Goal: Task Accomplishment & Management: Manage account settings

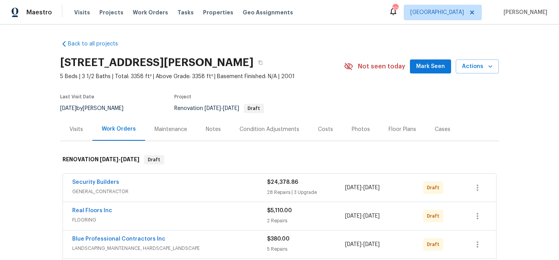
click at [436, 65] on span "Mark Seen" at bounding box center [430, 67] width 29 height 10
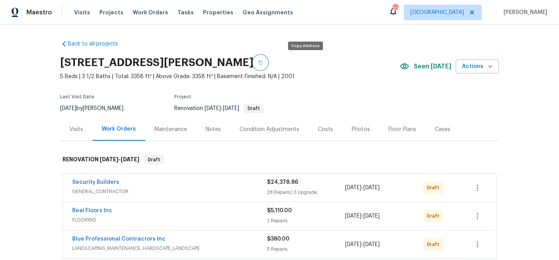
click at [262, 62] on icon "button" at bounding box center [261, 63] width 4 height 4
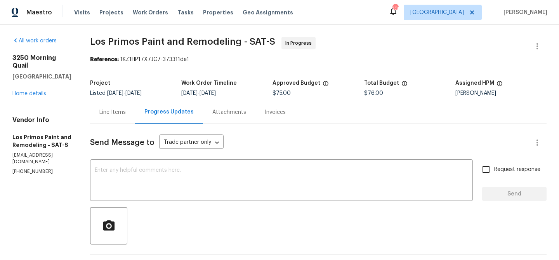
click at [117, 112] on div "Line Items" at bounding box center [112, 112] width 26 height 8
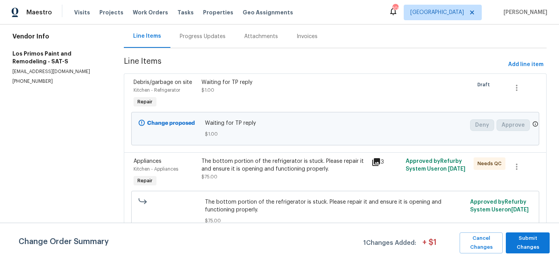
scroll to position [88, 0]
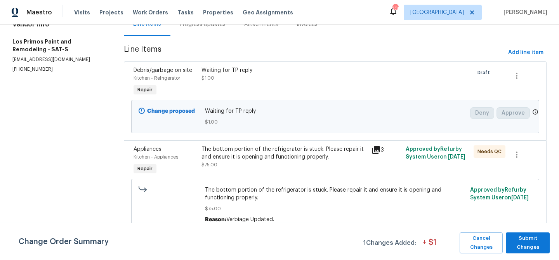
click at [377, 149] on icon at bounding box center [376, 150] width 8 height 8
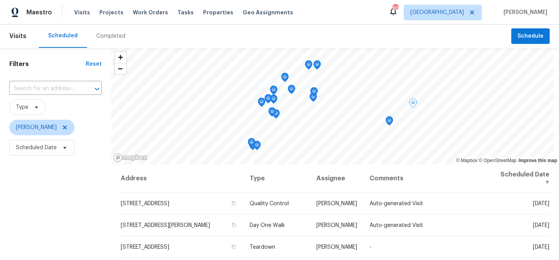
scroll to position [112, 0]
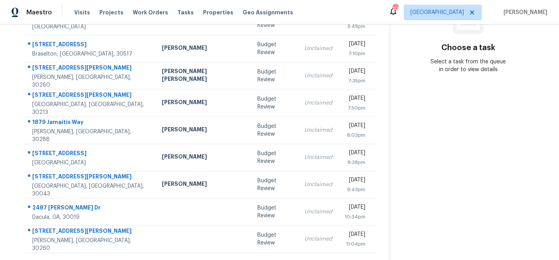
scroll to position [144, 0]
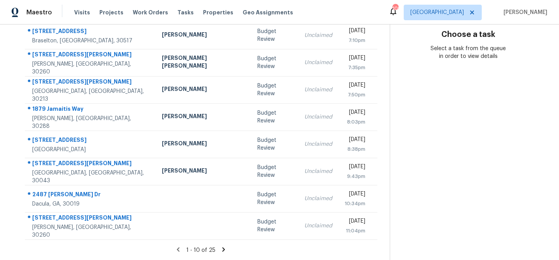
click at [222, 247] on icon at bounding box center [223, 249] width 3 height 4
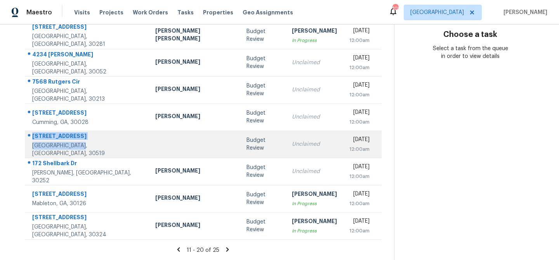
drag, startPoint x: 32, startPoint y: 139, endPoint x: 87, endPoint y: 149, distance: 55.7
click at [87, 149] on div "3327 Seneca Farm Dr Buford, GA, 30519" at bounding box center [87, 144] width 111 height 25
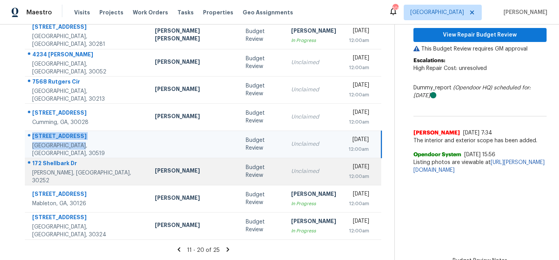
copy div "3327 Seneca Farm Dr Buford, GA, 30519"
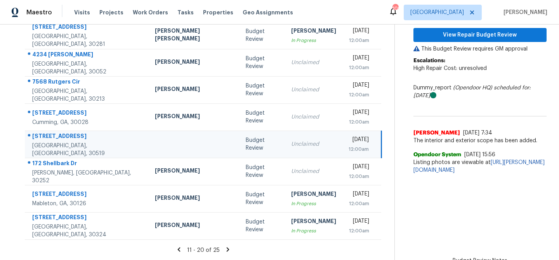
click at [435, 178] on div "Claim View Repair Budget Review This Budget Review requires GM approval Escalat…" at bounding box center [479, 71] width 133 height 214
drag, startPoint x: 436, startPoint y: 192, endPoint x: 432, endPoint y: 189, distance: 5.1
click at [436, 192] on section "Budget Review Aug 27th 2025 by 12:00am 3327 Seneca Farm Dr Buford, GA 30519 Cla…" at bounding box center [470, 70] width 152 height 380
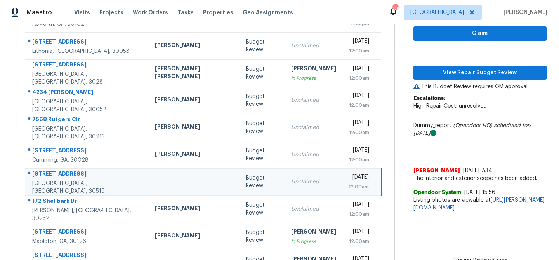
scroll to position [106, 0]
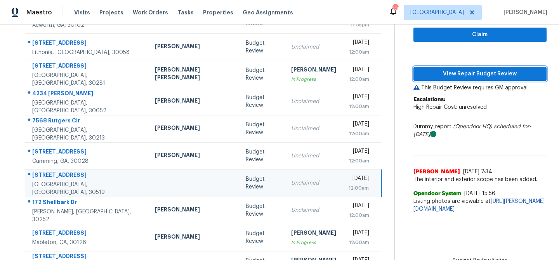
click at [436, 70] on span "View Repair Budget Review" at bounding box center [480, 74] width 121 height 10
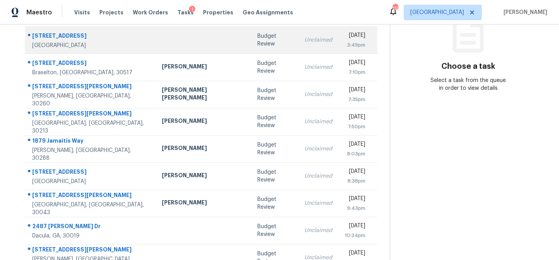
scroll to position [144, 0]
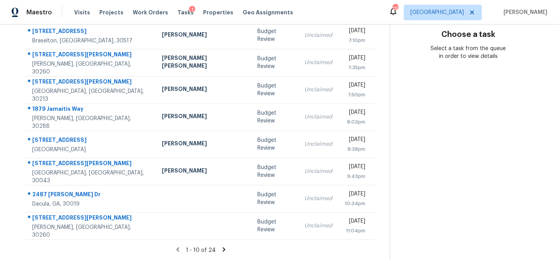
click at [221, 246] on icon at bounding box center [224, 249] width 7 height 7
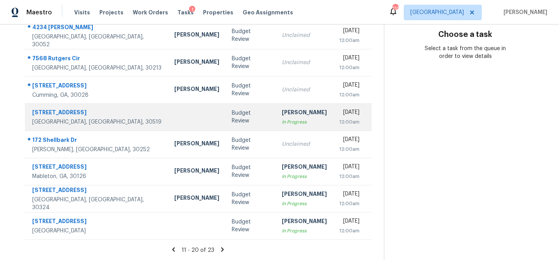
click at [168, 112] on td at bounding box center [196, 116] width 57 height 27
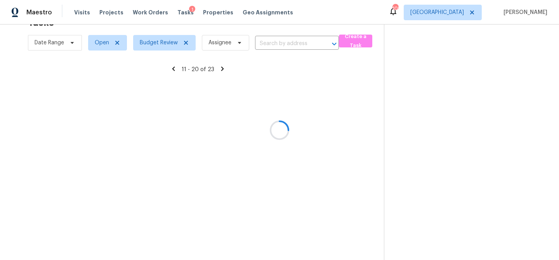
scroll to position [90, 0]
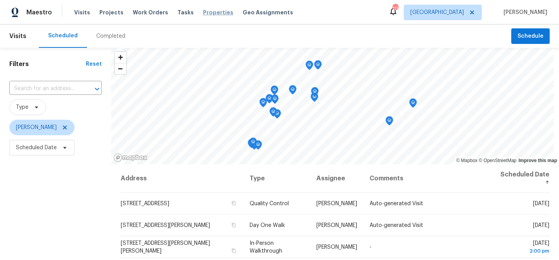
click at [203, 14] on span "Properties" at bounding box center [218, 13] width 30 height 8
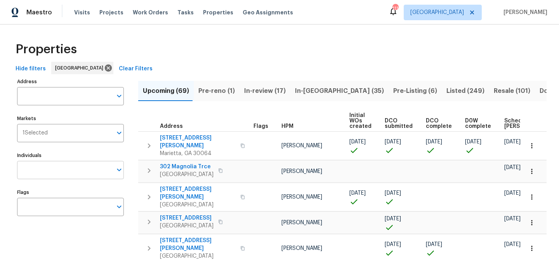
click at [71, 172] on input "Individuals" at bounding box center [64, 170] width 95 height 18
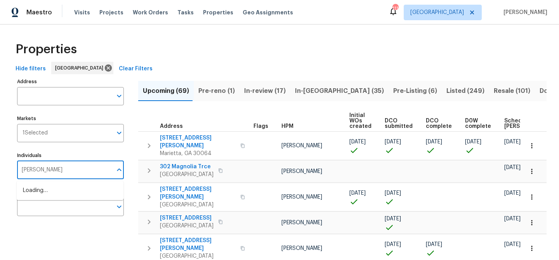
type input "michael"
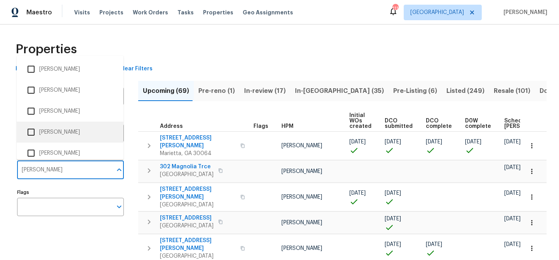
click at [50, 131] on li "[PERSON_NAME]" at bounding box center [70, 132] width 94 height 16
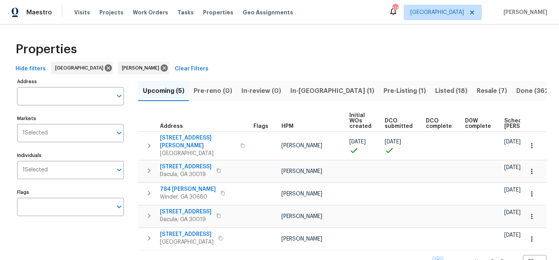
click at [435, 89] on span "Listed (18)" at bounding box center [451, 90] width 32 height 11
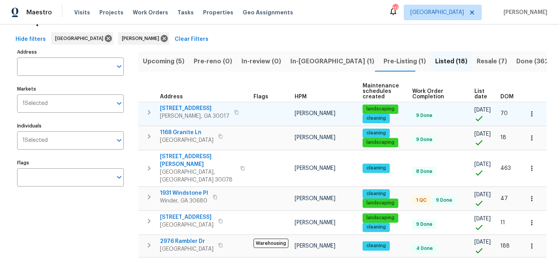
scroll to position [0, 3]
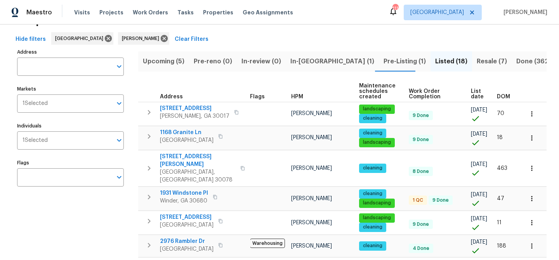
click at [501, 95] on span "DOM" at bounding box center [503, 96] width 13 height 5
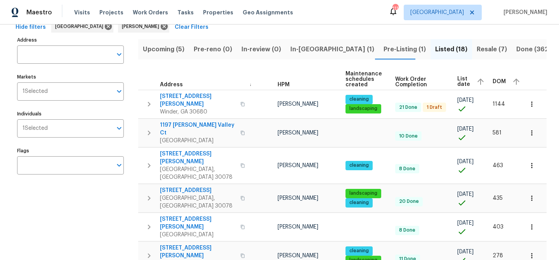
scroll to position [42, 0]
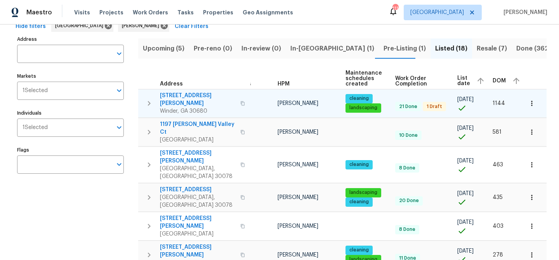
click at [174, 96] on span "787 Murphy Rd" at bounding box center [198, 100] width 76 height 16
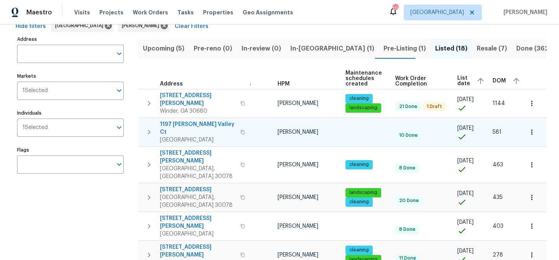
click at [191, 120] on span "1197 Misty Valley Ct" at bounding box center [198, 128] width 76 height 16
click at [186, 120] on span "1197 Misty Valley Ct" at bounding box center [198, 128] width 76 height 16
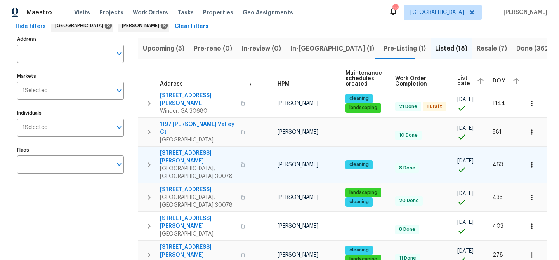
click at [188, 149] on span "2286 Foley Park St" at bounding box center [198, 157] width 76 height 16
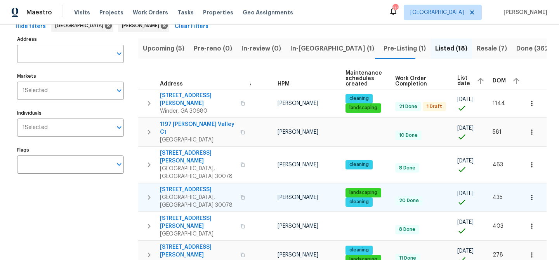
click at [192, 186] on span "2656 Eldorado Pl" at bounding box center [198, 190] width 76 height 8
click at [175, 186] on span "2656 Eldorado Pl" at bounding box center [198, 190] width 76 height 8
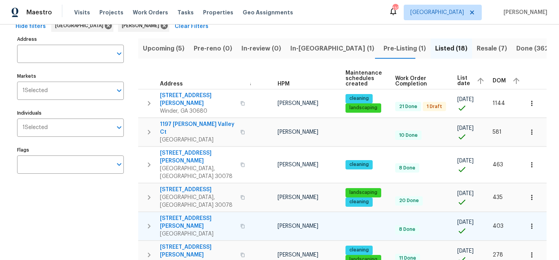
click at [193, 214] on span "4840 Heather Mill Trce" at bounding box center [198, 222] width 76 height 16
click at [188, 214] on span "4840 Heather Mill Trce" at bounding box center [198, 222] width 76 height 16
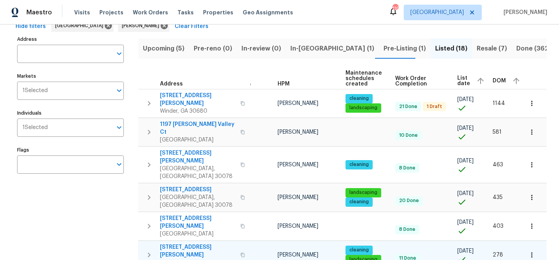
click at [189, 243] on span "4405 Cary Dr" at bounding box center [198, 251] width 76 height 16
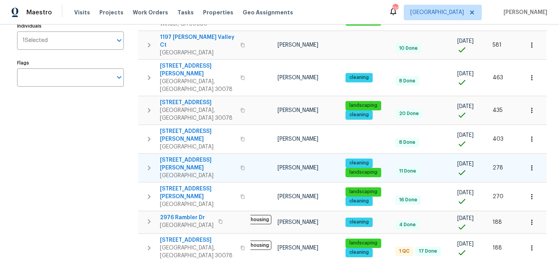
scroll to position [132, 0]
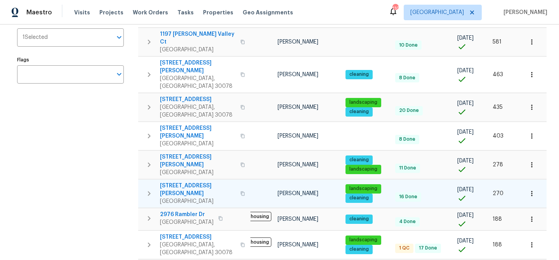
click at [180, 182] on span "4425 Amy Rd" at bounding box center [198, 190] width 76 height 16
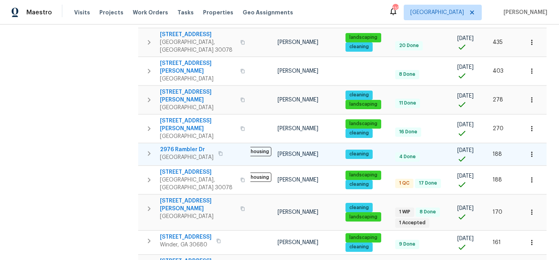
scroll to position [198, 0]
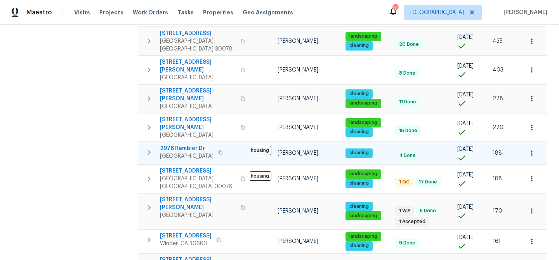
click at [188, 144] on span "2976 Rambler Dr" at bounding box center [187, 148] width 54 height 8
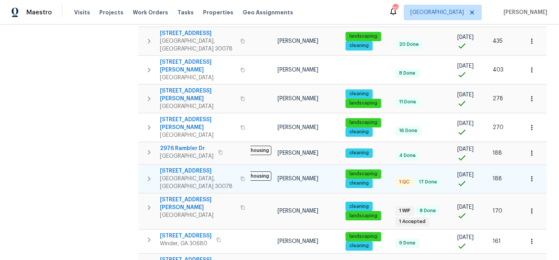
click at [176, 167] on span "2622 Abington Dr" at bounding box center [198, 171] width 76 height 8
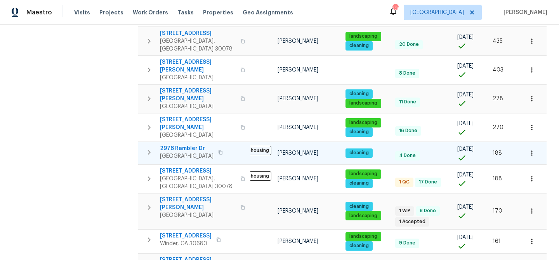
click at [190, 144] on span "2976 Rambler Dr" at bounding box center [187, 148] width 54 height 8
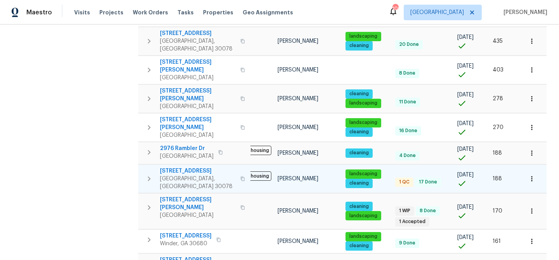
click at [188, 167] on span "2622 Abington Dr" at bounding box center [198, 171] width 76 height 8
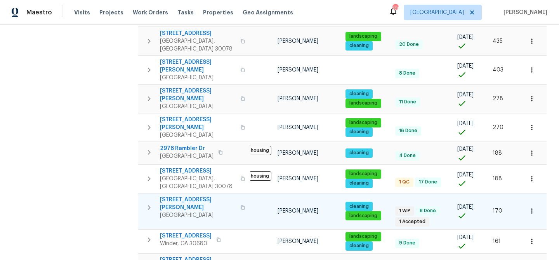
click at [175, 196] on span "1110 Robert Pointe Way" at bounding box center [198, 204] width 76 height 16
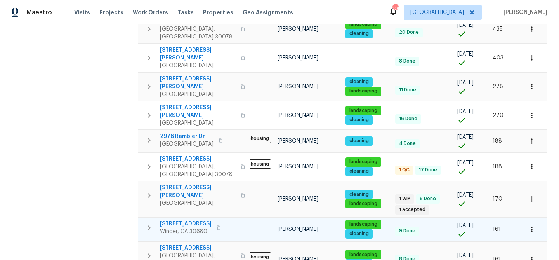
scroll to position [214, 0]
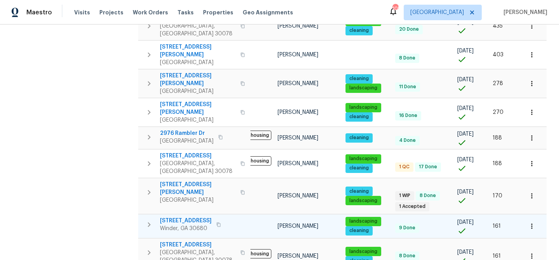
click at [190, 217] on span "817 Kenwood Ln" at bounding box center [186, 221] width 52 height 8
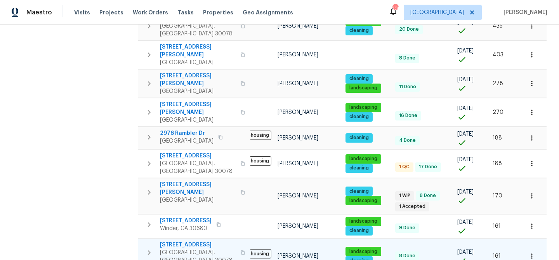
click at [182, 241] on span "1832 Glenwood Ln" at bounding box center [198, 245] width 76 height 8
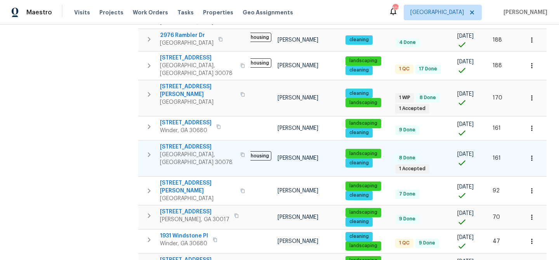
scroll to position [317, 0]
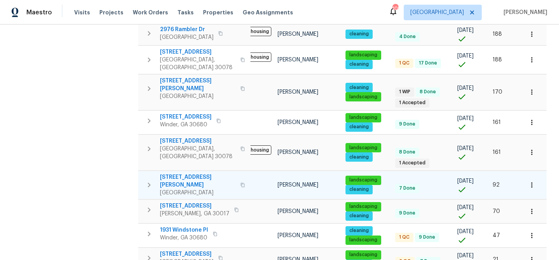
click at [173, 173] on span "4311 Marci St" at bounding box center [198, 181] width 76 height 16
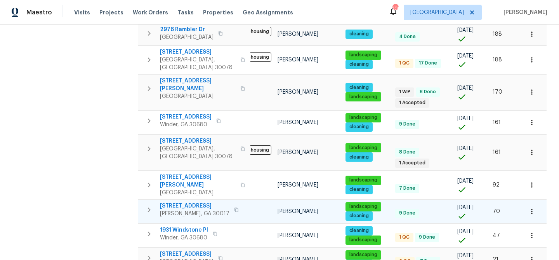
click at [192, 202] on span "622 Madison Park Dr" at bounding box center [194, 206] width 69 height 8
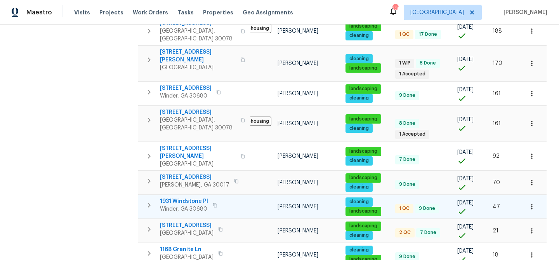
click at [177, 197] on span "1931 Windstone Pl" at bounding box center [184, 201] width 48 height 8
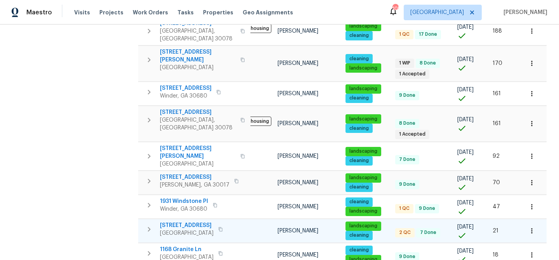
click at [179, 221] on span "4107 Round Stone Trl" at bounding box center [187, 225] width 54 height 8
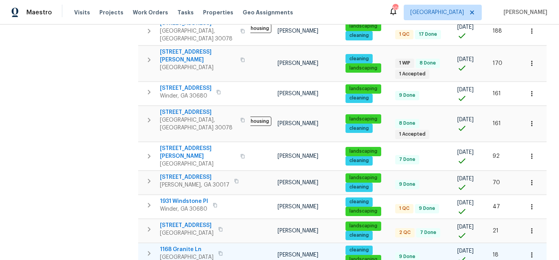
click at [182, 245] on span "1168 Granite Ln" at bounding box center [187, 249] width 54 height 8
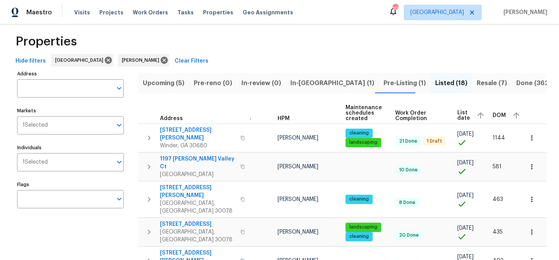
scroll to position [0, 0]
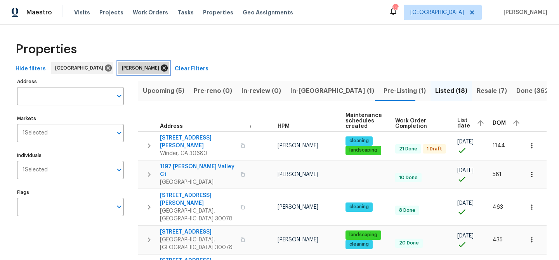
click at [161, 68] on icon at bounding box center [164, 67] width 7 height 7
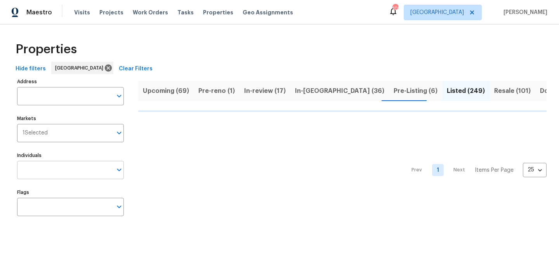
click at [35, 167] on input "Individuals" at bounding box center [64, 170] width 95 height 18
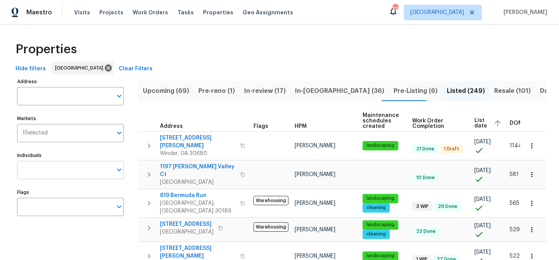
click at [72, 170] on input "Individuals" at bounding box center [64, 170] width 95 height 18
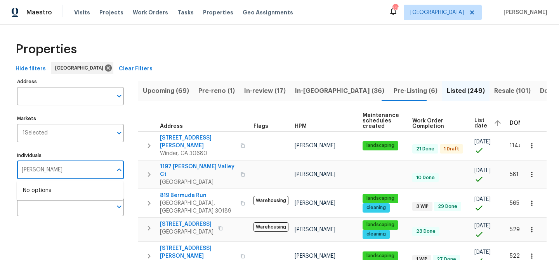
type input "scott smathers"
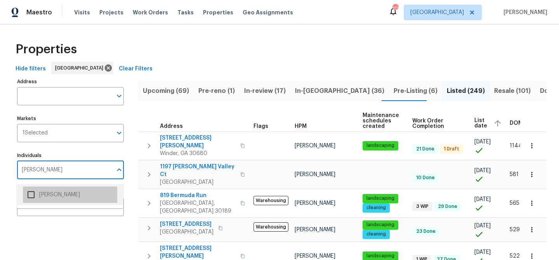
click at [67, 195] on li "[PERSON_NAME]" at bounding box center [70, 194] width 94 height 16
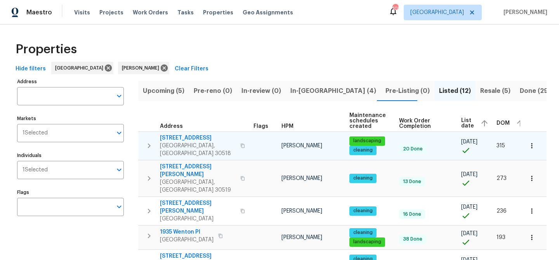
click at [182, 138] on span "6095 Blackberry Ln" at bounding box center [198, 138] width 76 height 8
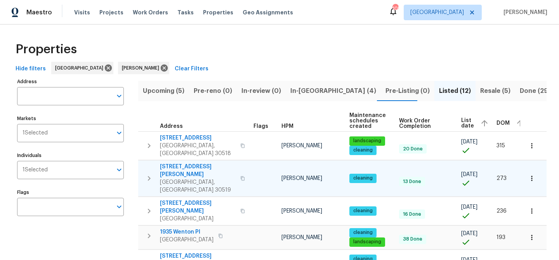
click at [170, 163] on span "3279 Wild Basil Ln" at bounding box center [198, 171] width 76 height 16
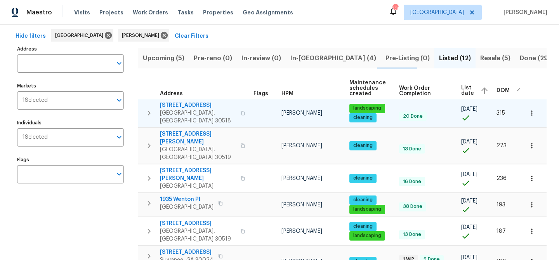
scroll to position [38, 0]
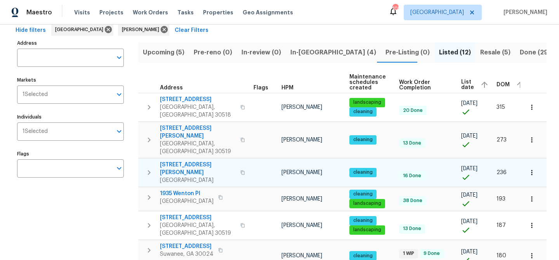
click at [179, 161] on span "2491 Emma Way" at bounding box center [198, 169] width 76 height 16
click at [177, 161] on span "2491 Emma Way" at bounding box center [198, 169] width 76 height 16
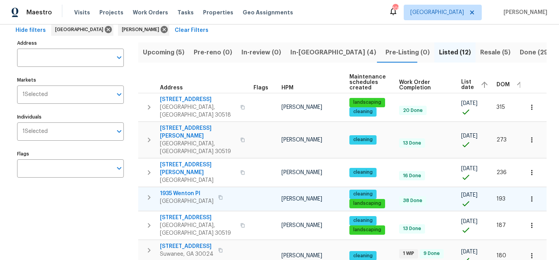
click at [183, 189] on span "1935 Wenton Pl" at bounding box center [187, 193] width 54 height 8
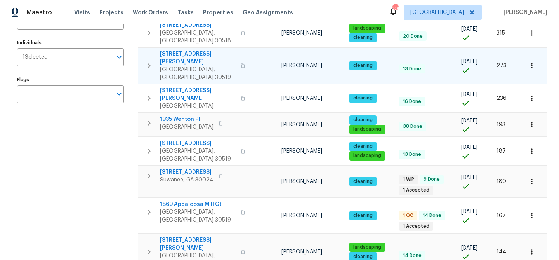
scroll to position [113, 0]
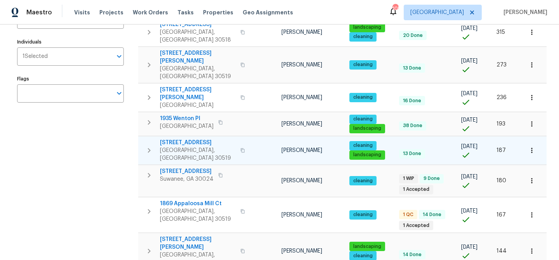
click at [186, 139] on span "3519 Cast Palm Dr" at bounding box center [198, 143] width 76 height 8
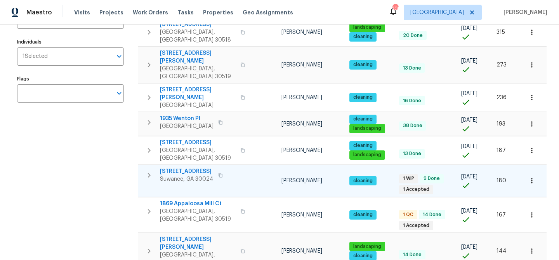
click at [196, 167] on span "1235 Park Pass Way" at bounding box center [187, 171] width 54 height 8
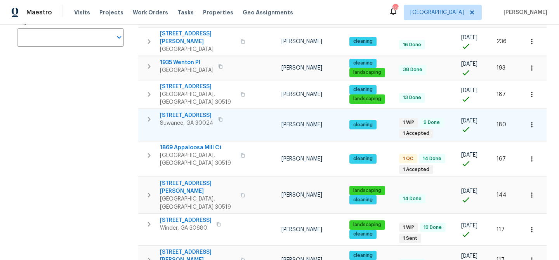
scroll to position [171, 0]
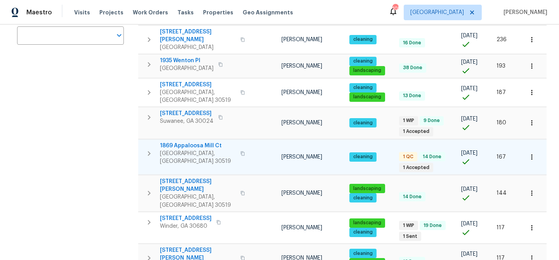
click at [174, 142] on span "1869 Appaloosa Mill Ct" at bounding box center [198, 146] width 76 height 8
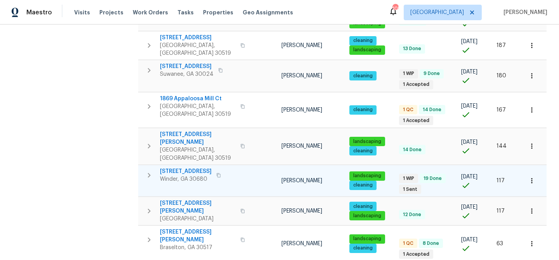
scroll to position [219, 0]
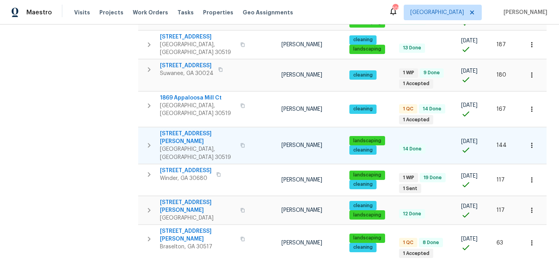
click at [186, 130] on span "2910 Blake Towers Ln" at bounding box center [198, 138] width 76 height 16
click at [184, 130] on span "2910 Blake Towers Ln" at bounding box center [198, 138] width 76 height 16
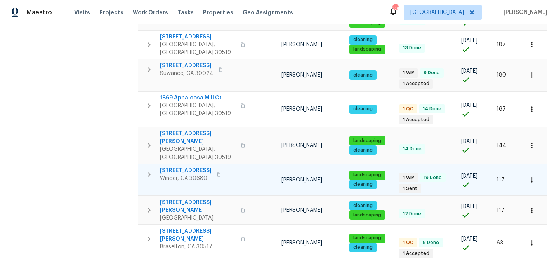
click at [190, 167] on span "532 Hemlock Dr" at bounding box center [186, 171] width 52 height 8
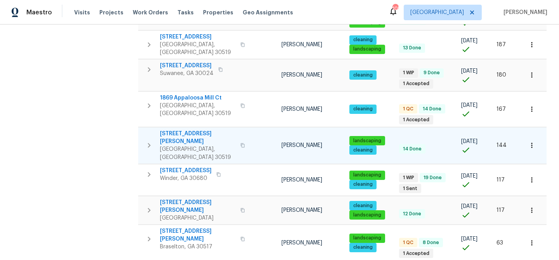
click at [183, 130] on span "2910 Blake Towers Ln" at bounding box center [198, 138] width 76 height 16
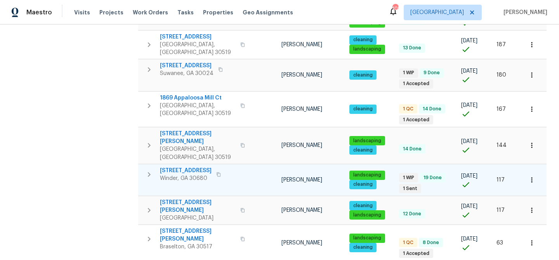
click at [186, 167] on span "532 Hemlock Dr" at bounding box center [186, 171] width 52 height 8
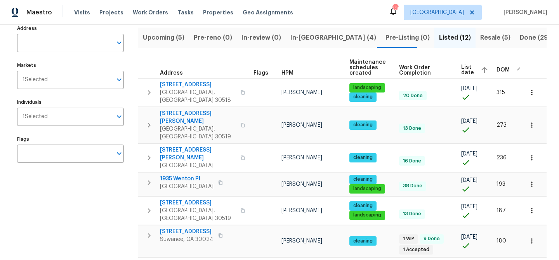
scroll to position [54, 0]
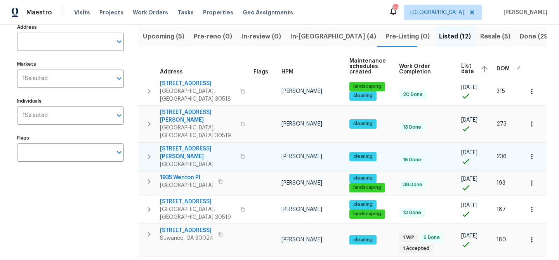
click at [185, 145] on span "2491 Emma Way" at bounding box center [198, 153] width 76 height 16
click at [175, 145] on span "2491 Emma Way" at bounding box center [198, 153] width 76 height 16
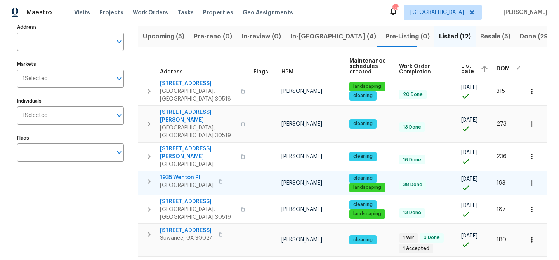
click at [164, 174] on span "1935 Wenton Pl" at bounding box center [187, 178] width 54 height 8
click at [185, 174] on span "1935 Wenton Pl" at bounding box center [187, 178] width 54 height 8
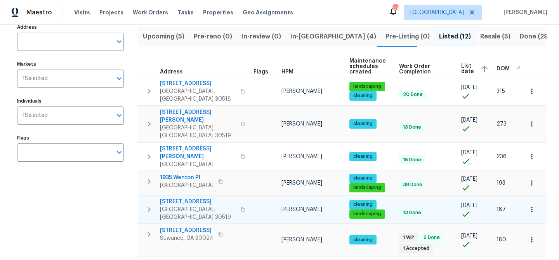
click at [191, 198] on span "3519 Cast Palm Dr" at bounding box center [198, 202] width 76 height 8
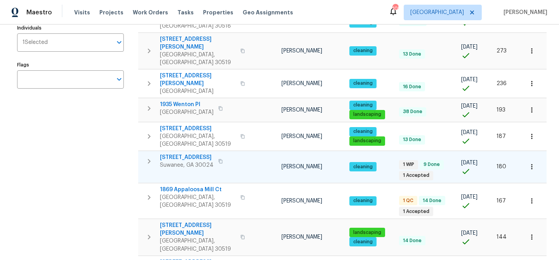
scroll to position [128, 0]
click at [202, 153] on span "1235 Park Pass Way" at bounding box center [187, 157] width 54 height 8
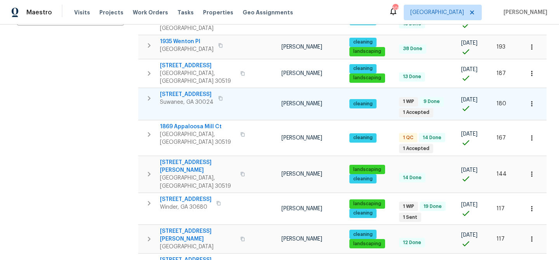
scroll to position [204, 0]
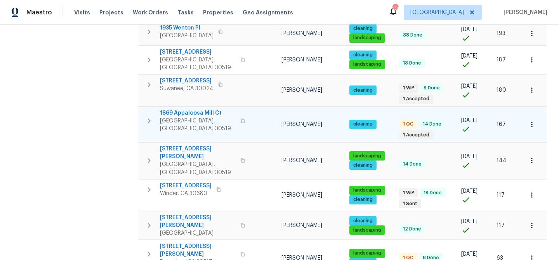
click at [202, 109] on span "1869 Appaloosa Mill Ct" at bounding box center [198, 113] width 76 height 8
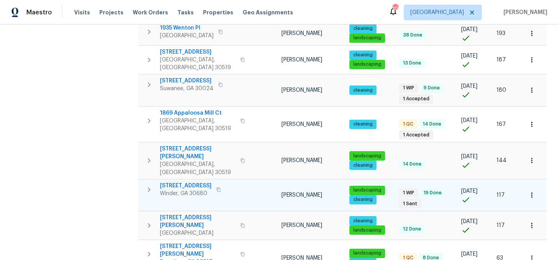
scroll to position [205, 0]
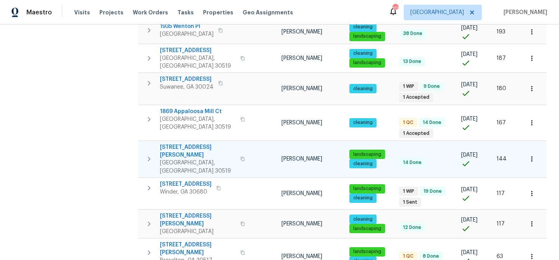
click at [177, 143] on span "2910 Blake Towers Ln" at bounding box center [198, 151] width 76 height 16
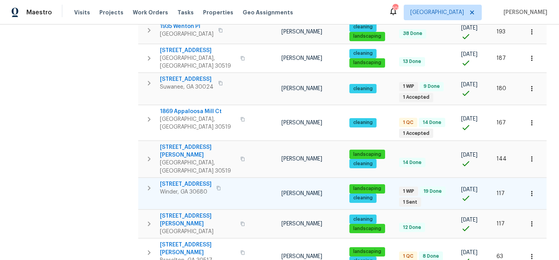
click at [186, 188] on span "Winder, GA 30680" at bounding box center [186, 192] width 52 height 8
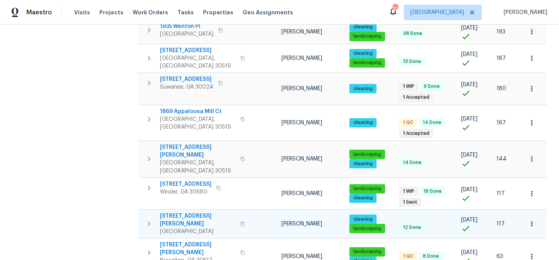
click at [195, 212] on span "2997 Burton Cir" at bounding box center [198, 220] width 76 height 16
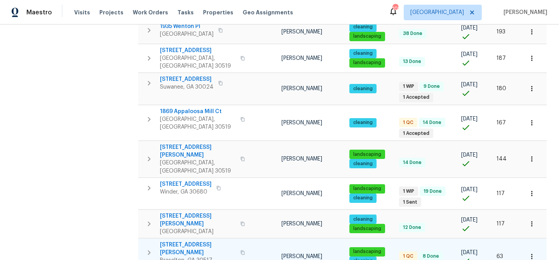
click at [185, 241] on span "651 Walnut Woods Dr" at bounding box center [198, 249] width 76 height 16
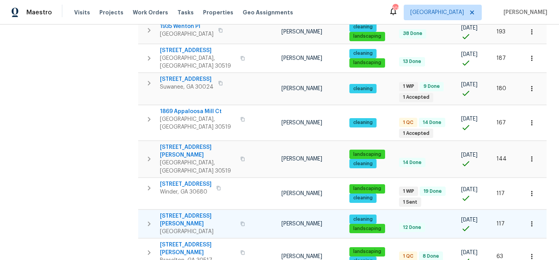
click at [179, 212] on span "2997 Burton Cir" at bounding box center [198, 220] width 76 height 16
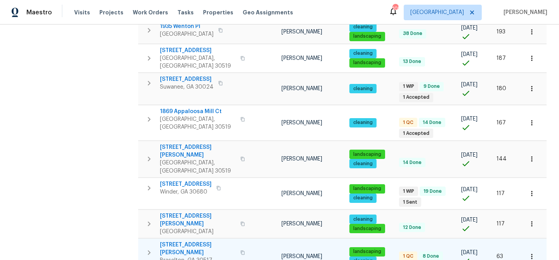
click at [190, 241] on span "651 Walnut Woods Dr" at bounding box center [198, 249] width 76 height 16
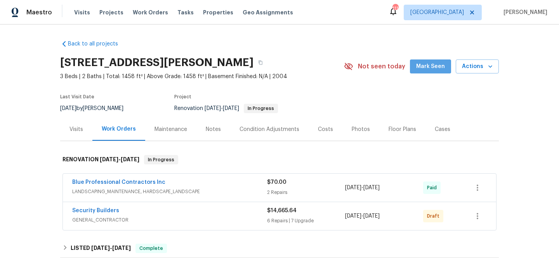
click at [432, 63] on span "Mark Seen" at bounding box center [430, 67] width 29 height 10
click at [79, 128] on div "Visits" at bounding box center [76, 129] width 14 height 8
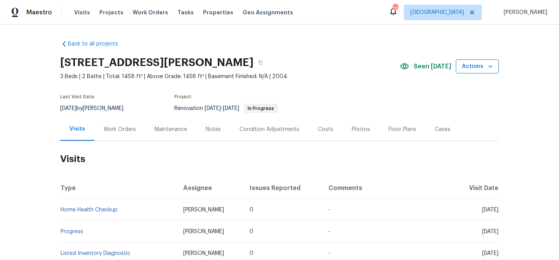
click at [469, 70] on span "Actions" at bounding box center [477, 67] width 31 height 10
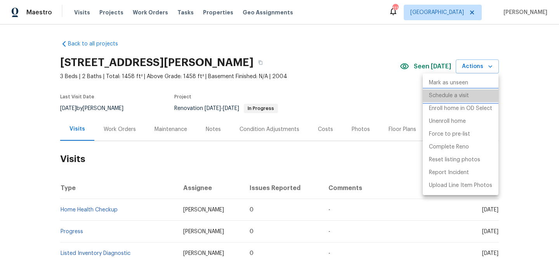
click at [446, 95] on p "Schedule a visit" at bounding box center [449, 96] width 40 height 8
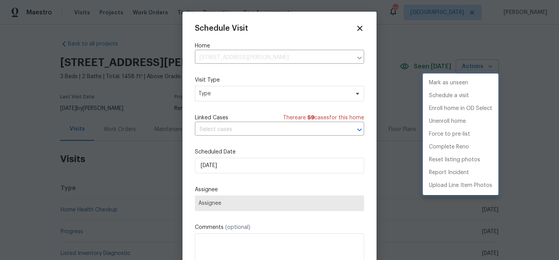
drag, startPoint x: 240, startPoint y: 96, endPoint x: 236, endPoint y: 94, distance: 4.4
click at [239, 96] on div at bounding box center [279, 130] width 559 height 260
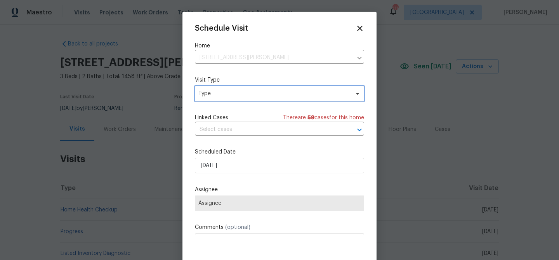
click at [236, 93] on span "Type" at bounding box center [273, 94] width 151 height 8
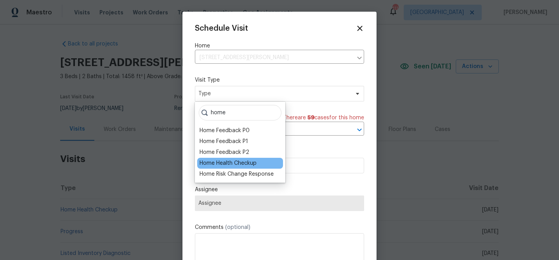
type input "home"
click at [234, 164] on div "Home Health Checkup" at bounding box center [228, 163] width 57 height 8
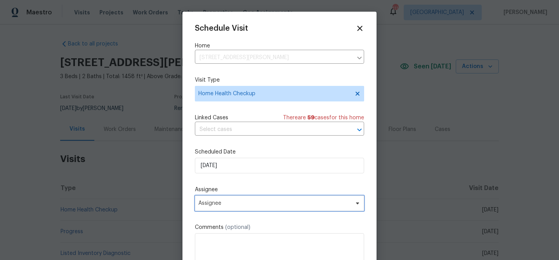
drag, startPoint x: 267, startPoint y: 203, endPoint x: 264, endPoint y: 195, distance: 8.4
click at [266, 202] on span "Assignee" at bounding box center [274, 203] width 152 height 6
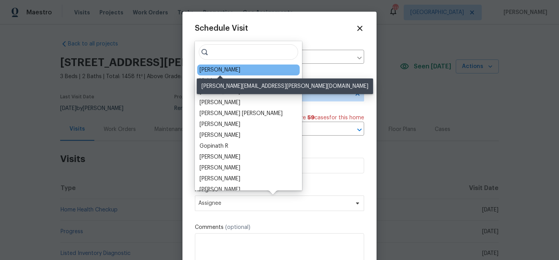
click at [219, 70] on div "[PERSON_NAME]" at bounding box center [220, 70] width 41 height 8
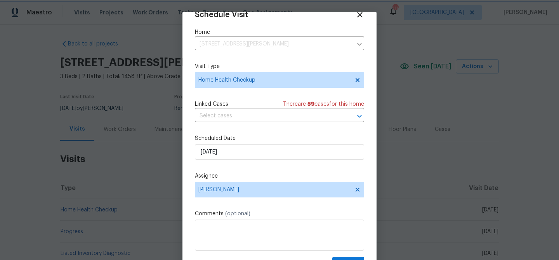
scroll to position [35, 0]
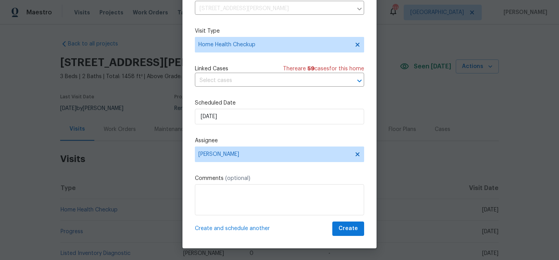
click at [347, 221] on div "Schedule Visit Home 787 Murphy Rd, Winder, GA 30680 ​ Visit Type Home Health Ch…" at bounding box center [279, 105] width 169 height 260
click at [347, 223] on button "Create" at bounding box center [348, 228] width 32 height 14
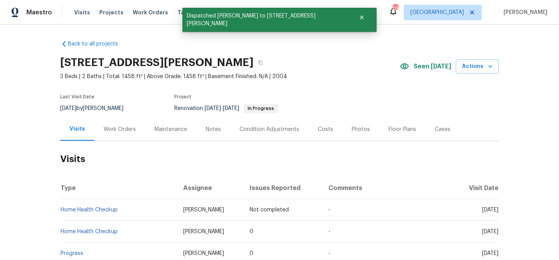
scroll to position [0, 0]
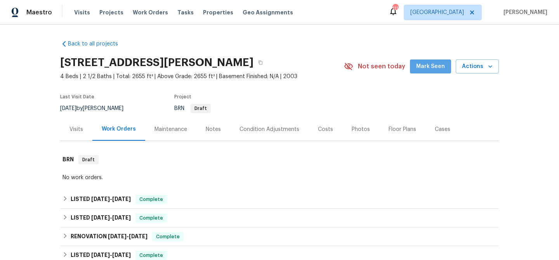
click at [444, 66] on span "Mark Seen" at bounding box center [430, 67] width 29 height 10
click at [72, 128] on div "Visits" at bounding box center [76, 129] width 14 height 8
click at [75, 129] on div "Visits" at bounding box center [76, 129] width 14 height 8
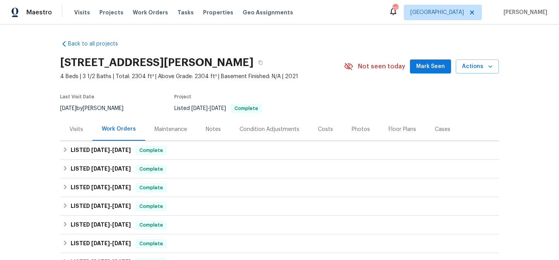
click at [73, 130] on div "Visits" at bounding box center [76, 129] width 14 height 8
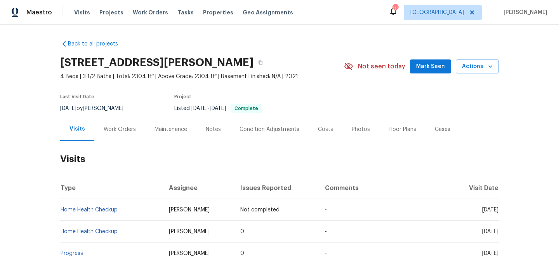
click at [429, 68] on span "Mark Seen" at bounding box center [430, 67] width 29 height 10
click at [469, 68] on span "Actions" at bounding box center [477, 67] width 31 height 10
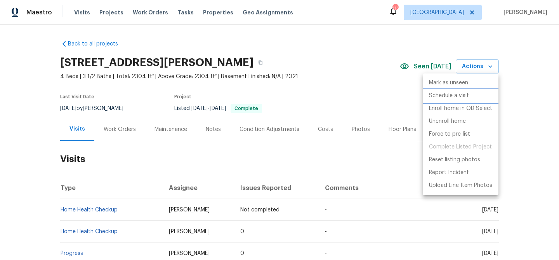
click at [447, 92] on p "Schedule a visit" at bounding box center [449, 96] width 40 height 8
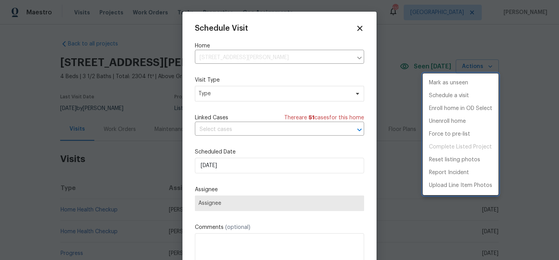
click at [241, 167] on div at bounding box center [279, 130] width 559 height 260
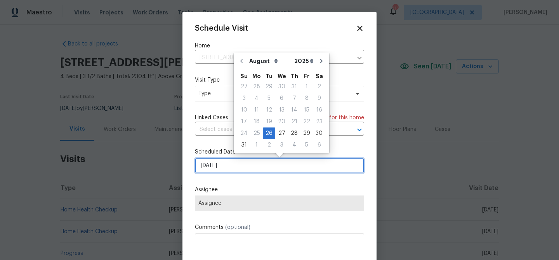
click at [242, 167] on input "[DATE]" at bounding box center [279, 166] width 169 height 16
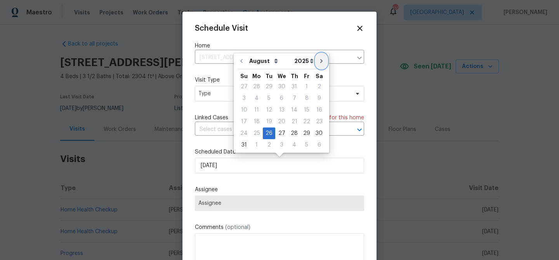
click at [318, 61] on icon "Go to next month" at bounding box center [321, 61] width 6 height 6
type input "[DATE]"
select select "8"
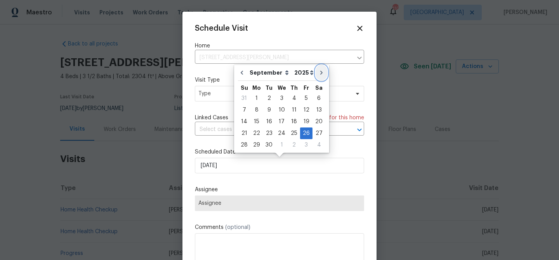
click at [318, 73] on icon "Go to next month" at bounding box center [321, 72] width 6 height 6
type input "10/26/2025"
select select "9"
click at [245, 146] on div "26" at bounding box center [244, 144] width 12 height 11
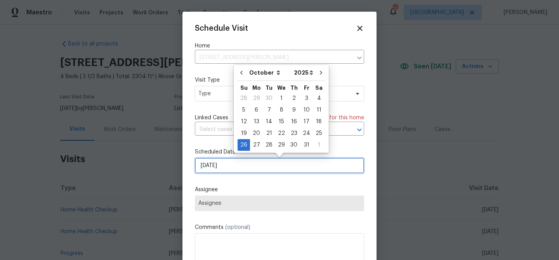
click at [264, 165] on input "10/26/2025" at bounding box center [279, 166] width 169 height 16
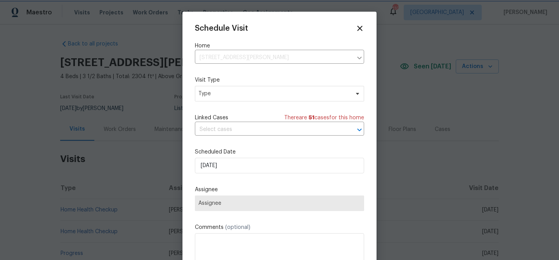
click at [284, 205] on span "Assignee" at bounding box center [279, 203] width 162 height 6
click at [247, 93] on span "Type" at bounding box center [273, 94] width 151 height 8
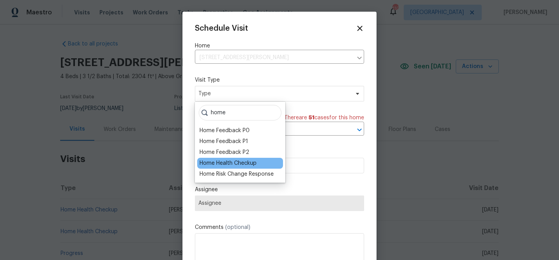
type input "home"
click at [236, 164] on div "Home Health Checkup" at bounding box center [228, 163] width 57 height 8
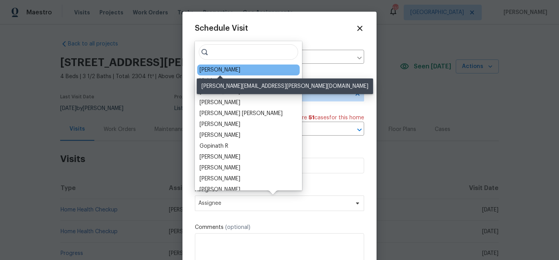
click at [233, 70] on div "[PERSON_NAME]" at bounding box center [220, 70] width 41 height 8
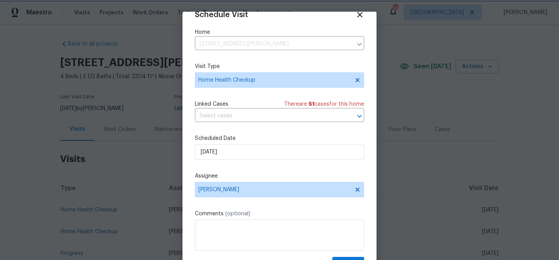
scroll to position [35, 0]
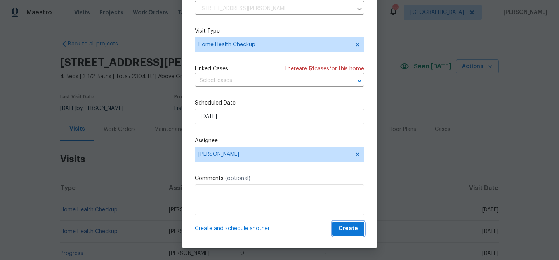
click at [351, 229] on span "Create" at bounding box center [348, 229] width 19 height 10
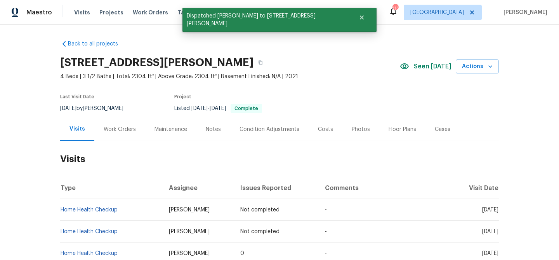
scroll to position [0, 0]
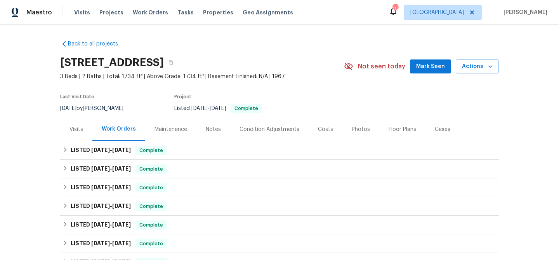
click at [436, 64] on span "Mark Seen" at bounding box center [430, 67] width 29 height 10
click at [75, 129] on div "Visits" at bounding box center [76, 129] width 14 height 8
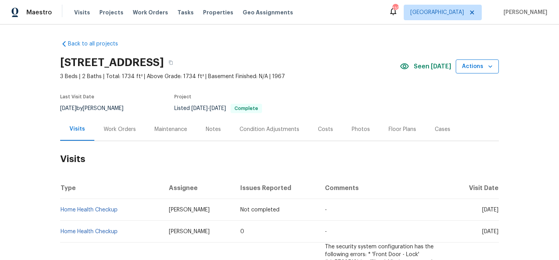
click at [473, 67] on span "Actions" at bounding box center [477, 67] width 31 height 10
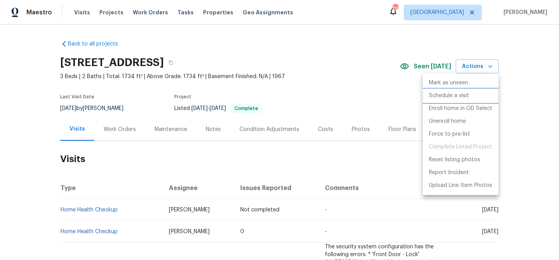
click at [467, 90] on li "Schedule a visit" at bounding box center [461, 95] width 76 height 13
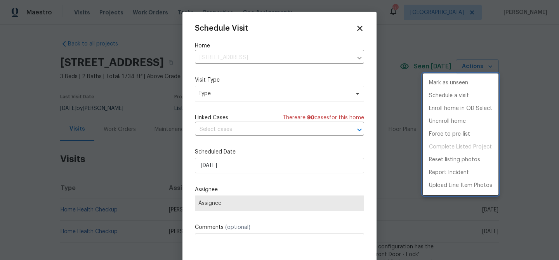
click at [275, 168] on div at bounding box center [279, 130] width 559 height 260
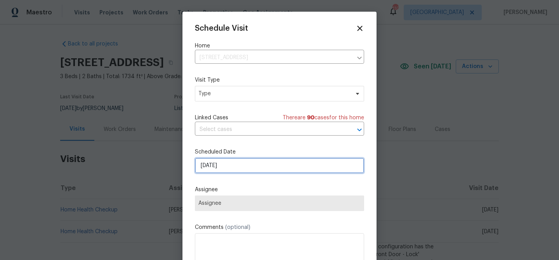
click at [280, 167] on input "[DATE]" at bounding box center [279, 166] width 169 height 16
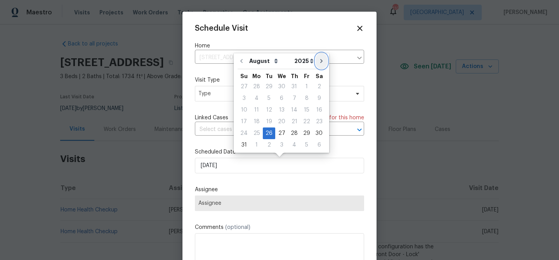
click at [318, 62] on icon "Go to next month" at bounding box center [321, 61] width 6 height 6
type input "[DATE]"
select select "8"
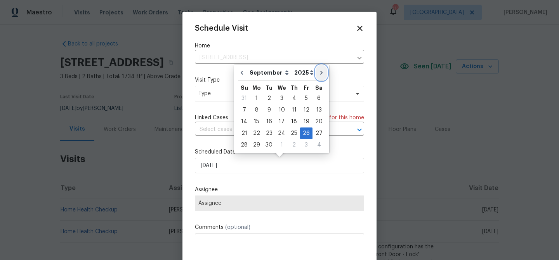
click at [320, 71] on icon "Go to next month" at bounding box center [321, 73] width 2 height 4
type input "[DATE]"
select select "9"
click at [247, 147] on div "26" at bounding box center [244, 144] width 12 height 11
click at [295, 179] on div "Schedule Visit Home 2656 Eldorado Pl, Snellville, GA 30078 ​ Visit Type Type Li…" at bounding box center [279, 154] width 169 height 260
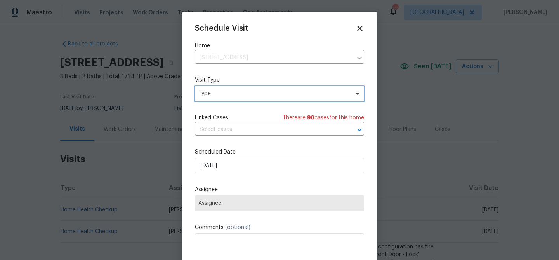
click at [269, 99] on span "Type" at bounding box center [279, 94] width 169 height 16
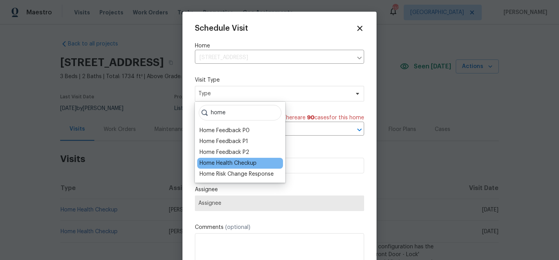
type input "home"
click at [241, 163] on div "Home Health Checkup" at bounding box center [228, 163] width 57 height 8
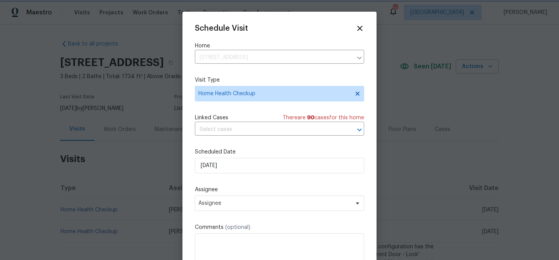
scroll to position [14, 0]
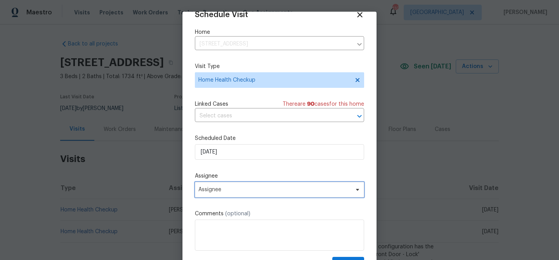
click at [247, 186] on span "Assignee" at bounding box center [274, 189] width 152 height 6
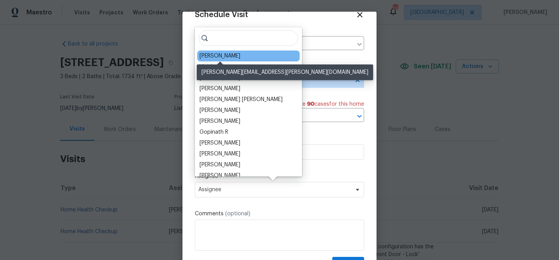
click at [213, 56] on div "[PERSON_NAME]" at bounding box center [220, 56] width 41 height 8
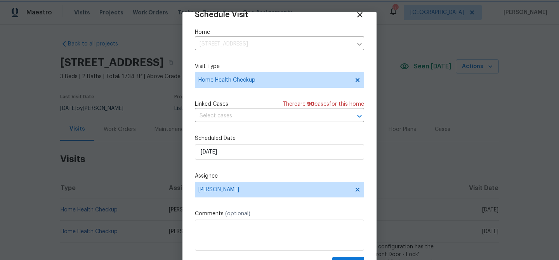
scroll to position [35, 0]
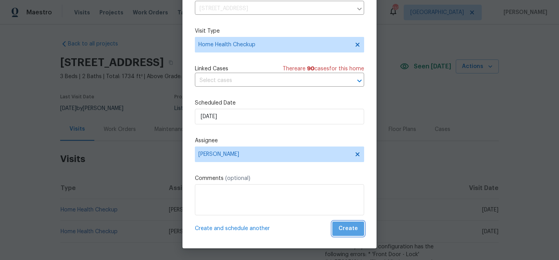
click at [349, 223] on button "Create" at bounding box center [348, 228] width 32 height 14
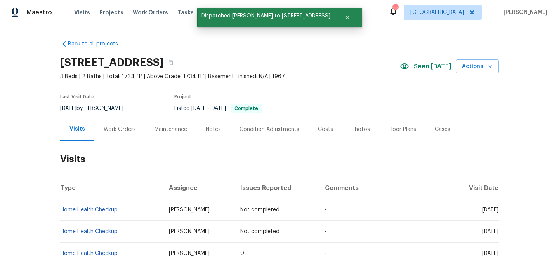
scroll to position [0, 0]
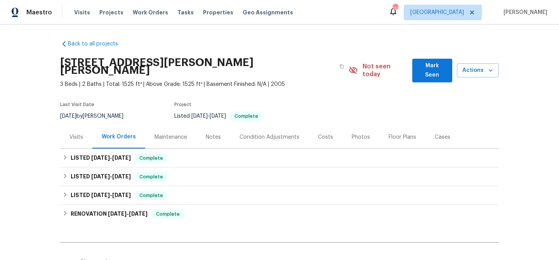
click at [424, 64] on span "Mark Seen" at bounding box center [432, 70] width 28 height 19
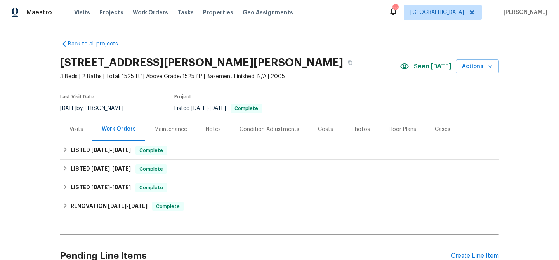
click at [74, 126] on div "Visits" at bounding box center [76, 129] width 14 height 8
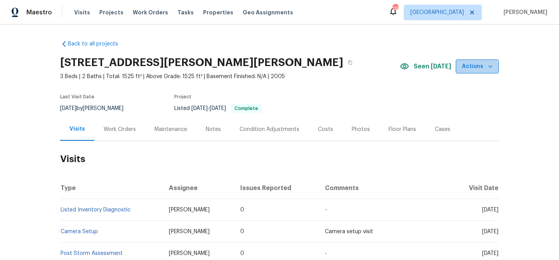
click at [469, 70] on span "Actions" at bounding box center [477, 67] width 31 height 10
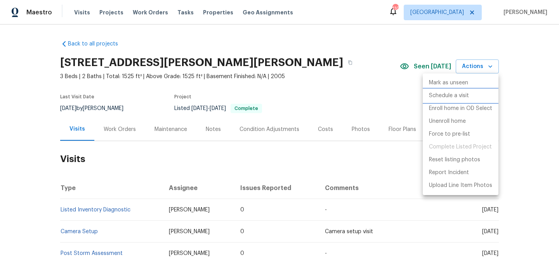
click at [465, 94] on p "Schedule a visit" at bounding box center [449, 96] width 40 height 8
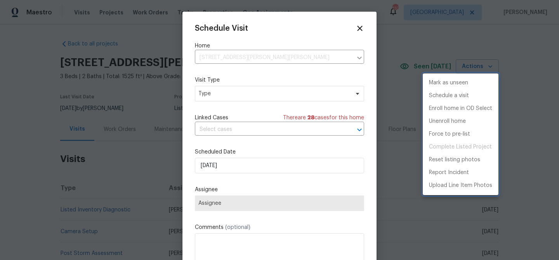
click at [293, 93] on div at bounding box center [279, 130] width 559 height 260
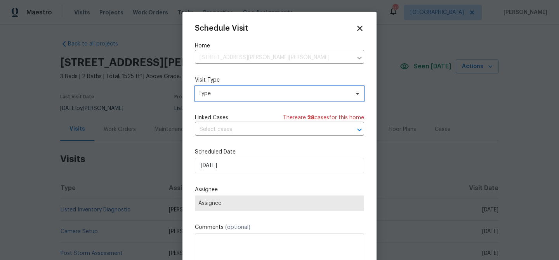
click at [292, 94] on span "Type" at bounding box center [273, 94] width 151 height 8
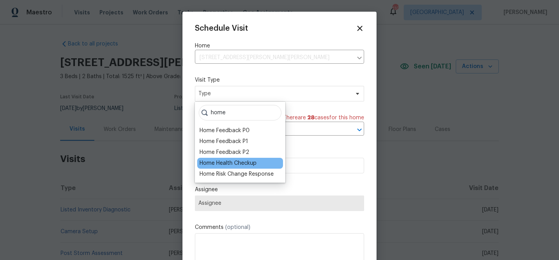
type input "home"
click at [259, 165] on div "Home Health Checkup" at bounding box center [240, 163] width 86 height 11
drag, startPoint x: 254, startPoint y: 161, endPoint x: 259, endPoint y: 163, distance: 6.0
click at [254, 161] on div "Home Health Checkup" at bounding box center [228, 163] width 57 height 8
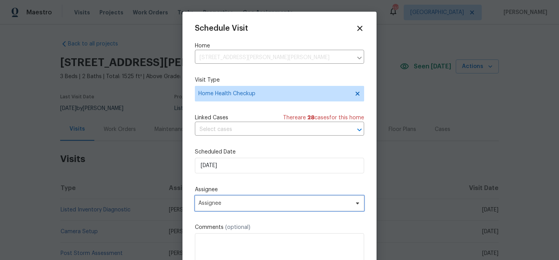
click at [279, 201] on span "Assignee" at bounding box center [274, 203] width 152 height 6
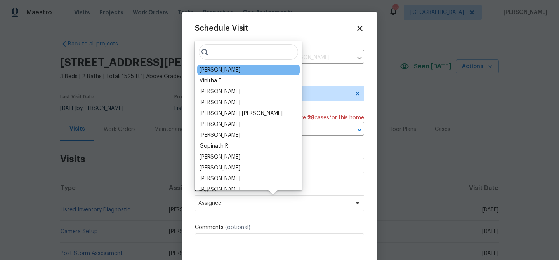
click at [241, 68] on div "[PERSON_NAME]" at bounding box center [248, 69] width 102 height 11
click at [235, 73] on div "[PERSON_NAME]" at bounding box center [220, 70] width 41 height 8
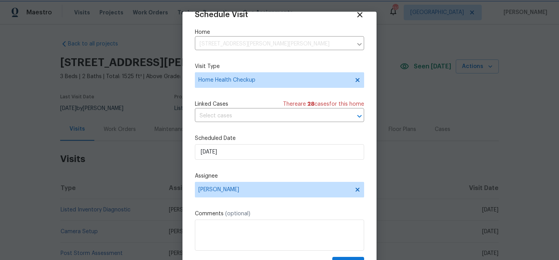
scroll to position [35, 0]
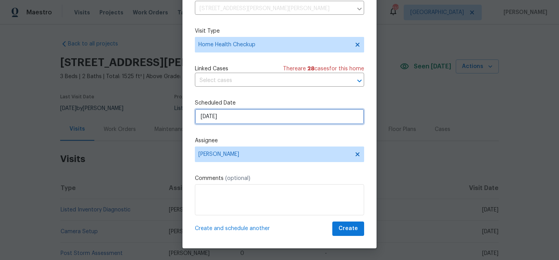
click at [299, 117] on input "8/26/2025" at bounding box center [279, 117] width 169 height 16
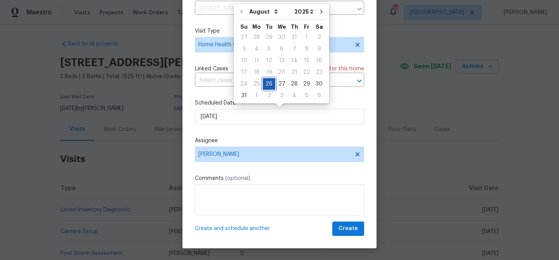
click at [267, 80] on div "26" at bounding box center [269, 83] width 12 height 11
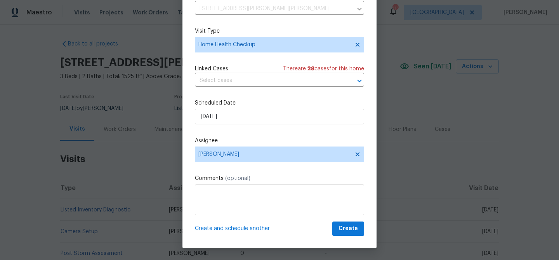
click at [305, 140] on label "Assignee" at bounding box center [279, 141] width 169 height 8
click at [353, 231] on span "Create" at bounding box center [348, 229] width 19 height 10
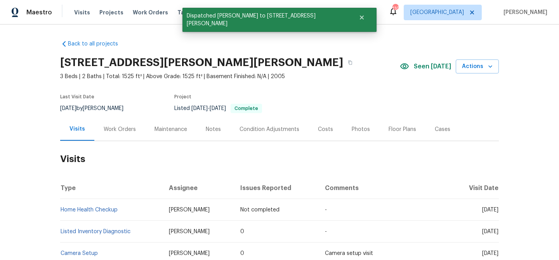
scroll to position [0, 0]
click at [206, 130] on div "Notes" at bounding box center [213, 129] width 15 height 8
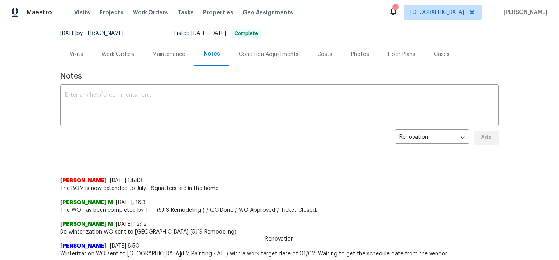
scroll to position [66, 0]
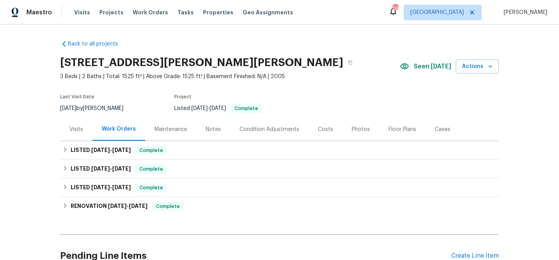
click at [209, 128] on div "Notes" at bounding box center [213, 129] width 15 height 8
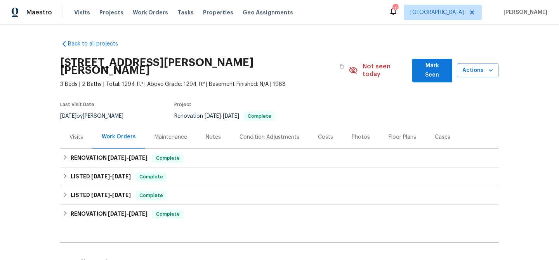
click at [419, 65] on button "Mark Seen" at bounding box center [432, 71] width 40 height 24
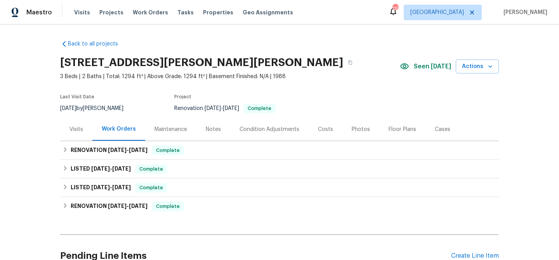
click at [78, 130] on div "Visits" at bounding box center [76, 129] width 14 height 8
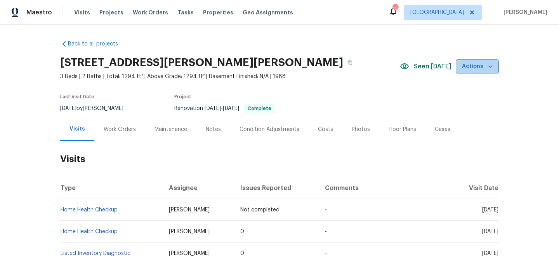
click at [474, 68] on span "Actions" at bounding box center [477, 67] width 31 height 10
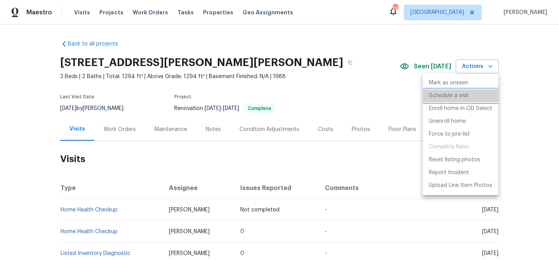
click at [458, 96] on p "Schedule a visit" at bounding box center [449, 96] width 40 height 8
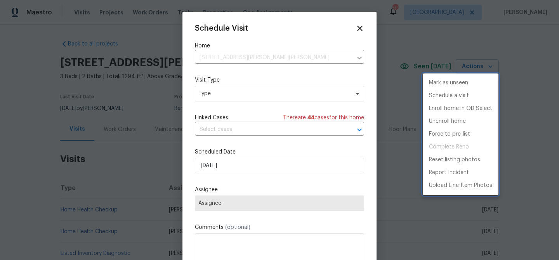
click at [293, 161] on div at bounding box center [279, 130] width 559 height 260
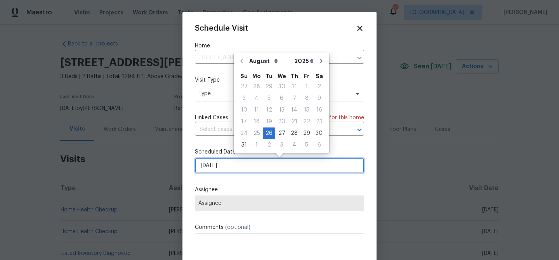
click at [292, 164] on input "8/26/2025" at bounding box center [279, 166] width 169 height 16
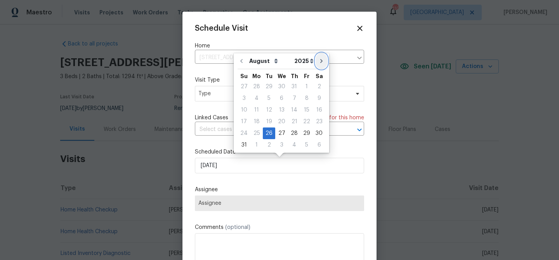
click at [318, 61] on icon "Go to next month" at bounding box center [321, 61] width 6 height 6
type input "9/26/2025"
select select "8"
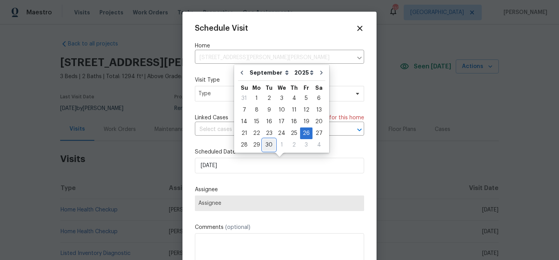
click at [269, 143] on div "30" at bounding box center [269, 144] width 12 height 11
type input "9/30/2025"
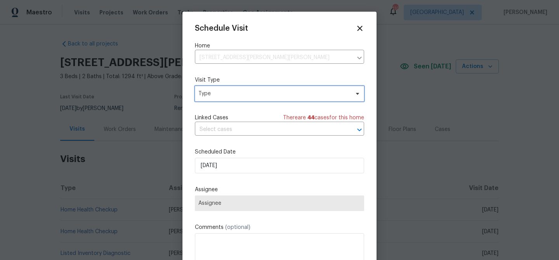
click at [297, 97] on span "Type" at bounding box center [273, 94] width 151 height 8
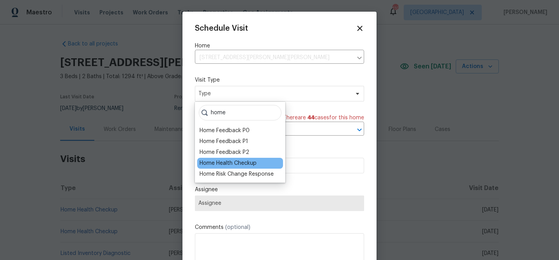
type input "home"
click at [249, 166] on div "Home Health Checkup" at bounding box center [228, 163] width 57 height 8
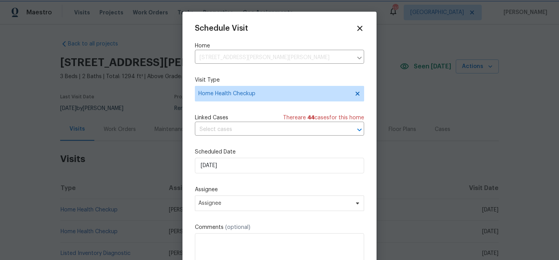
scroll to position [14, 0]
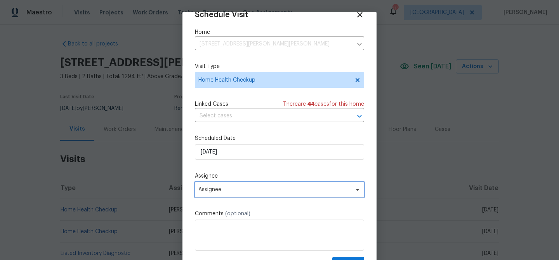
click at [280, 195] on span "Assignee" at bounding box center [279, 190] width 169 height 16
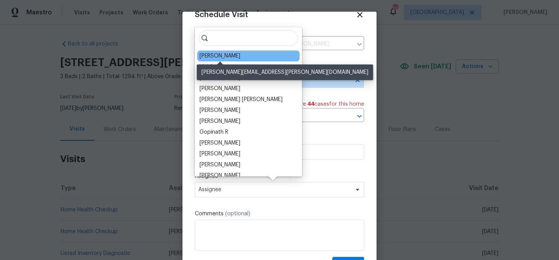
click at [232, 56] on div "[PERSON_NAME]" at bounding box center [220, 56] width 41 height 8
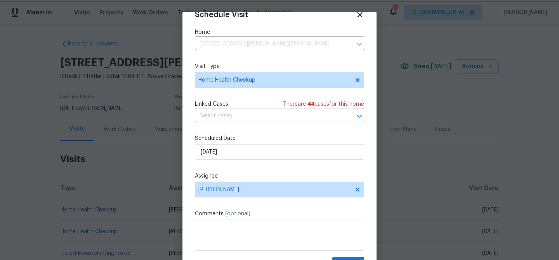
scroll to position [35, 0]
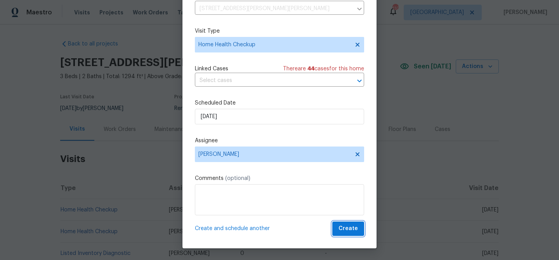
click at [346, 226] on span "Create" at bounding box center [348, 229] width 19 height 10
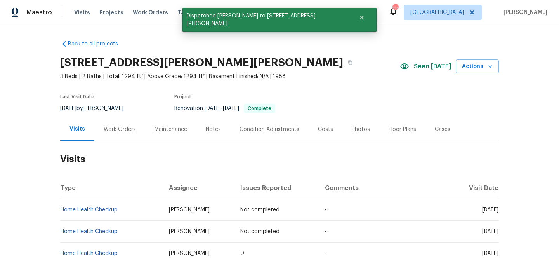
scroll to position [0, 0]
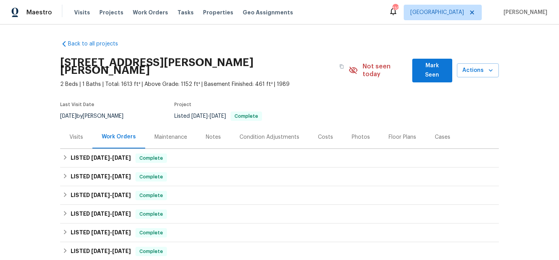
click at [424, 68] on span "Mark Seen" at bounding box center [432, 70] width 28 height 19
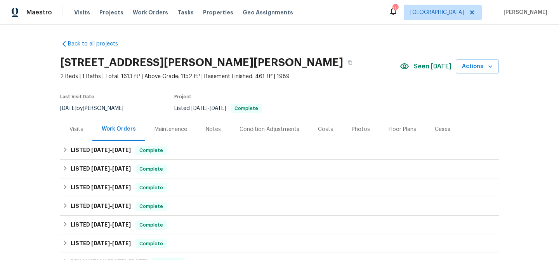
click at [77, 131] on div "Visits" at bounding box center [76, 129] width 14 height 8
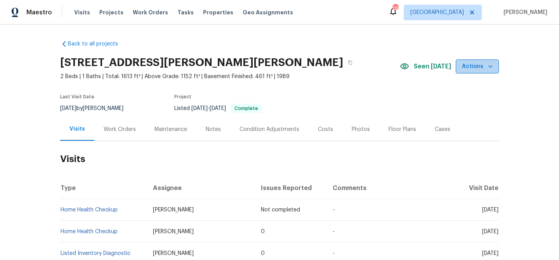
click at [486, 68] on icon "button" at bounding box center [490, 67] width 8 height 8
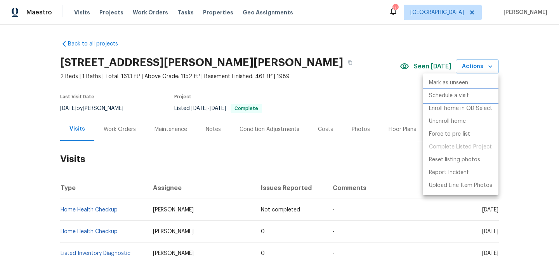
click at [433, 99] on p "Schedule a visit" at bounding box center [449, 96] width 40 height 8
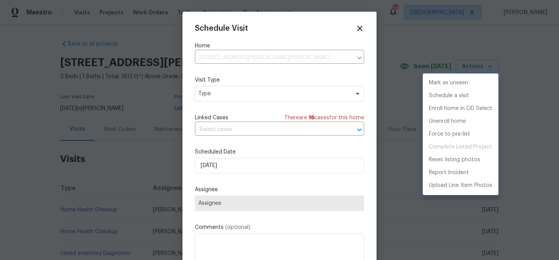
click at [292, 168] on div at bounding box center [279, 130] width 559 height 260
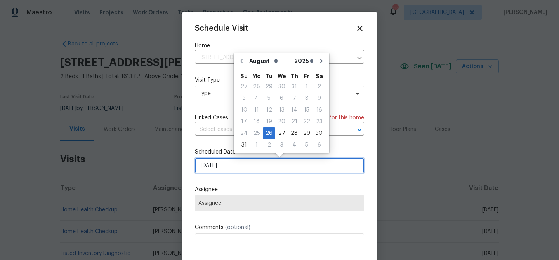
click at [295, 166] on input "[DATE]" at bounding box center [279, 166] width 169 height 16
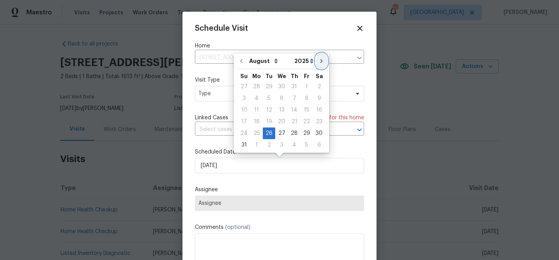
click at [321, 62] on button "Go to next month" at bounding box center [322, 61] width 12 height 16
type input "[DATE]"
select select "8"
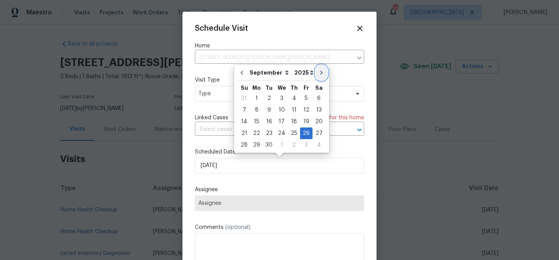
click at [318, 68] on button "Go to next month" at bounding box center [322, 73] width 12 height 16
type input "[DATE]"
select select "9"
drag, startPoint x: 246, startPoint y: 133, endPoint x: 256, endPoint y: 126, distance: 12.6
click at [246, 133] on div "19" at bounding box center [244, 133] width 12 height 11
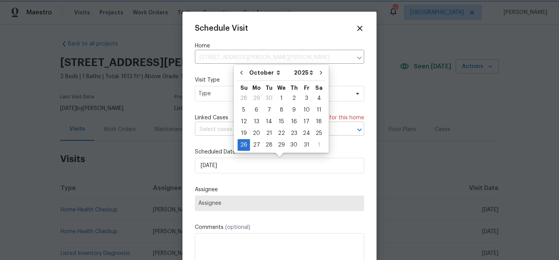
type input "10/19/2025"
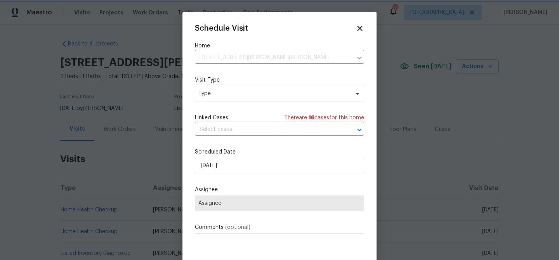
scroll to position [14, 0]
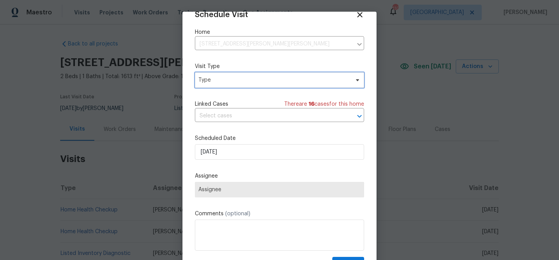
click at [268, 85] on span "Type" at bounding box center [279, 80] width 169 height 16
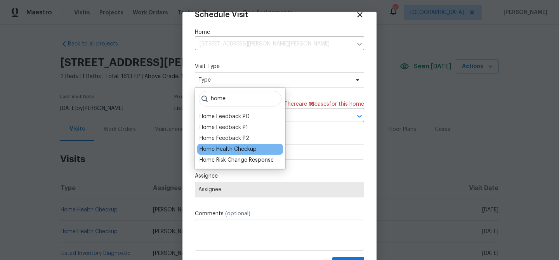
type input "home"
click at [253, 148] on div "Home Health Checkup" at bounding box center [228, 149] width 57 height 8
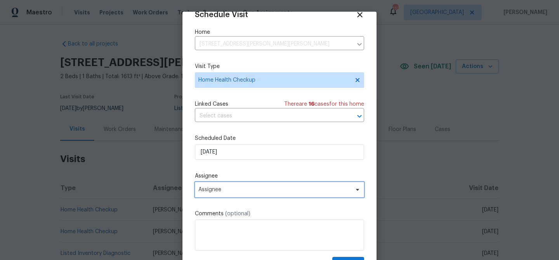
click at [243, 187] on span "Assignee" at bounding box center [274, 189] width 152 height 6
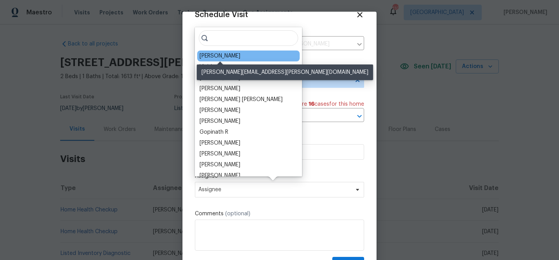
click at [227, 56] on div "[PERSON_NAME]" at bounding box center [220, 56] width 41 height 8
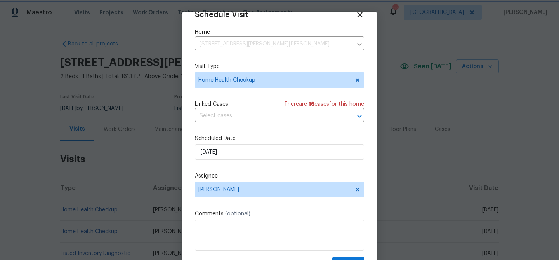
scroll to position [35, 0]
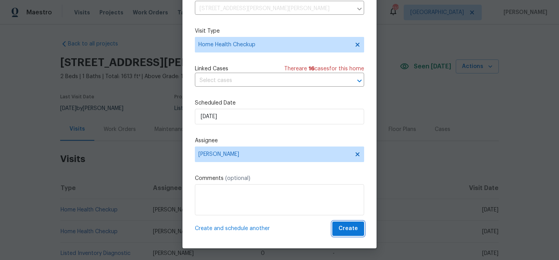
click at [339, 224] on button "Create" at bounding box center [348, 228] width 32 height 14
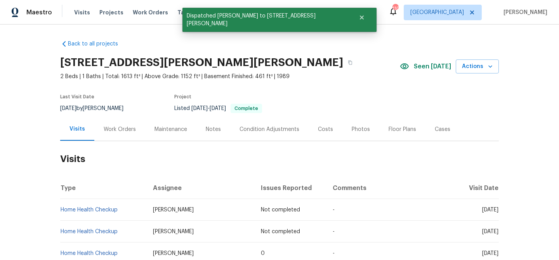
scroll to position [0, 0]
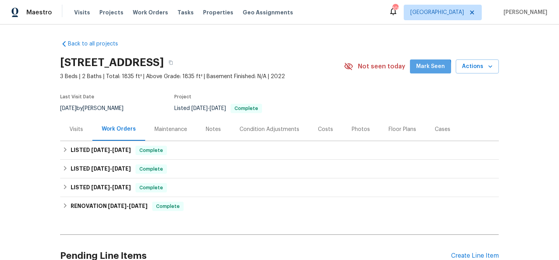
click at [423, 69] on span "Mark Seen" at bounding box center [430, 67] width 29 height 10
click at [74, 11] on span "Visits" at bounding box center [82, 13] width 16 height 8
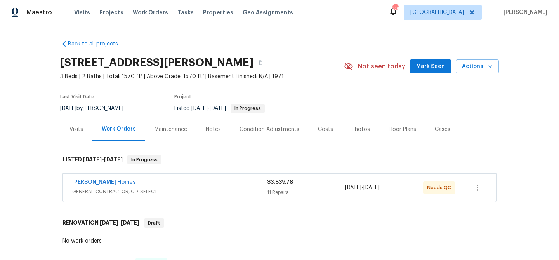
click at [422, 68] on span "Mark Seen" at bounding box center [430, 67] width 29 height 10
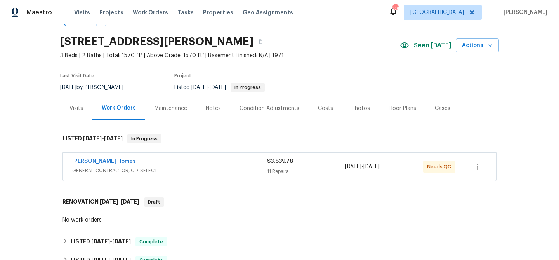
scroll to position [22, 0]
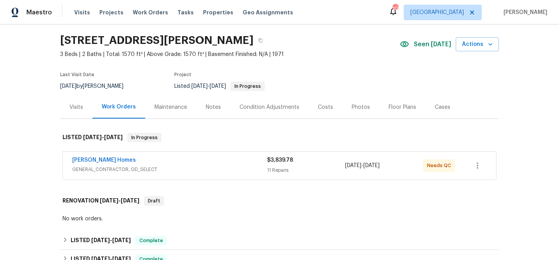
click at [75, 108] on div "Visits" at bounding box center [76, 107] width 14 height 8
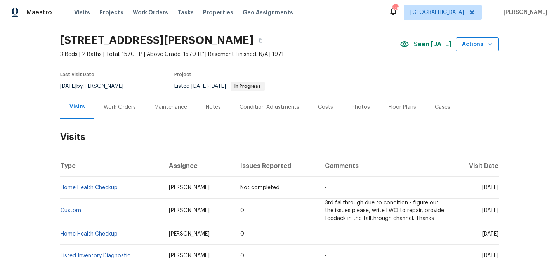
click at [475, 48] on span "Actions" at bounding box center [477, 45] width 31 height 10
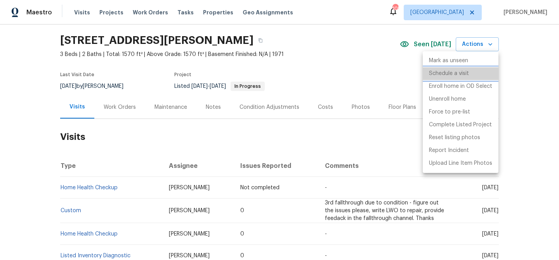
drag, startPoint x: 455, startPoint y: 71, endPoint x: 446, endPoint y: 71, distance: 9.0
click at [454, 71] on p "Schedule a visit" at bounding box center [449, 73] width 40 height 8
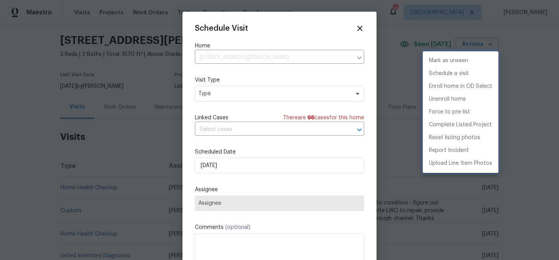
click at [250, 164] on div at bounding box center [279, 130] width 559 height 260
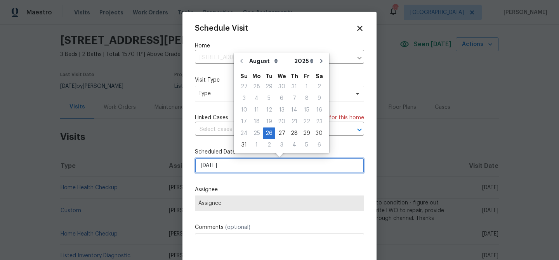
click at [252, 164] on input "[DATE]" at bounding box center [279, 166] width 169 height 16
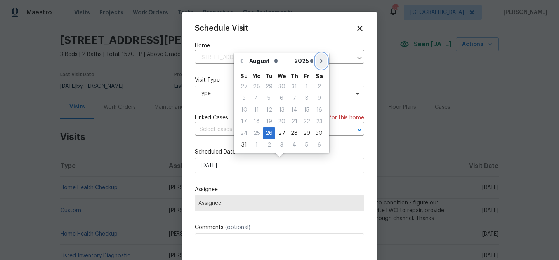
click at [318, 62] on icon "Go to next month" at bounding box center [321, 61] width 6 height 6
type input "[DATE]"
select select "8"
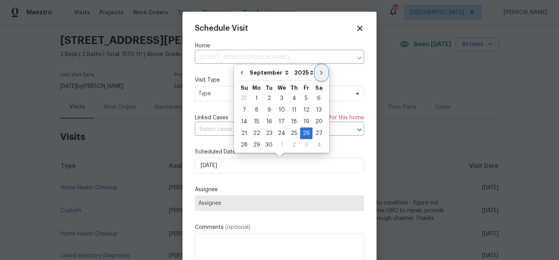
click at [318, 71] on icon "Go to next month" at bounding box center [321, 72] width 6 height 6
type input "[DATE]"
select select "9"
click at [245, 132] on div "19" at bounding box center [244, 133] width 12 height 11
type input "10/19/2025"
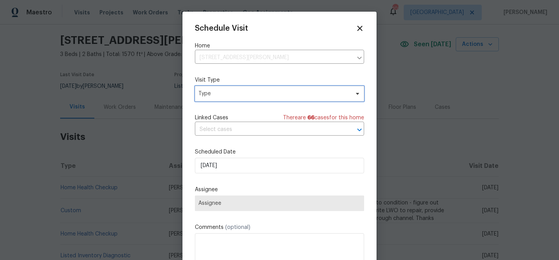
click at [248, 99] on span "Type" at bounding box center [279, 94] width 169 height 16
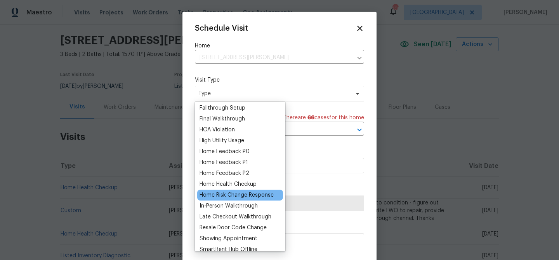
scroll to position [62, 0]
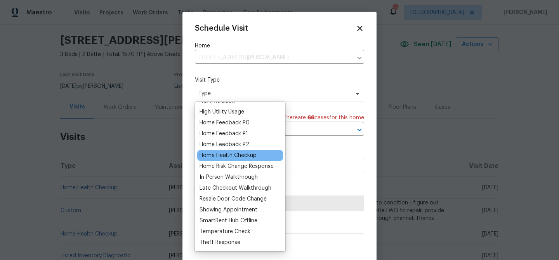
type input "h"
click at [233, 157] on div "Home Health Checkup" at bounding box center [228, 155] width 57 height 8
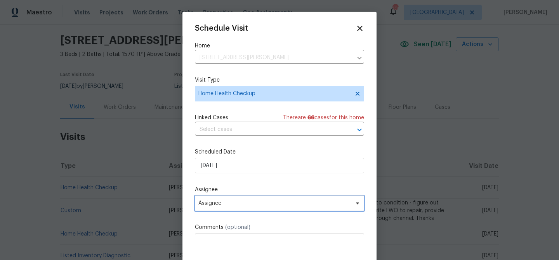
click at [257, 206] on span "Assignee" at bounding box center [274, 203] width 152 height 6
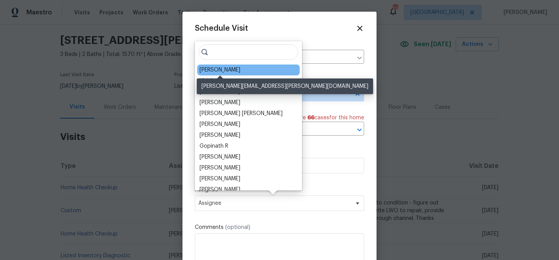
click at [225, 71] on div "[PERSON_NAME]" at bounding box center [220, 70] width 41 height 8
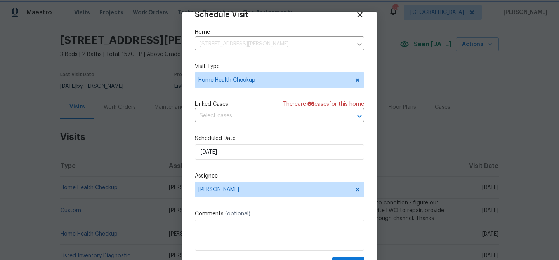
scroll to position [35, 0]
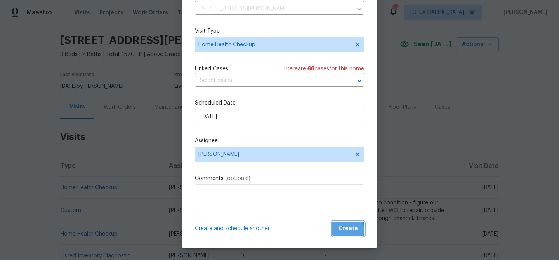
click at [342, 230] on span "Create" at bounding box center [348, 229] width 19 height 10
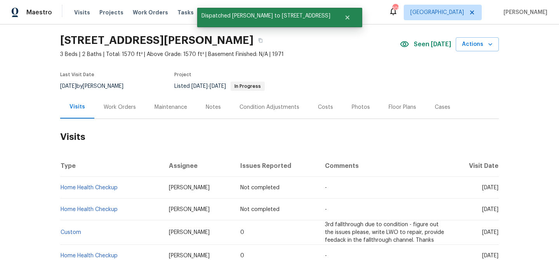
scroll to position [0, 0]
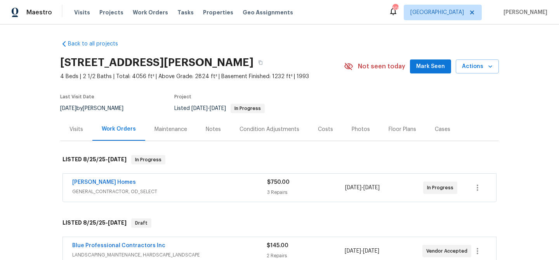
click at [418, 63] on button "Mark Seen" at bounding box center [430, 66] width 41 height 14
click at [82, 130] on div "Visits" at bounding box center [76, 129] width 14 height 8
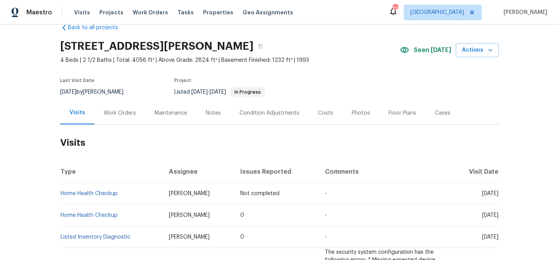
scroll to position [16, 0]
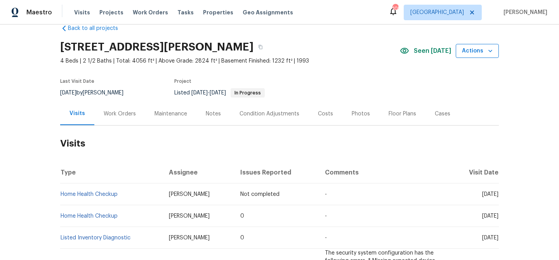
click at [478, 57] on button "Actions" at bounding box center [477, 51] width 43 height 14
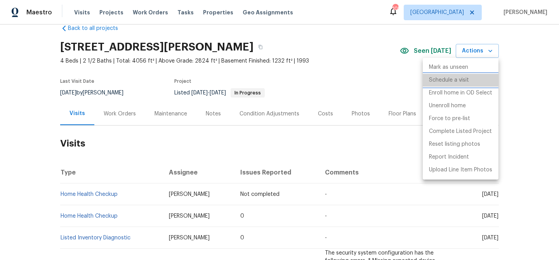
click at [451, 78] on p "Schedule a visit" at bounding box center [449, 80] width 40 height 8
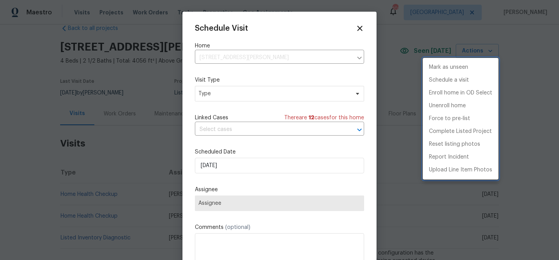
click at [377, 142] on div at bounding box center [279, 130] width 559 height 260
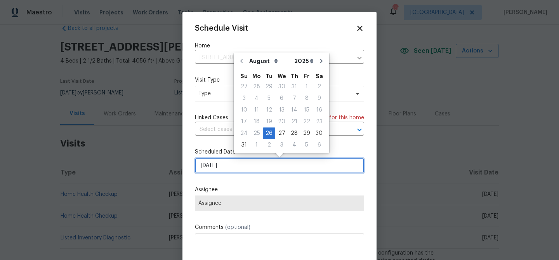
click at [250, 164] on input "[DATE]" at bounding box center [279, 166] width 169 height 16
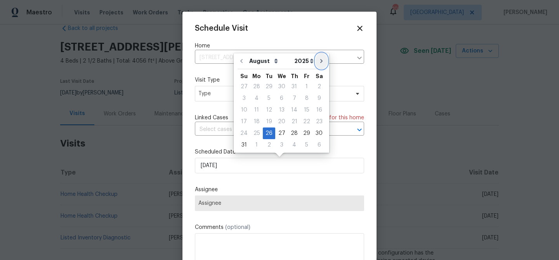
click at [316, 66] on button "Go to next month" at bounding box center [322, 61] width 12 height 16
type input "[DATE]"
select select "8"
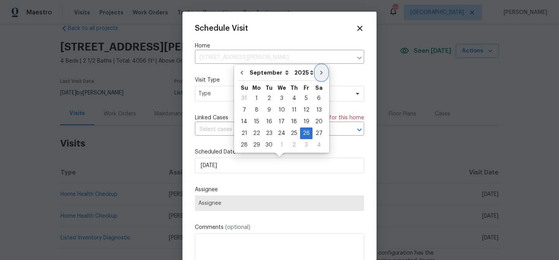
click at [316, 66] on button "Go to next month" at bounding box center [322, 73] width 12 height 16
type input "[DATE]"
select select "9"
click at [244, 144] on div "26" at bounding box center [244, 144] width 12 height 11
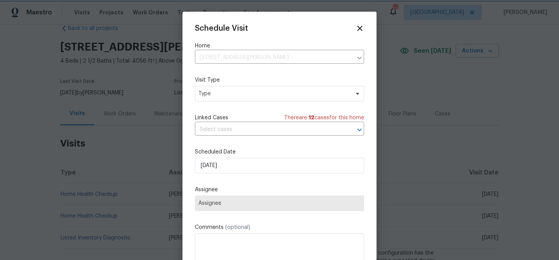
drag, startPoint x: 224, startPoint y: 106, endPoint x: 225, endPoint y: 99, distance: 7.4
click at [224, 106] on div "Schedule Visit Home 1110 Robert Pointe Way, Lawrenceville, GA 30045 ​ Visit Typ…" at bounding box center [279, 154] width 169 height 260
click at [226, 97] on span "Type" at bounding box center [273, 94] width 151 height 8
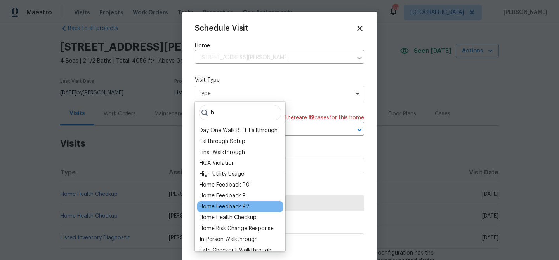
scroll to position [62, 0]
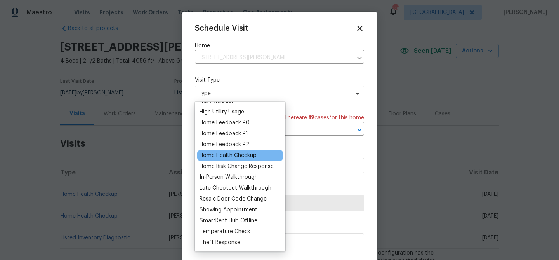
type input "h"
click at [234, 156] on div "Home Health Checkup" at bounding box center [228, 155] width 57 height 8
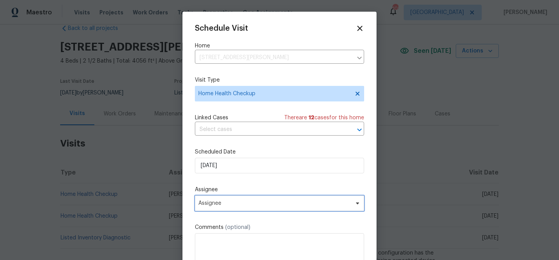
click at [241, 202] on span "Assignee" at bounding box center [274, 203] width 152 height 6
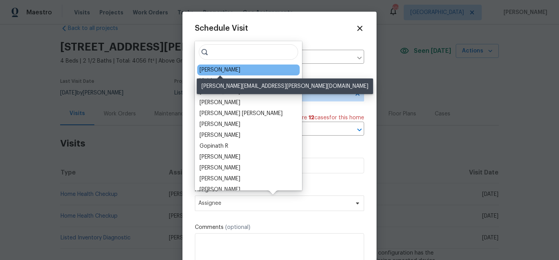
click at [210, 68] on div "[PERSON_NAME]" at bounding box center [220, 70] width 41 height 8
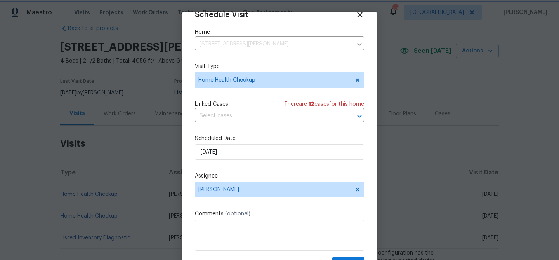
scroll to position [35, 0]
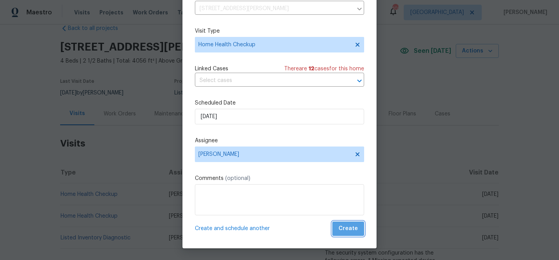
click at [356, 227] on span "Create" at bounding box center [348, 229] width 19 height 10
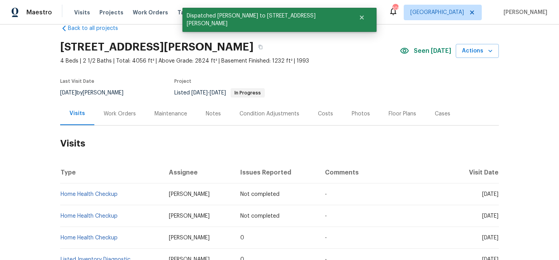
scroll to position [0, 0]
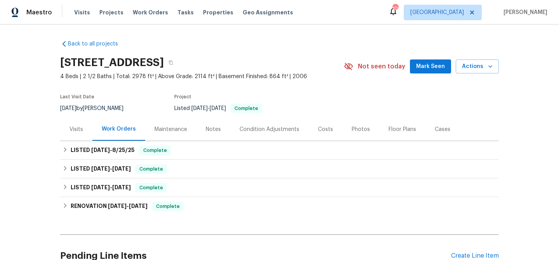
click at [425, 63] on span "Mark Seen" at bounding box center [430, 67] width 29 height 10
click at [81, 127] on div "Visits" at bounding box center [76, 129] width 14 height 8
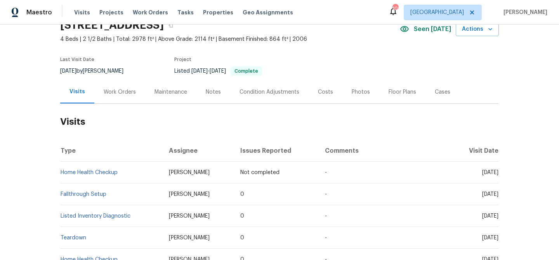
scroll to position [38, 0]
click at [467, 32] on span "Actions" at bounding box center [477, 29] width 31 height 10
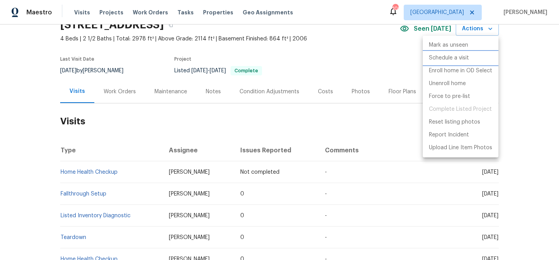
click at [466, 56] on p "Schedule a visit" at bounding box center [449, 58] width 40 height 8
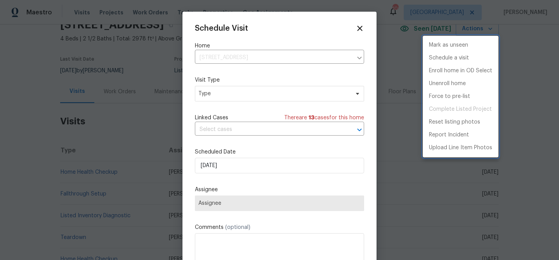
click at [258, 95] on div at bounding box center [279, 130] width 559 height 260
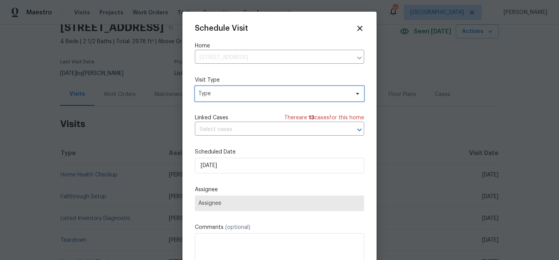
click at [262, 93] on span "Type" at bounding box center [273, 94] width 151 height 8
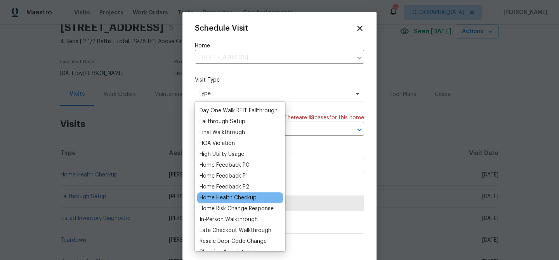
scroll to position [21, 0]
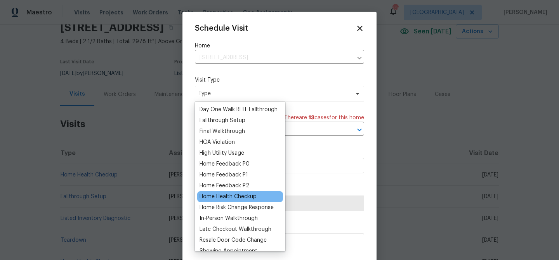
type input "h"
click at [236, 194] on div "Home Health Checkup" at bounding box center [228, 197] width 57 height 8
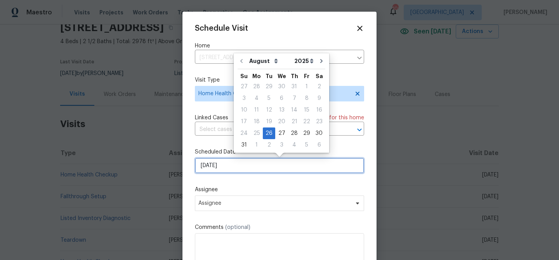
click at [250, 171] on input "[DATE]" at bounding box center [279, 166] width 169 height 16
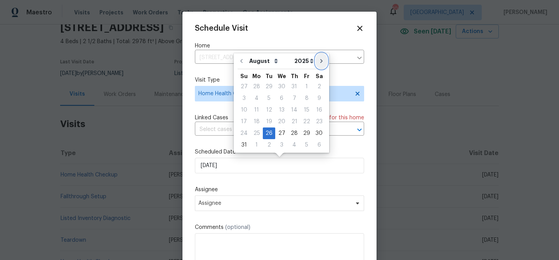
click at [321, 62] on button "Go to next month" at bounding box center [322, 61] width 12 height 16
type input "[DATE]"
select select "8"
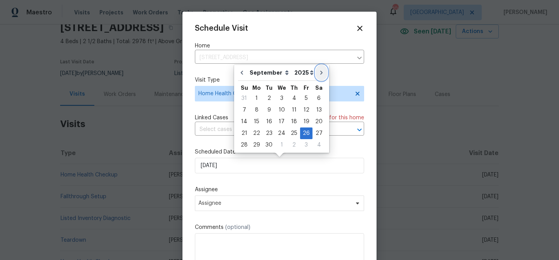
click at [318, 70] on icon "Go to next month" at bounding box center [321, 72] width 6 height 6
type input "[DATE]"
select select "9"
click at [294, 97] on div "2" at bounding box center [294, 98] width 12 height 11
type input "[DATE]"
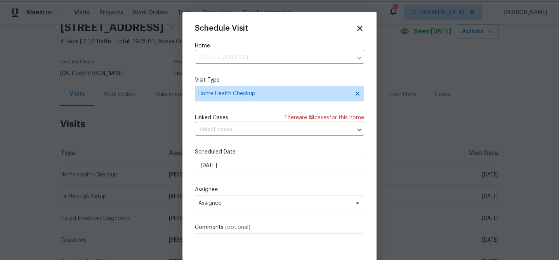
scroll to position [14, 0]
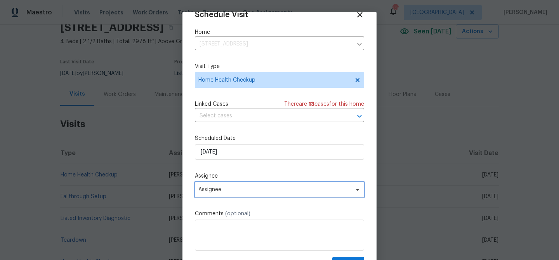
drag, startPoint x: 298, startPoint y: 191, endPoint x: 293, endPoint y: 187, distance: 6.0
click at [298, 191] on span "Assignee" at bounding box center [274, 189] width 152 height 6
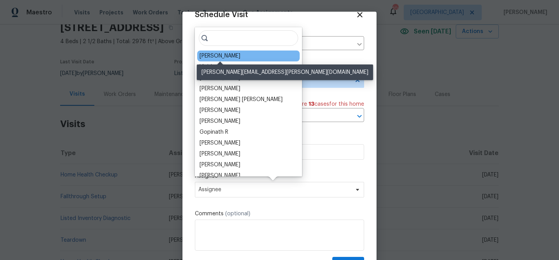
click at [236, 54] on div "[PERSON_NAME]" at bounding box center [220, 56] width 41 height 8
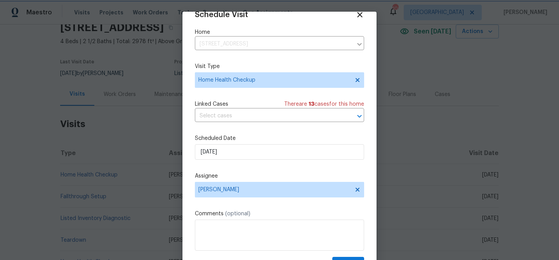
scroll to position [35, 0]
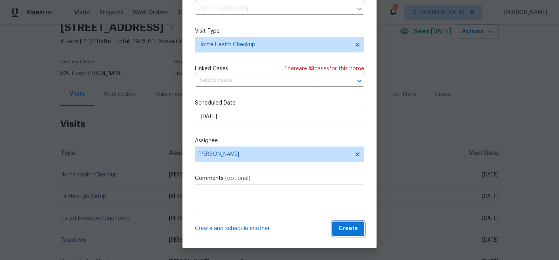
click at [344, 222] on button "Create" at bounding box center [348, 228] width 32 height 14
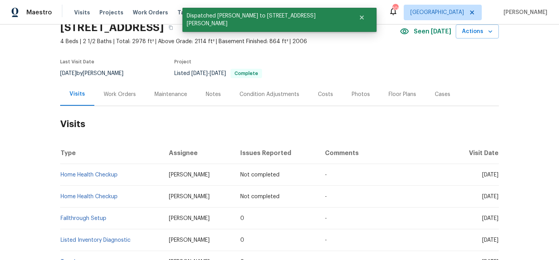
scroll to position [0, 0]
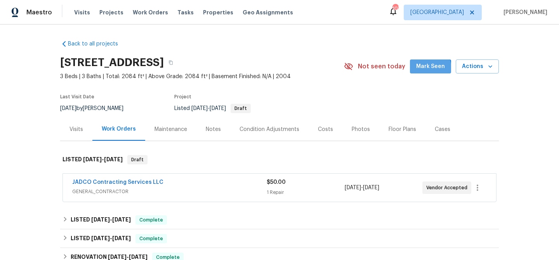
click at [426, 68] on span "Mark Seen" at bounding box center [430, 67] width 29 height 10
click at [80, 133] on div "Visits" at bounding box center [76, 129] width 32 height 23
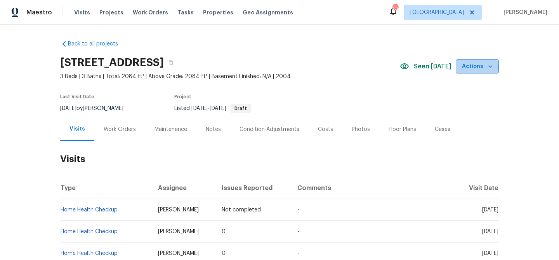
click at [469, 68] on span "Actions" at bounding box center [477, 67] width 31 height 10
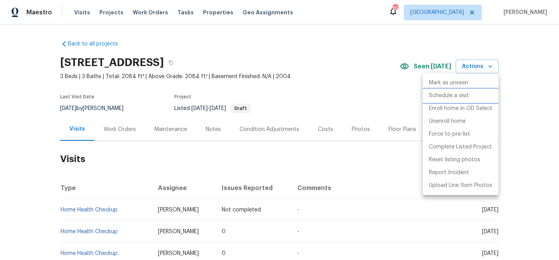
click at [457, 94] on p "Schedule a visit" at bounding box center [449, 96] width 40 height 8
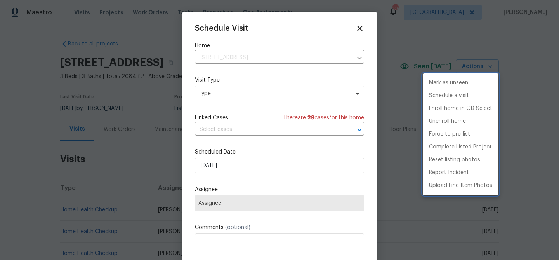
click at [262, 95] on div at bounding box center [279, 130] width 559 height 260
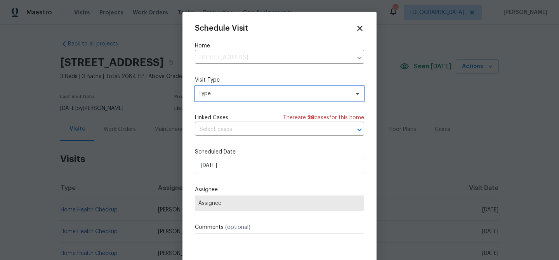
click at [267, 92] on span "Type" at bounding box center [273, 94] width 151 height 8
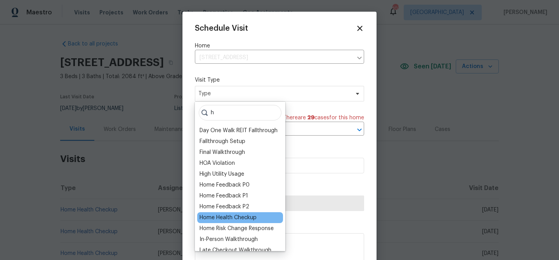
type input "h"
click at [248, 218] on div "Home Health Checkup" at bounding box center [228, 218] width 57 height 8
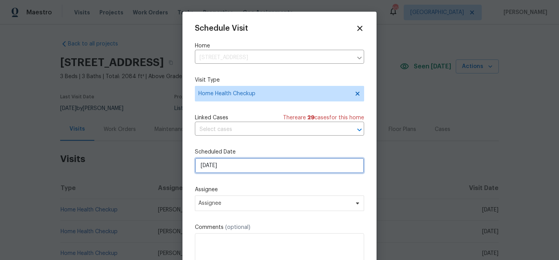
click at [254, 162] on input "[DATE]" at bounding box center [279, 166] width 169 height 16
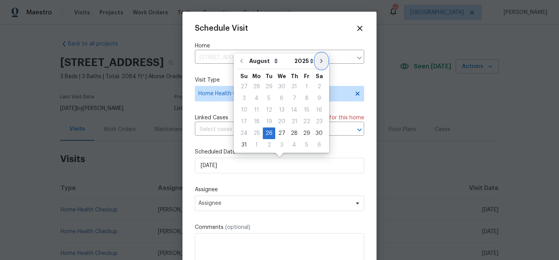
click at [318, 60] on icon "Go to next month" at bounding box center [321, 61] width 6 height 6
type input "[DATE]"
select select "8"
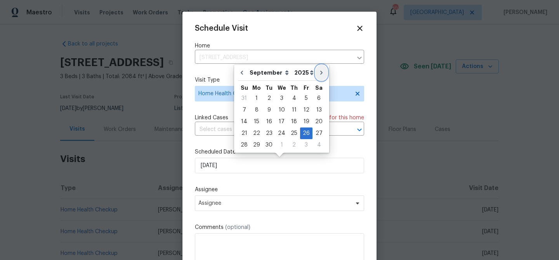
click at [317, 67] on button "Go to next month" at bounding box center [322, 73] width 12 height 16
type input "[DATE]"
select select "9"
click at [266, 142] on div "28" at bounding box center [269, 144] width 12 height 11
type input "10/28/2025"
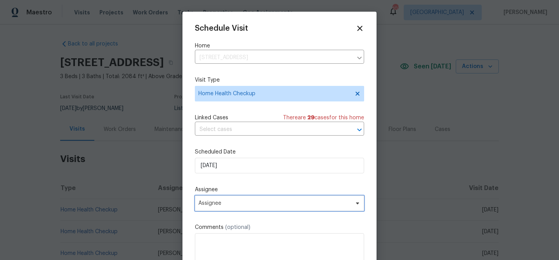
drag, startPoint x: 254, startPoint y: 203, endPoint x: 254, endPoint y: 197, distance: 6.2
click at [254, 203] on span "Assignee" at bounding box center [274, 203] width 152 height 6
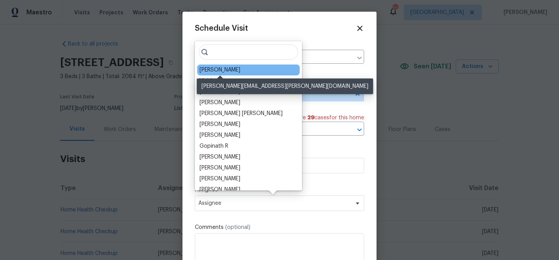
click at [226, 70] on div "[PERSON_NAME]" at bounding box center [220, 70] width 41 height 8
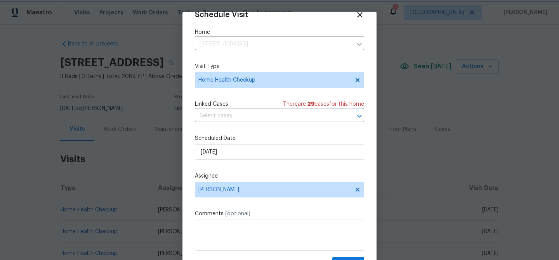
scroll to position [35, 0]
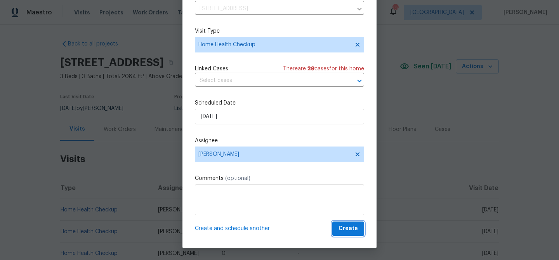
click at [352, 231] on span "Create" at bounding box center [348, 229] width 19 height 10
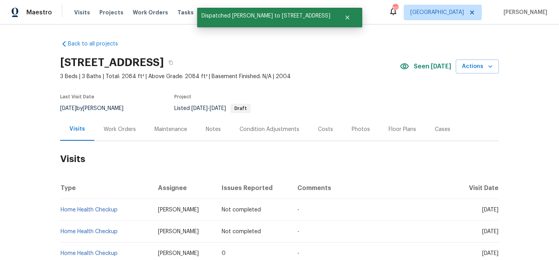
scroll to position [0, 0]
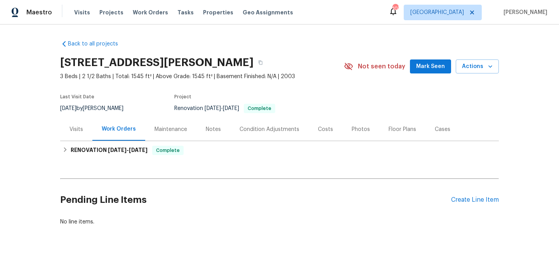
click at [436, 62] on span "Mark Seen" at bounding box center [430, 67] width 29 height 10
click at [76, 132] on div "Visits" at bounding box center [76, 129] width 14 height 8
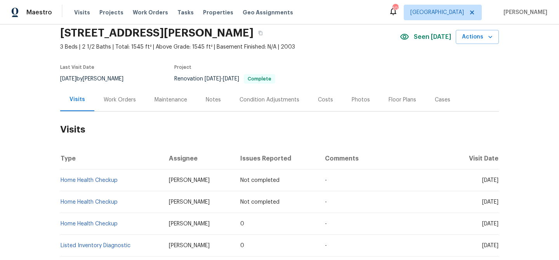
scroll to position [30, 0]
click at [468, 39] on span "Actions" at bounding box center [477, 37] width 31 height 10
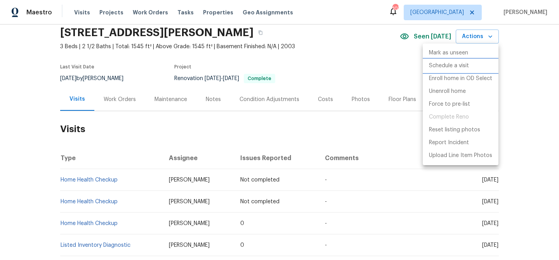
click at [451, 64] on p "Schedule a visit" at bounding box center [449, 66] width 40 height 8
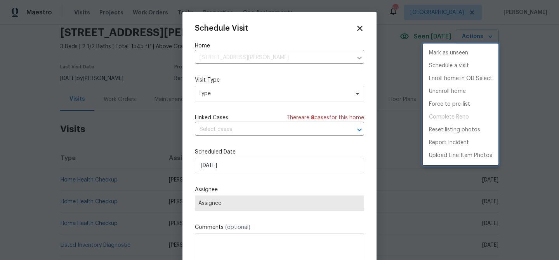
click at [234, 98] on div at bounding box center [279, 130] width 559 height 260
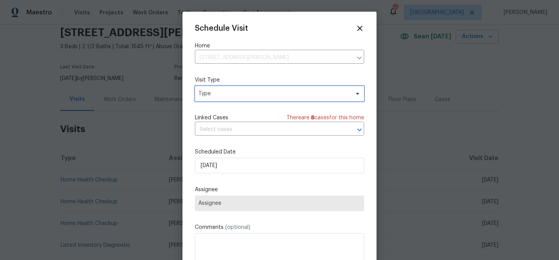
click at [238, 93] on span "Type" at bounding box center [273, 94] width 151 height 8
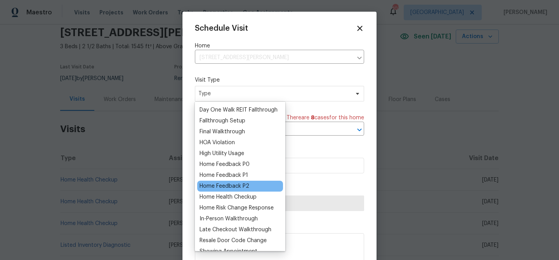
scroll to position [22, 0]
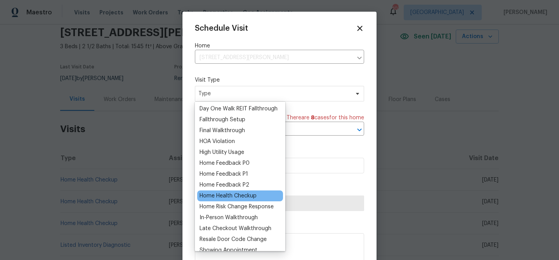
type input "h"
click at [244, 192] on div "Home Health Checkup" at bounding box center [228, 196] width 57 height 8
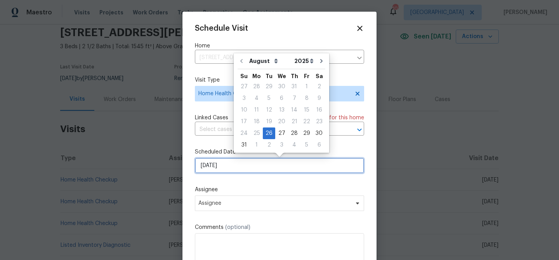
click at [250, 164] on input "[DATE]" at bounding box center [279, 166] width 169 height 16
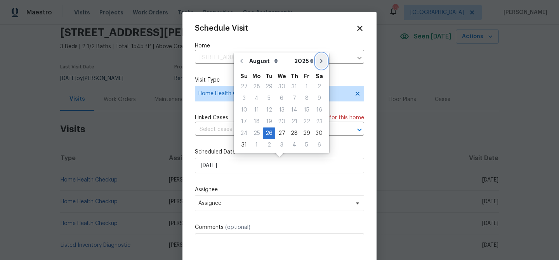
click at [318, 58] on icon "Go to next month" at bounding box center [321, 61] width 6 height 6
type input "[DATE]"
select select "8"
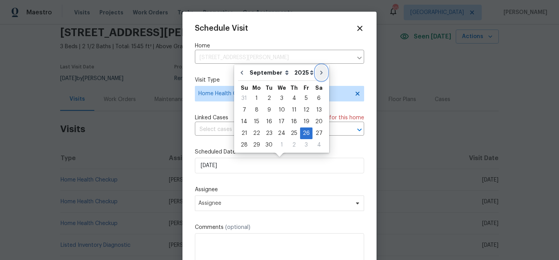
click at [318, 68] on button "Go to next month" at bounding box center [322, 73] width 12 height 16
type input "[DATE]"
select select "9"
click at [318, 71] on icon "Go to next month" at bounding box center [321, 72] width 6 height 6
type input "11/26/2025"
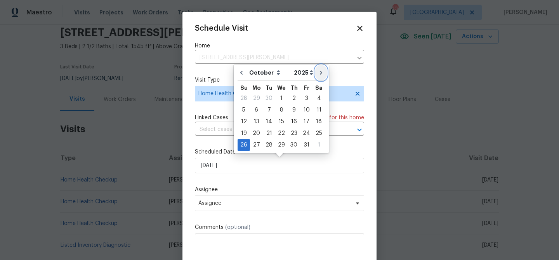
select select "10"
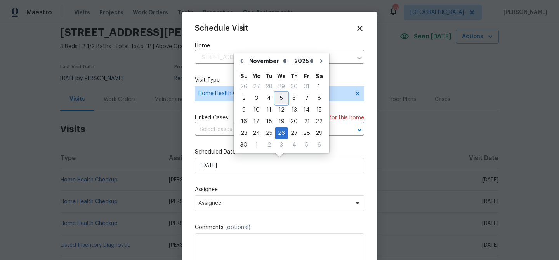
click at [280, 100] on div "5" at bounding box center [281, 98] width 12 height 11
type input "11/5/2025"
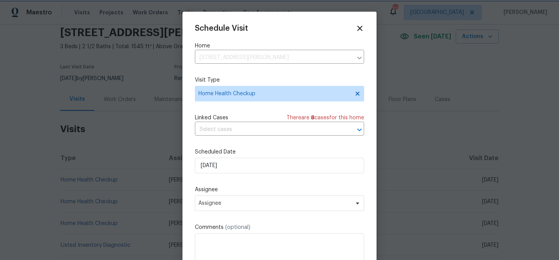
scroll to position [14, 0]
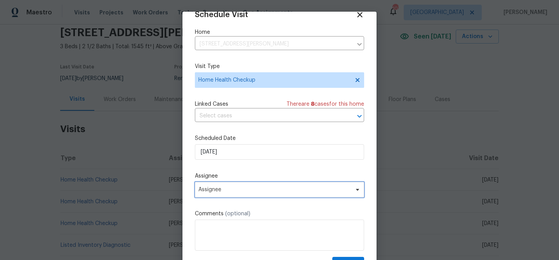
click at [279, 185] on span "Assignee" at bounding box center [279, 190] width 169 height 16
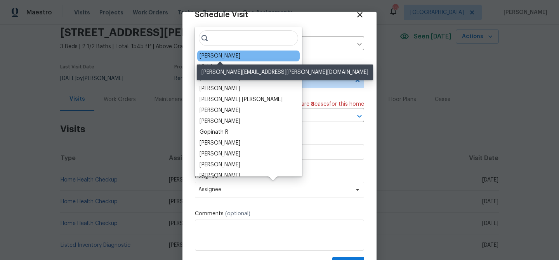
click at [226, 58] on div "[PERSON_NAME]" at bounding box center [220, 56] width 41 height 8
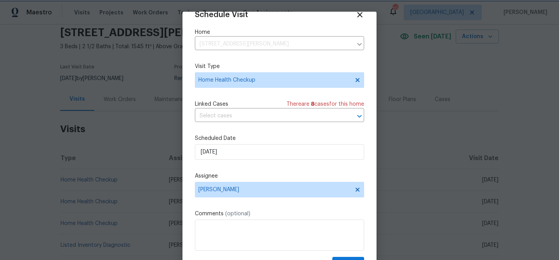
scroll to position [35, 0]
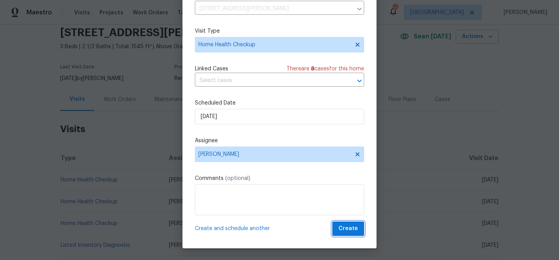
click at [349, 232] on span "Create" at bounding box center [348, 229] width 19 height 10
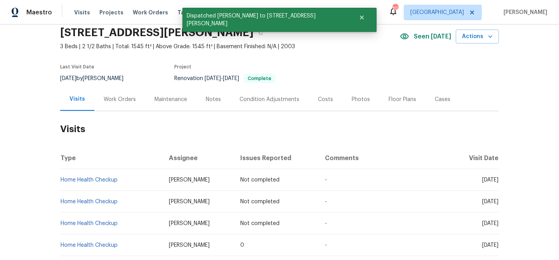
scroll to position [0, 0]
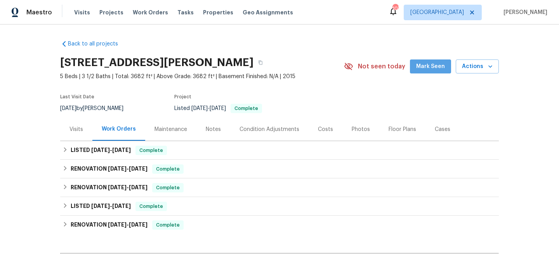
click at [439, 69] on span "Mark Seen" at bounding box center [430, 67] width 29 height 10
click at [76, 128] on div "Visits" at bounding box center [76, 129] width 14 height 8
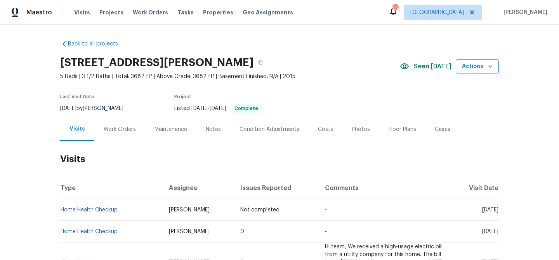
click at [470, 66] on span "Actions" at bounding box center [477, 67] width 31 height 10
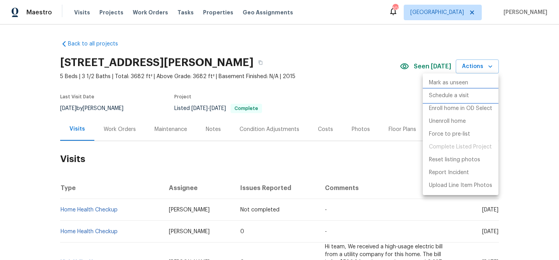
click at [457, 95] on p "Schedule a visit" at bounding box center [449, 96] width 40 height 8
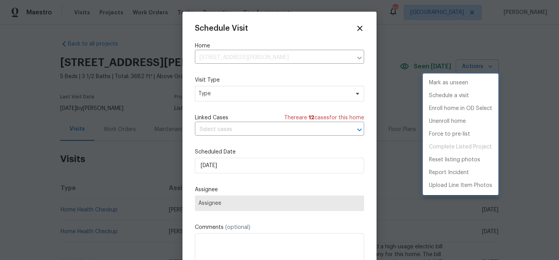
click at [272, 167] on div at bounding box center [279, 130] width 559 height 260
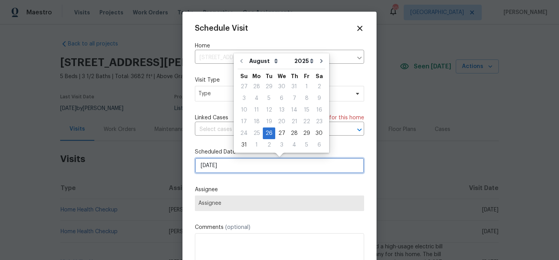
click at [276, 165] on input "[DATE]" at bounding box center [279, 166] width 169 height 16
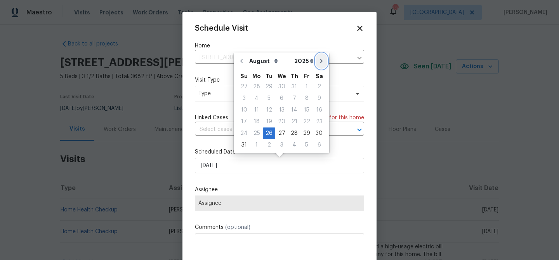
click at [319, 64] on icon "Go to next month" at bounding box center [321, 61] width 6 height 6
type input "[DATE]"
select select "8"
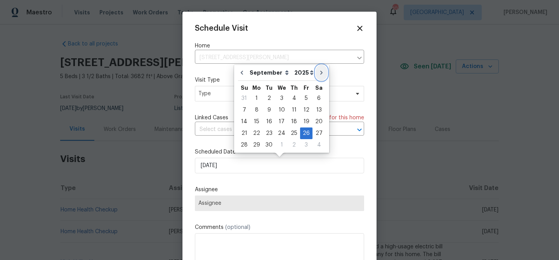
click at [319, 70] on icon "Go to next month" at bounding box center [321, 72] width 6 height 6
type input "[DATE]"
select select "9"
click at [281, 122] on div "15" at bounding box center [281, 121] width 12 height 11
type input "10/15/2025"
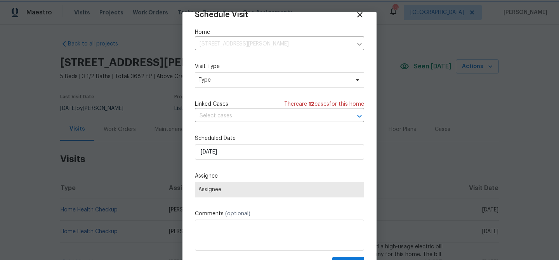
scroll to position [35, 0]
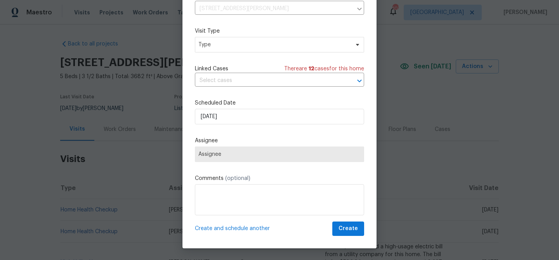
click at [260, 154] on span "Assignee" at bounding box center [279, 154] width 162 height 6
click at [235, 47] on span "Type" at bounding box center [273, 45] width 151 height 8
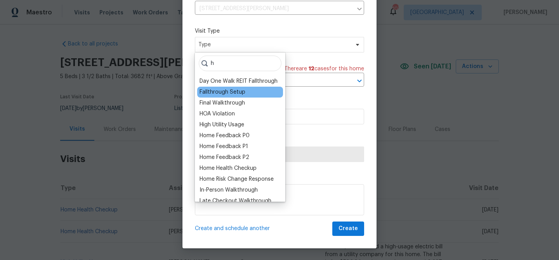
scroll to position [62, 0]
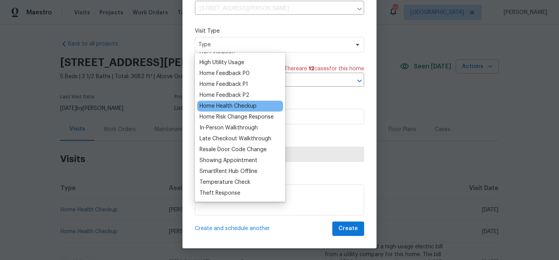
type input "h"
click at [241, 105] on div "Home Health Checkup" at bounding box center [228, 106] width 57 height 8
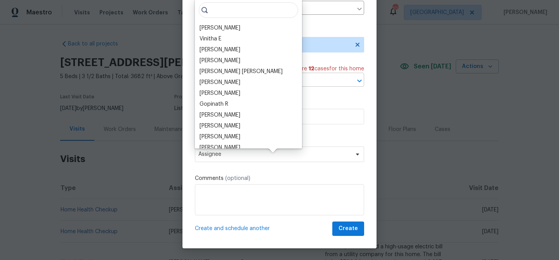
scroll to position [0, 0]
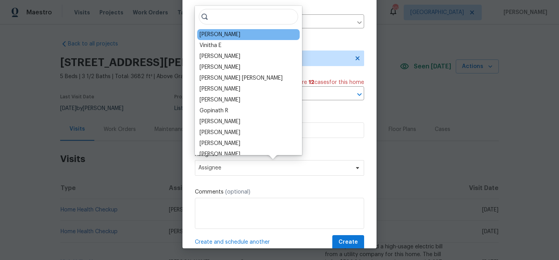
click at [245, 36] on div "[PERSON_NAME]" at bounding box center [248, 34] width 102 height 11
click at [246, 35] on div "[PERSON_NAME]" at bounding box center [248, 34] width 102 height 11
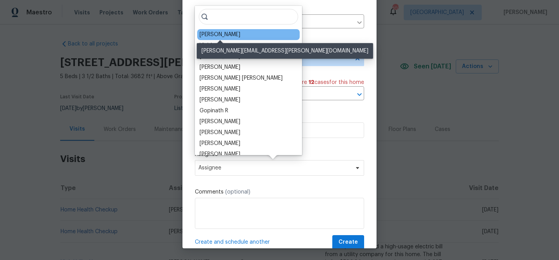
click at [222, 34] on div "[PERSON_NAME]" at bounding box center [220, 35] width 41 height 8
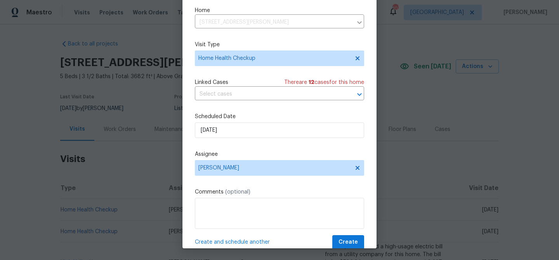
scroll to position [14, 0]
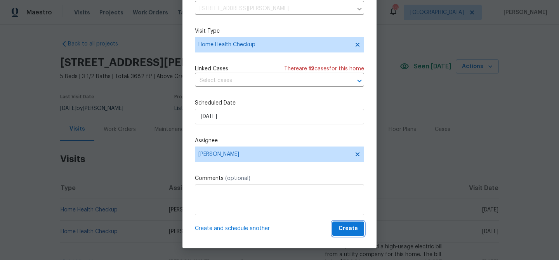
click at [348, 226] on span "Create" at bounding box center [348, 229] width 19 height 10
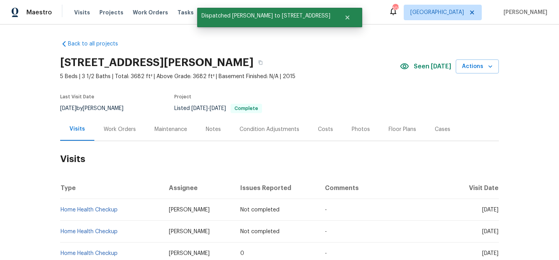
scroll to position [0, 0]
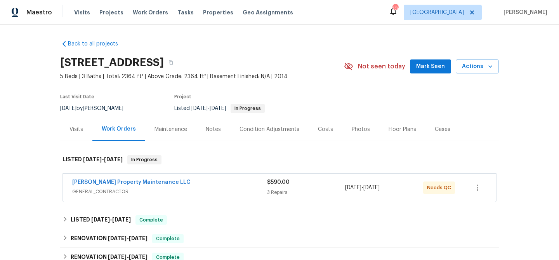
click at [426, 69] on span "Mark Seen" at bounding box center [430, 67] width 29 height 10
click at [82, 127] on div "Visits" at bounding box center [76, 129] width 14 height 8
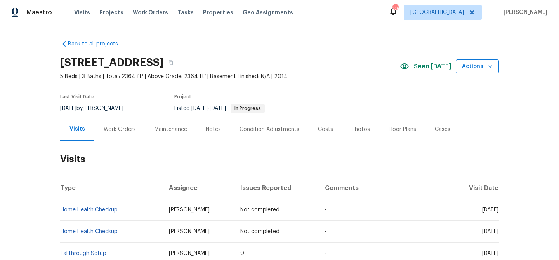
click at [488, 69] on icon "button" at bounding box center [490, 67] width 8 height 8
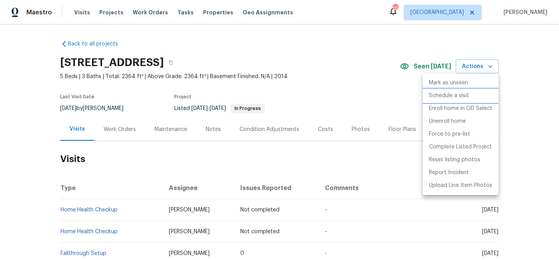
click at [450, 97] on p "Schedule a visit" at bounding box center [449, 96] width 40 height 8
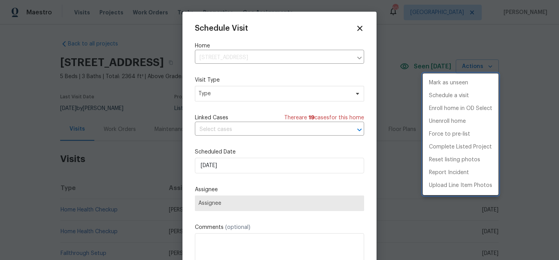
drag, startPoint x: 238, startPoint y: 97, endPoint x: 241, endPoint y: 93, distance: 5.1
click at [240, 95] on div at bounding box center [279, 130] width 559 height 260
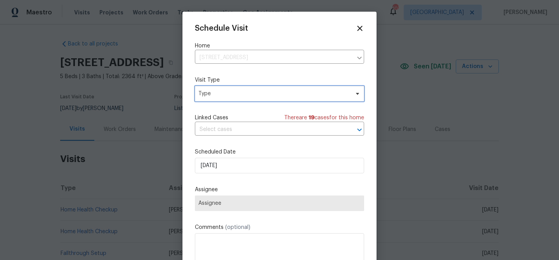
click at [241, 93] on span "Type" at bounding box center [273, 94] width 151 height 8
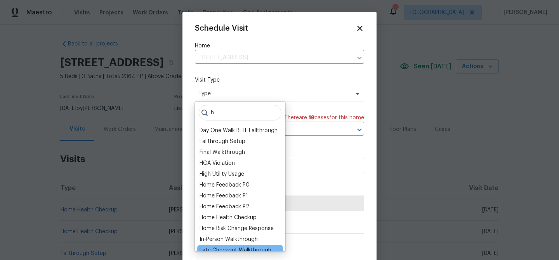
scroll to position [62, 0]
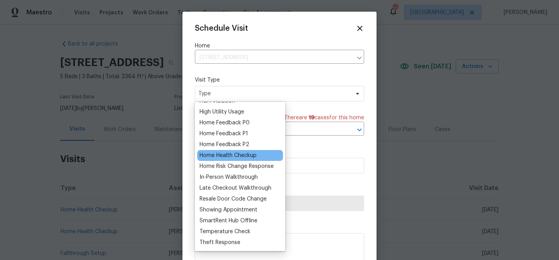
type input "h"
click at [235, 156] on div "Home Health Checkup" at bounding box center [228, 155] width 57 height 8
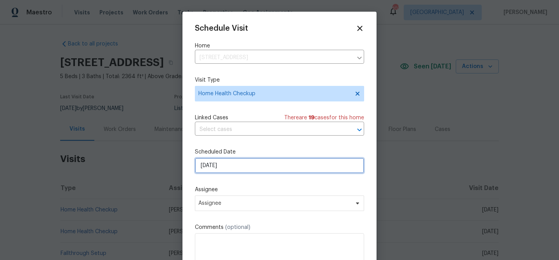
click at [236, 166] on input "[DATE]" at bounding box center [279, 166] width 169 height 16
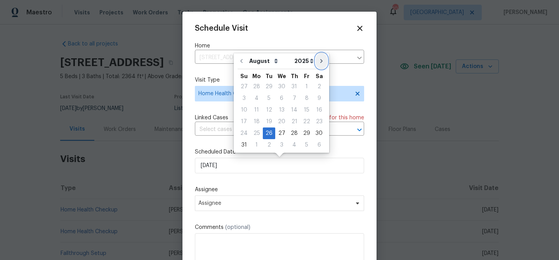
click at [318, 62] on icon "Go to next month" at bounding box center [321, 61] width 6 height 6
type input "[DATE]"
select select "8"
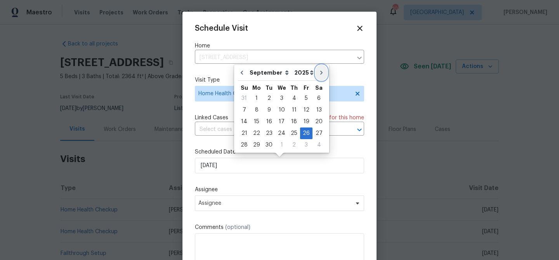
click at [319, 71] on icon "Go to next month" at bounding box center [321, 72] width 6 height 6
type input "[DATE]"
select select "9"
click at [319, 71] on icon "Go to next month" at bounding box center [321, 72] width 6 height 6
type input "[DATE]"
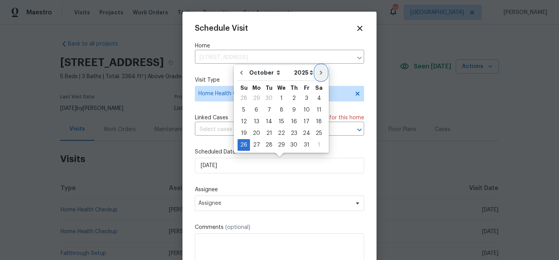
select select "10"
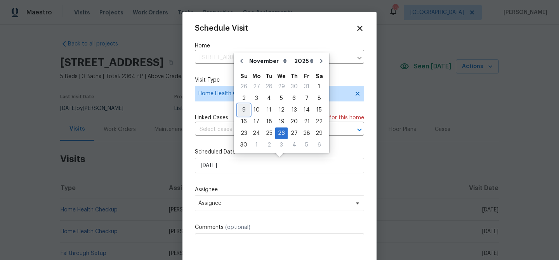
click at [246, 109] on div "9" at bounding box center [244, 109] width 12 height 11
type input "11/9/2025"
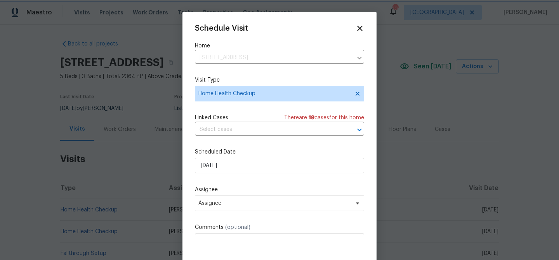
scroll to position [14, 0]
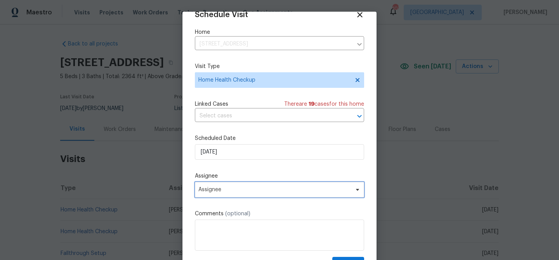
click at [264, 187] on span "Assignee" at bounding box center [274, 189] width 152 height 6
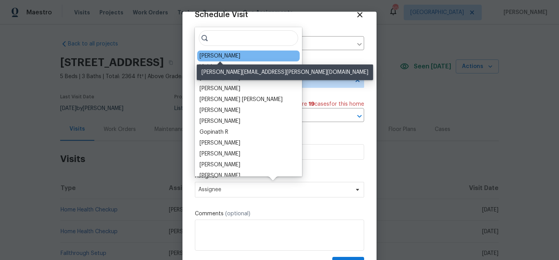
click at [226, 57] on div "[PERSON_NAME]" at bounding box center [220, 56] width 41 height 8
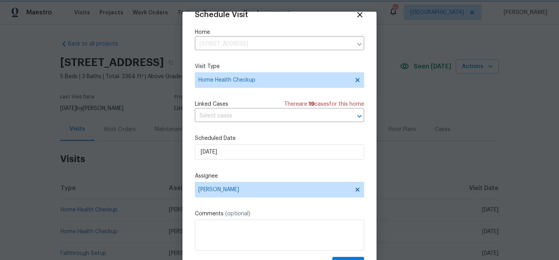
scroll to position [35, 0]
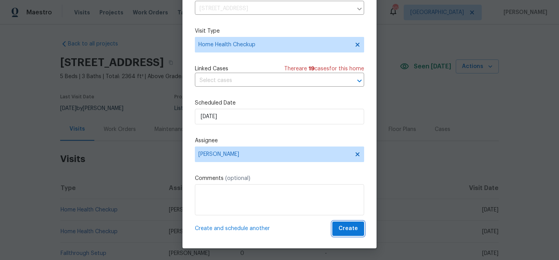
click at [350, 224] on span "Create" at bounding box center [348, 229] width 19 height 10
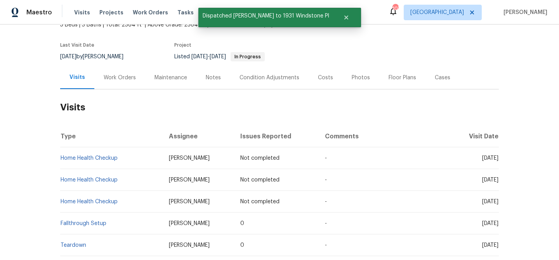
scroll to position [0, 0]
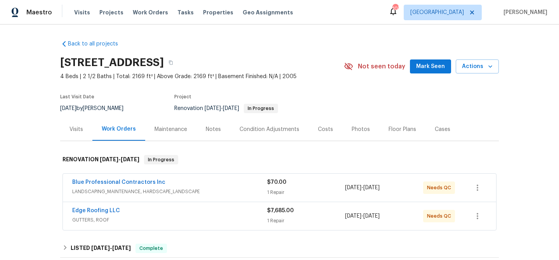
click at [428, 70] on span "Mark Seen" at bounding box center [430, 67] width 29 height 10
click at [72, 123] on div "Visits" at bounding box center [76, 129] width 32 height 23
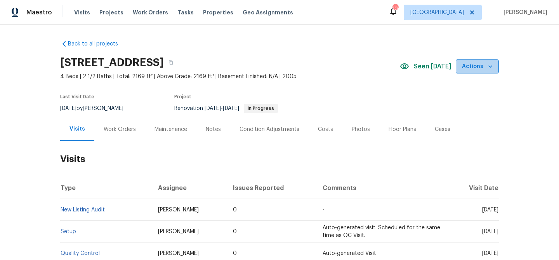
click at [479, 67] on span "Actions" at bounding box center [477, 67] width 31 height 10
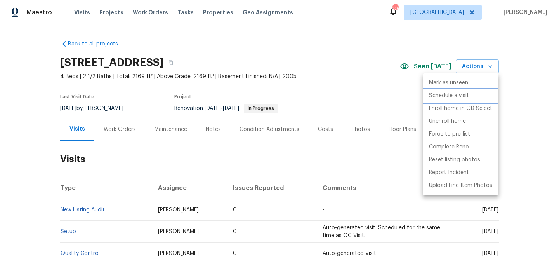
click at [469, 92] on p "Schedule a visit" at bounding box center [449, 96] width 40 height 8
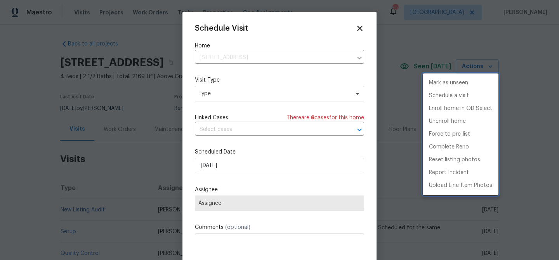
click at [241, 94] on div at bounding box center [279, 130] width 559 height 260
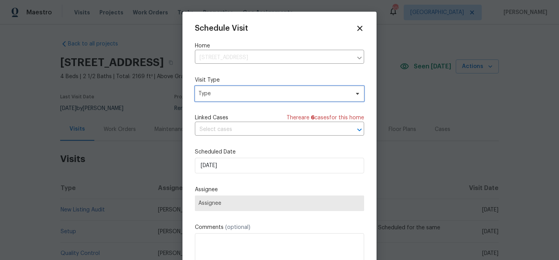
click at [251, 94] on span "Type" at bounding box center [273, 94] width 151 height 8
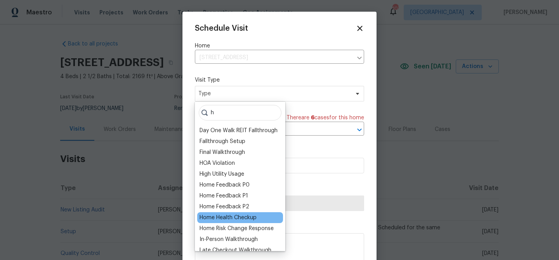
type input "h"
click at [238, 217] on div "Home Health Checkup" at bounding box center [228, 218] width 57 height 8
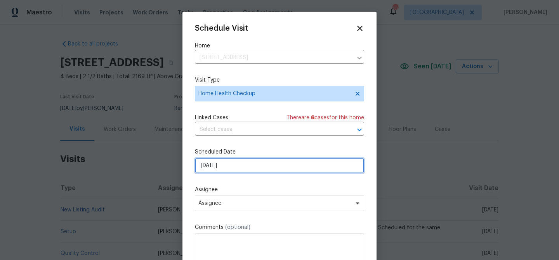
click at [219, 163] on input "[DATE]" at bounding box center [279, 166] width 169 height 16
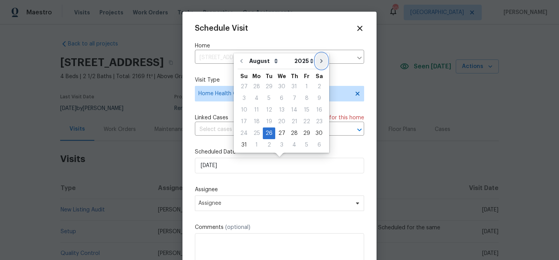
click at [320, 60] on icon "Go to next month" at bounding box center [321, 61] width 2 height 4
type input "[DATE]"
select select "8"
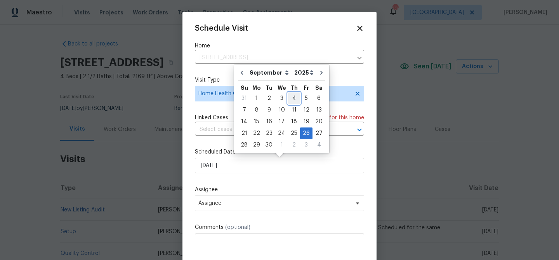
drag, startPoint x: 292, startPoint y: 96, endPoint x: 288, endPoint y: 96, distance: 3.9
click at [292, 96] on div "4" at bounding box center [294, 98] width 12 height 11
type input "9/4/2025"
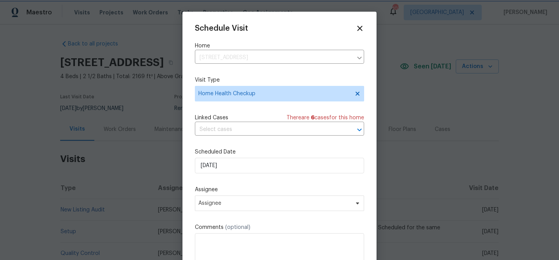
scroll to position [14, 0]
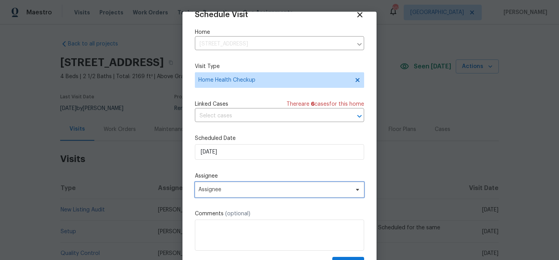
click at [277, 185] on span "Assignee" at bounding box center [279, 190] width 169 height 16
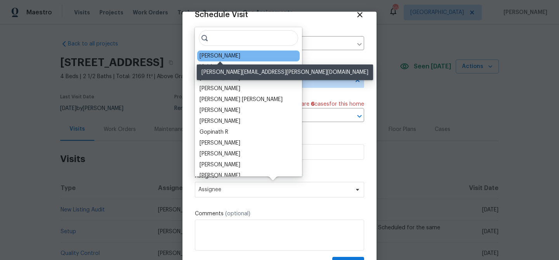
click at [233, 58] on div "[PERSON_NAME]" at bounding box center [220, 56] width 41 height 8
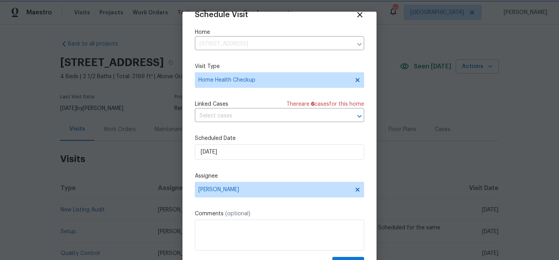
scroll to position [35, 0]
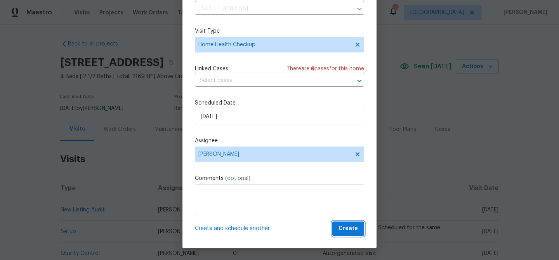
click at [347, 229] on span "Create" at bounding box center [348, 229] width 19 height 10
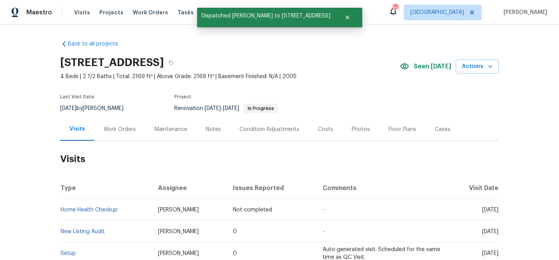
scroll to position [0, 0]
click at [465, 65] on span "Actions" at bounding box center [477, 67] width 31 height 10
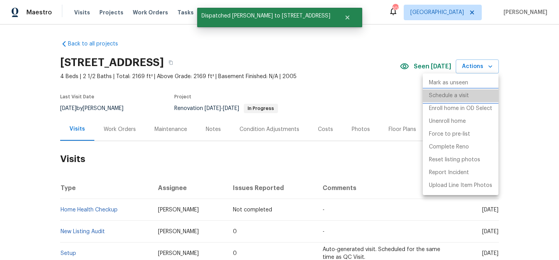
click at [441, 94] on p "Schedule a visit" at bounding box center [449, 96] width 40 height 8
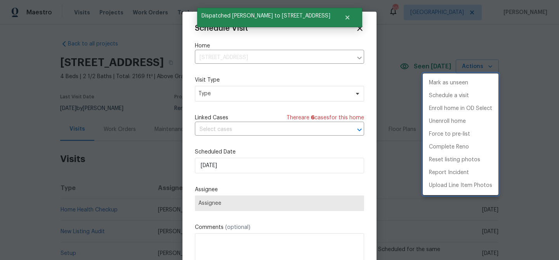
click at [248, 168] on div at bounding box center [279, 130] width 559 height 260
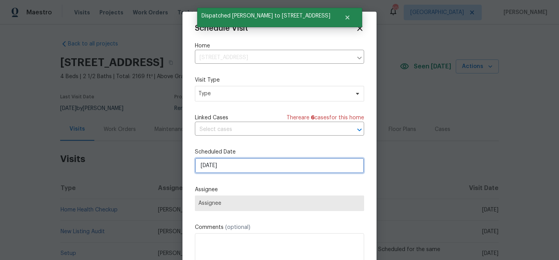
click at [254, 166] on input "[DATE]" at bounding box center [279, 166] width 169 height 16
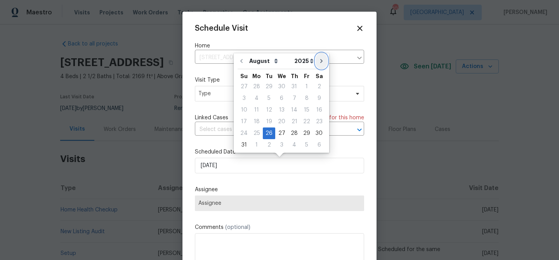
click at [319, 61] on icon "Go to next month" at bounding box center [321, 61] width 6 height 6
type input "[DATE]"
select select "8"
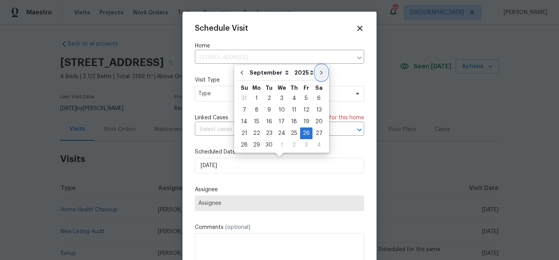
click at [319, 71] on icon "Go to next month" at bounding box center [321, 72] width 6 height 6
type input "[DATE]"
select select "9"
click at [313, 99] on div "4" at bounding box center [319, 98] width 12 height 11
type input "10/4/2025"
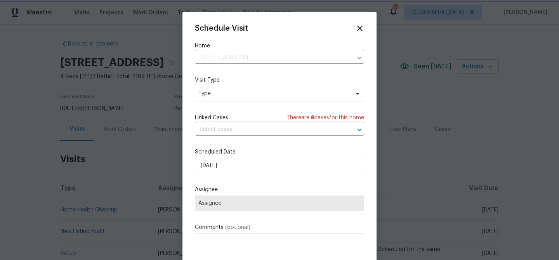
scroll to position [14, 0]
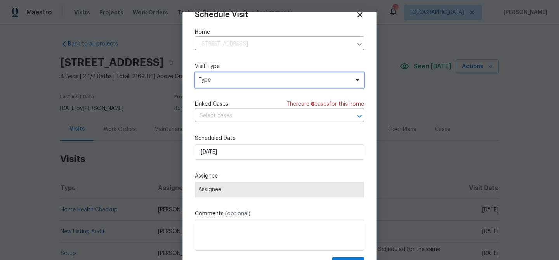
click at [234, 82] on span "Type" at bounding box center [273, 80] width 151 height 8
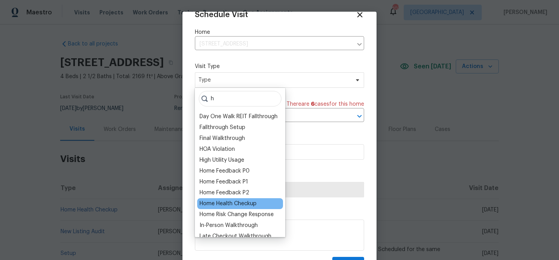
type input "h"
click at [235, 200] on div "Home Health Checkup" at bounding box center [228, 204] width 57 height 8
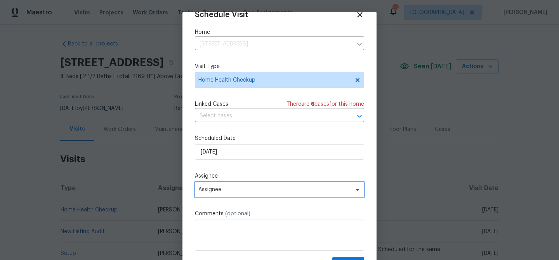
click at [256, 189] on span "Assignee" at bounding box center [274, 189] width 152 height 6
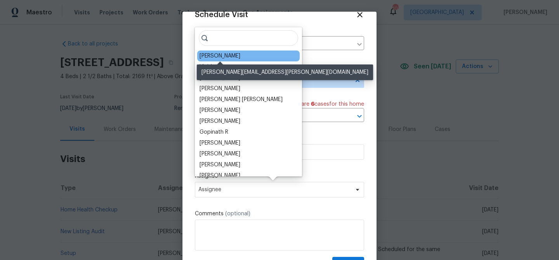
click at [231, 59] on div "[PERSON_NAME]" at bounding box center [220, 56] width 41 height 8
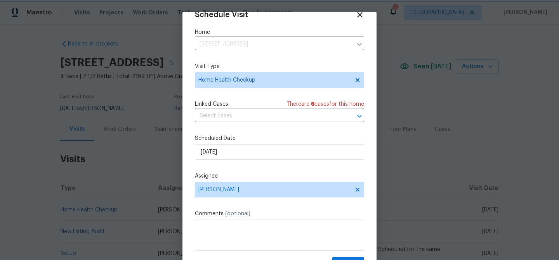
scroll to position [35, 0]
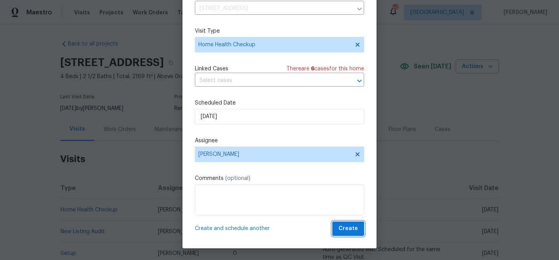
click at [347, 230] on span "Create" at bounding box center [348, 229] width 19 height 10
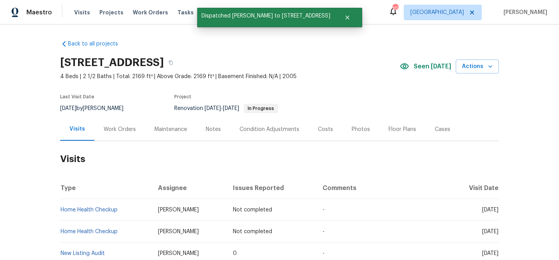
scroll to position [0, 0]
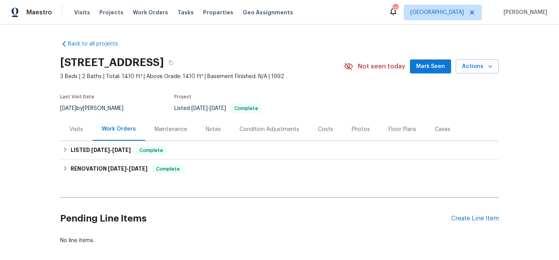
click at [425, 69] on span "Mark Seen" at bounding box center [430, 67] width 29 height 10
click at [80, 130] on div "Visits" at bounding box center [76, 129] width 14 height 8
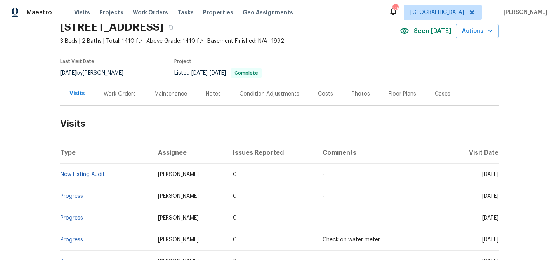
scroll to position [33, 0]
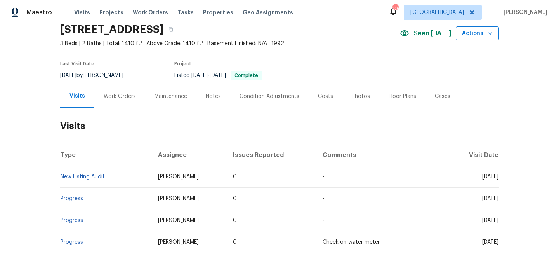
click at [477, 33] on span "Actions" at bounding box center [477, 34] width 31 height 10
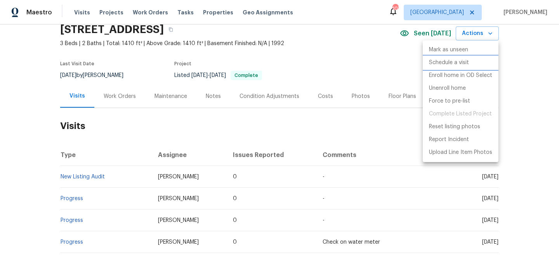
click at [467, 64] on p "Schedule a visit" at bounding box center [449, 63] width 40 height 8
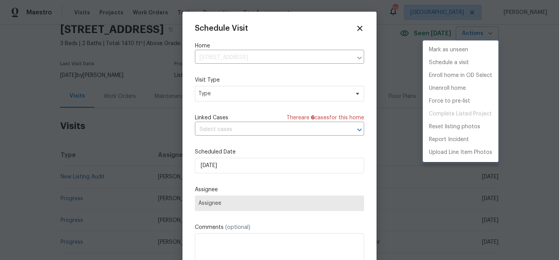
click at [230, 92] on div at bounding box center [279, 130] width 559 height 260
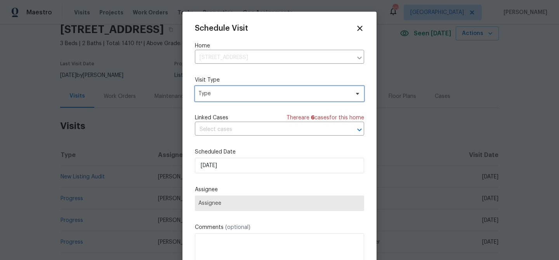
click at [240, 97] on span "Type" at bounding box center [273, 94] width 151 height 8
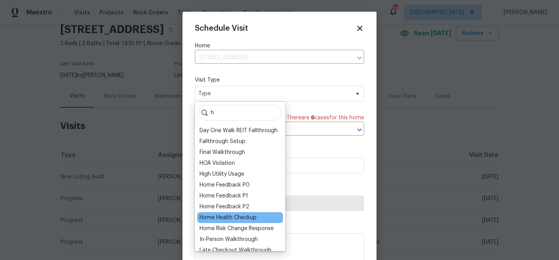
type input "h"
click at [227, 214] on div "Home Health Checkup" at bounding box center [228, 218] width 57 height 8
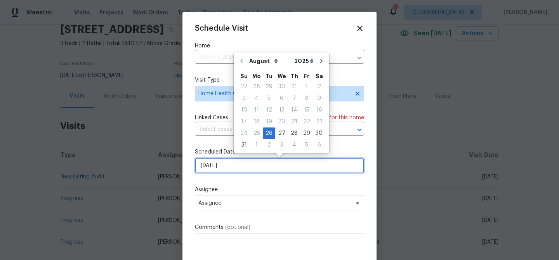
click at [252, 164] on input "[DATE]" at bounding box center [279, 166] width 169 height 16
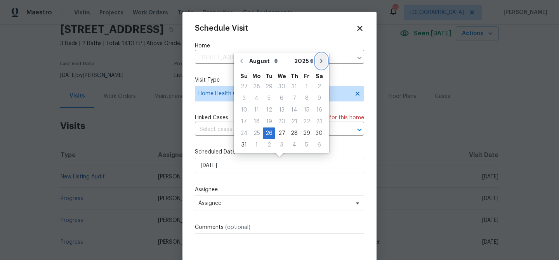
click at [319, 62] on icon "Go to next month" at bounding box center [321, 61] width 6 height 6
type input "[DATE]"
select select "8"
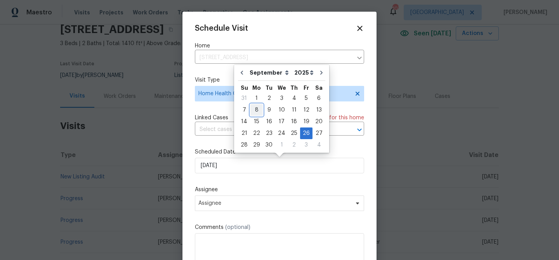
click at [257, 111] on div "8" at bounding box center [256, 109] width 12 height 11
type input "9/8/2025"
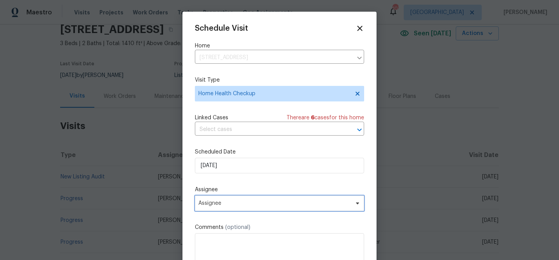
click at [249, 203] on span "Assignee" at bounding box center [274, 203] width 152 height 6
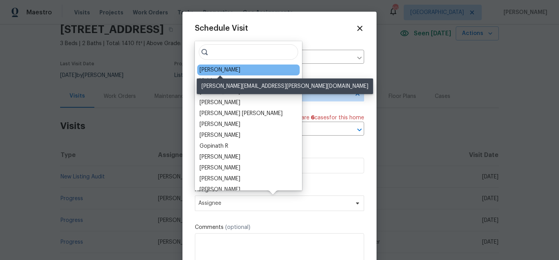
click at [230, 72] on div "[PERSON_NAME]" at bounding box center [220, 70] width 41 height 8
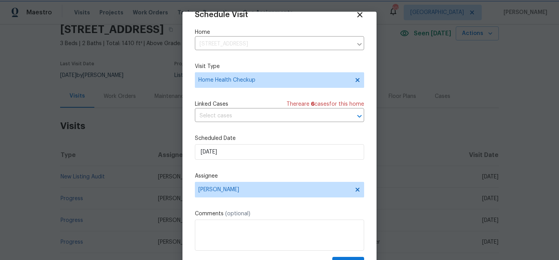
scroll to position [35, 0]
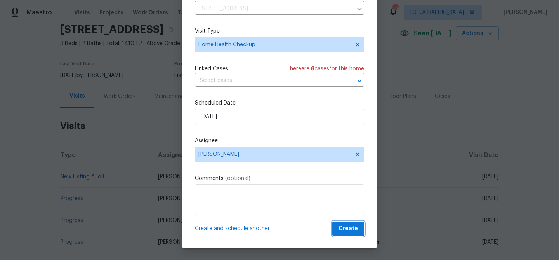
click at [340, 227] on span "Create" at bounding box center [348, 229] width 19 height 10
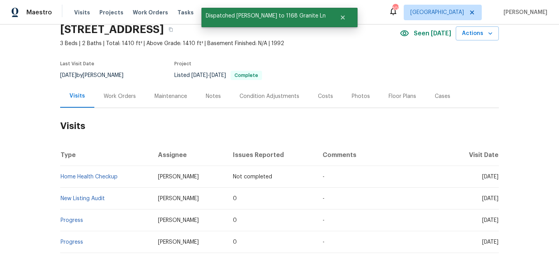
scroll to position [0, 0]
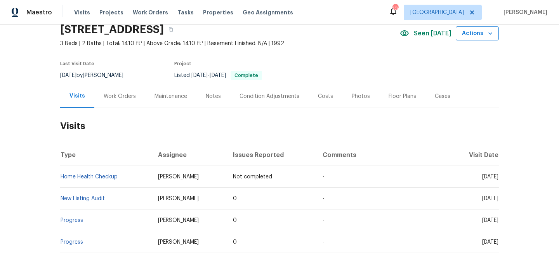
click at [478, 32] on span "Actions" at bounding box center [477, 34] width 31 height 10
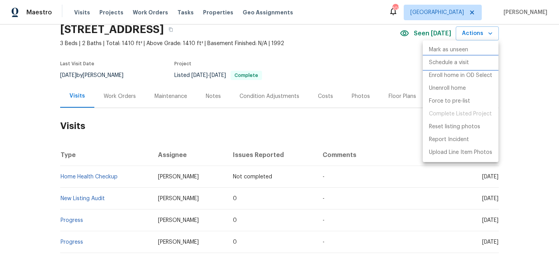
click at [446, 64] on p "Schedule a visit" at bounding box center [449, 63] width 40 height 8
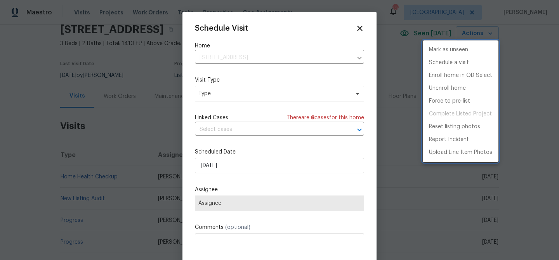
drag, startPoint x: 254, startPoint y: 102, endPoint x: 260, endPoint y: 96, distance: 8.3
click at [254, 101] on div at bounding box center [279, 130] width 559 height 260
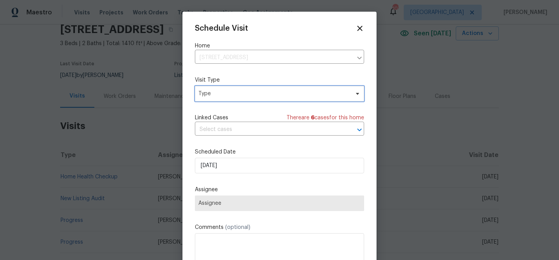
click at [262, 94] on span "Type" at bounding box center [273, 94] width 151 height 8
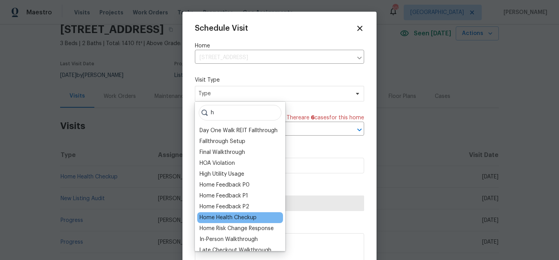
type input "h"
click at [245, 216] on div "Home Health Checkup" at bounding box center [228, 218] width 57 height 8
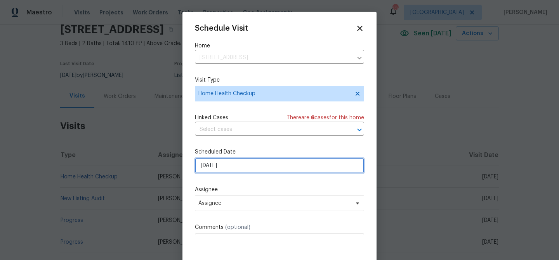
click at [253, 167] on input "[DATE]" at bounding box center [279, 166] width 169 height 16
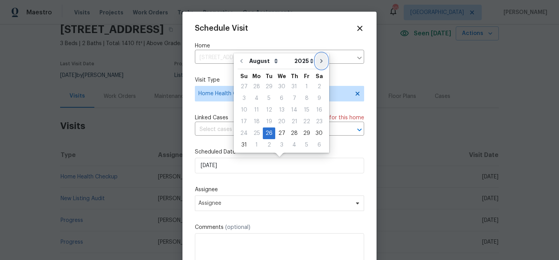
click at [318, 63] on icon "Go to next month" at bounding box center [321, 61] width 6 height 6
type input "[DATE]"
select select "8"
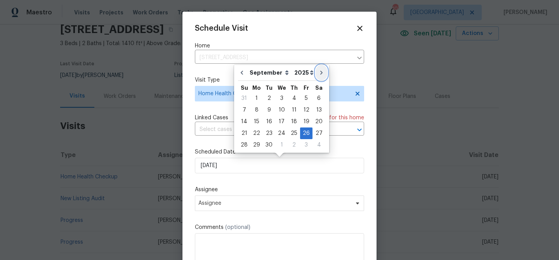
click at [318, 70] on icon "Go to next month" at bounding box center [321, 72] width 6 height 6
type input "[DATE]"
select select "9"
click at [278, 108] on div "8" at bounding box center [281, 109] width 12 height 11
type input "10/8/2025"
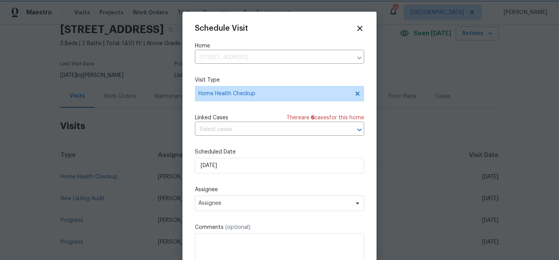
scroll to position [14, 0]
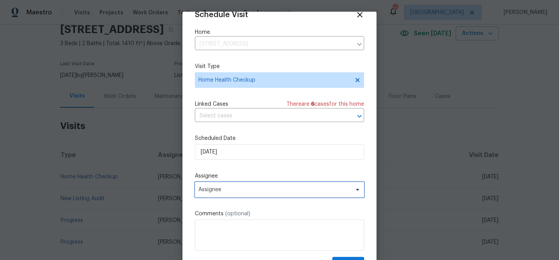
drag, startPoint x: 274, startPoint y: 192, endPoint x: 267, endPoint y: 180, distance: 14.1
click at [275, 191] on span "Assignee" at bounding box center [274, 189] width 152 height 6
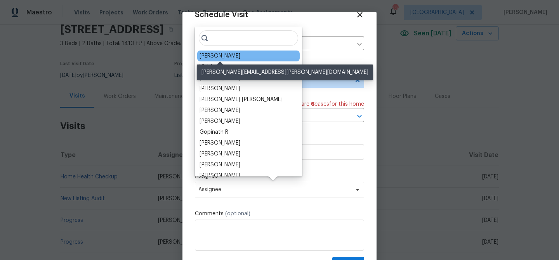
click at [232, 56] on div "[PERSON_NAME]" at bounding box center [220, 56] width 41 height 8
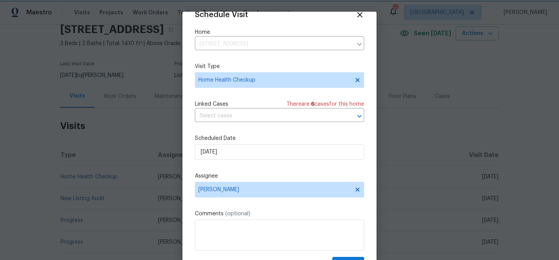
scroll to position [35, 0]
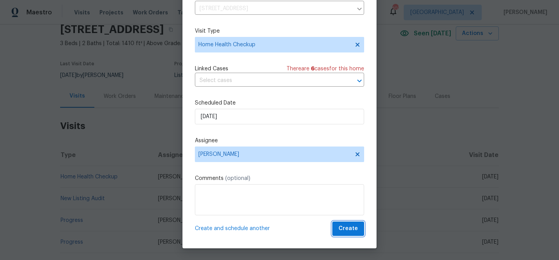
click at [349, 231] on button "Create" at bounding box center [348, 228] width 32 height 14
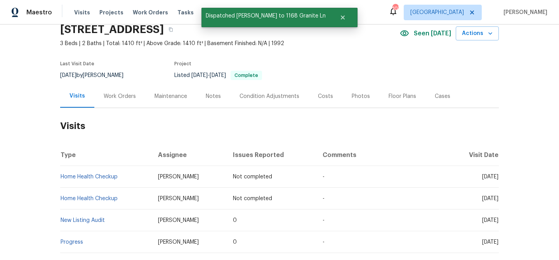
scroll to position [0, 0]
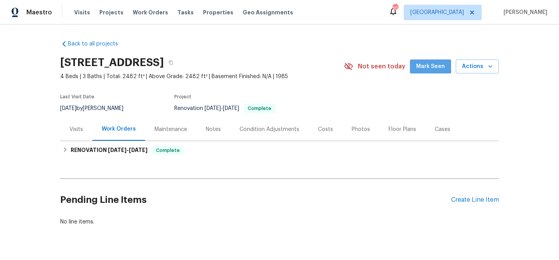
click at [423, 65] on span "Mark Seen" at bounding box center [430, 67] width 29 height 10
click at [76, 127] on div "Visits" at bounding box center [76, 129] width 14 height 8
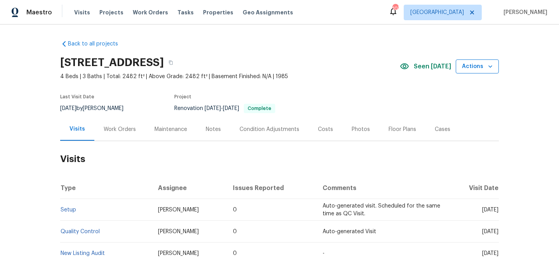
click at [486, 69] on icon "button" at bounding box center [490, 67] width 8 height 8
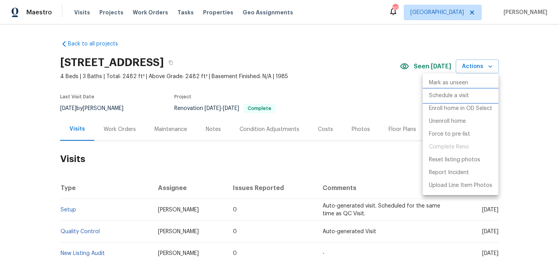
click at [460, 96] on p "Schedule a visit" at bounding box center [449, 96] width 40 height 8
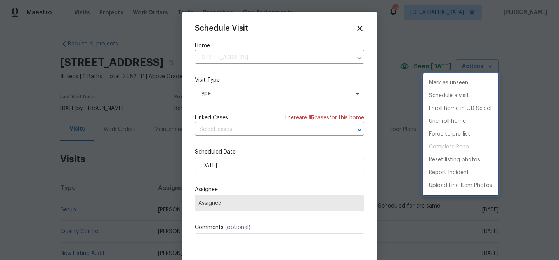
click at [277, 165] on div at bounding box center [279, 130] width 559 height 260
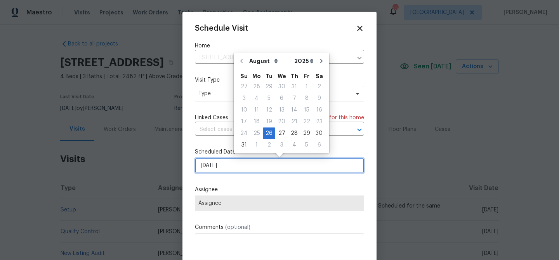
click at [283, 166] on input "[DATE]" at bounding box center [279, 166] width 169 height 16
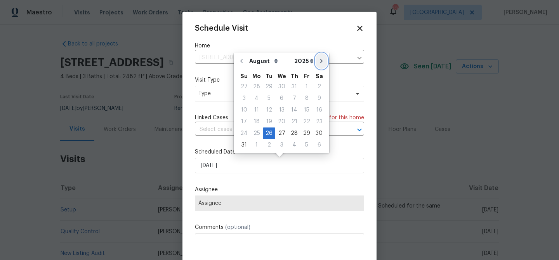
click at [320, 61] on button "Go to next month" at bounding box center [322, 61] width 12 height 16
type input "[DATE]"
select select "8"
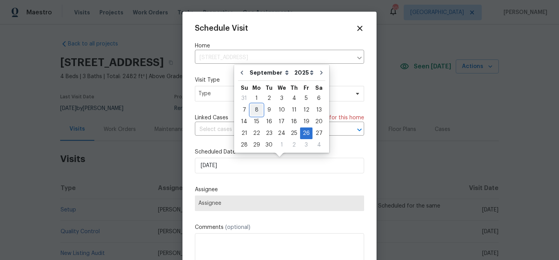
click at [259, 109] on div "8" at bounding box center [256, 109] width 12 height 11
type input "[DATE]"
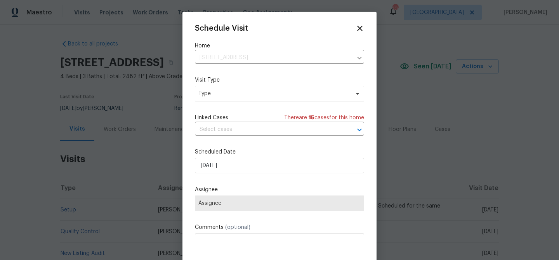
drag, startPoint x: 279, startPoint y: 209, endPoint x: 280, endPoint y: 205, distance: 4.5
click at [280, 208] on span "Assignee" at bounding box center [279, 203] width 169 height 16
click at [245, 97] on span "Type" at bounding box center [273, 94] width 151 height 8
click at [230, 114] on input "nh" at bounding box center [240, 113] width 83 height 16
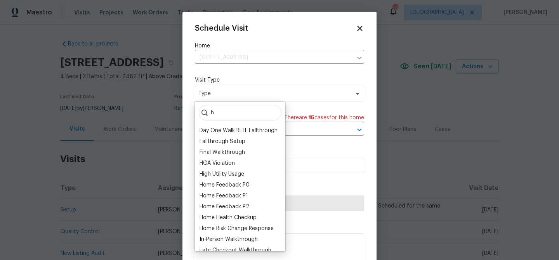
scroll to position [62, 0]
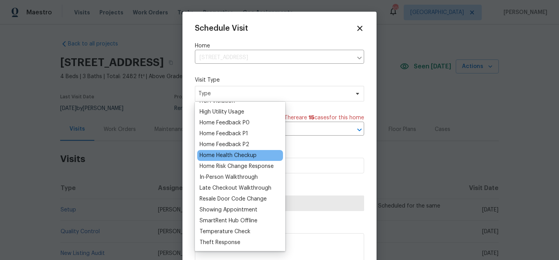
type input "h"
click at [234, 151] on div "Home Health Checkup" at bounding box center [228, 155] width 57 height 8
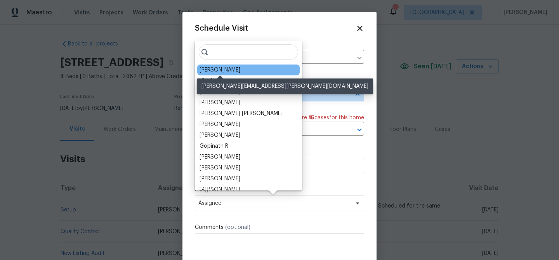
click at [232, 70] on div "[PERSON_NAME]" at bounding box center [220, 70] width 41 height 8
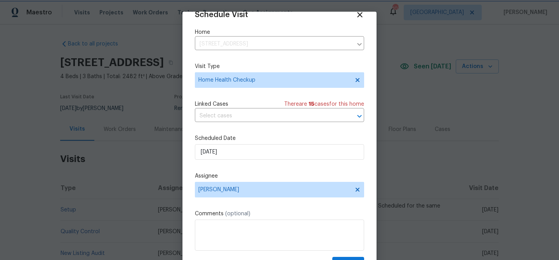
scroll to position [35, 0]
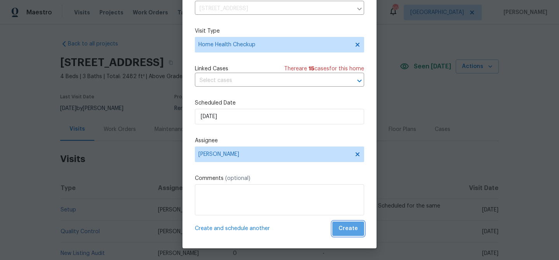
click at [350, 231] on span "Create" at bounding box center [348, 229] width 19 height 10
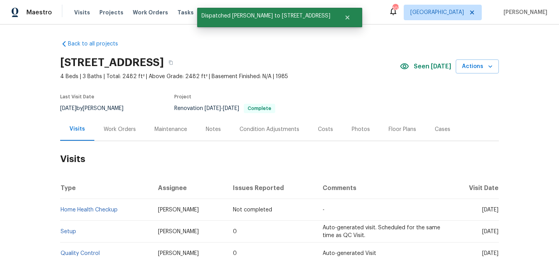
scroll to position [0, 0]
click at [472, 64] on span "Actions" at bounding box center [477, 67] width 31 height 10
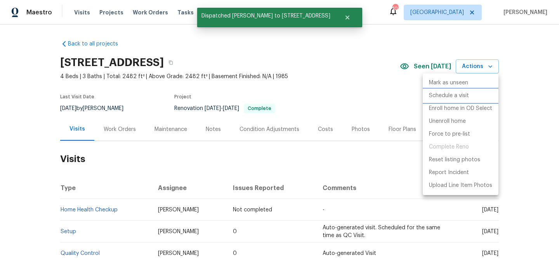
click at [440, 97] on p "Schedule a visit" at bounding box center [449, 96] width 40 height 8
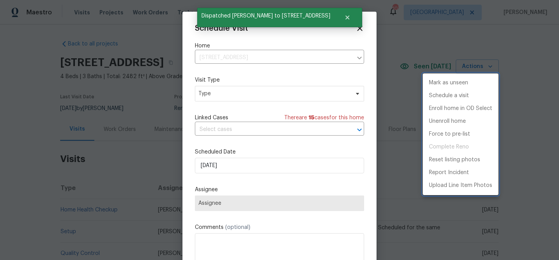
click at [239, 90] on div at bounding box center [279, 130] width 559 height 260
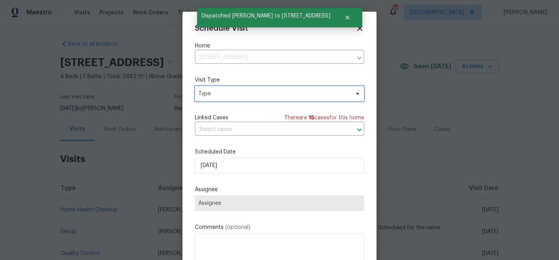
click at [243, 89] on span "Type" at bounding box center [279, 94] width 169 height 16
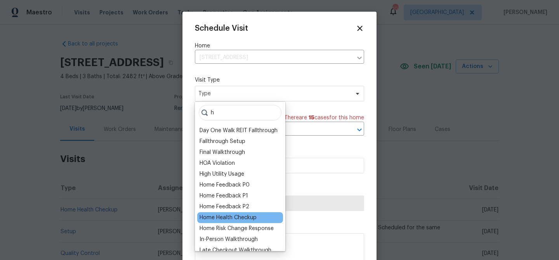
type input "h"
click at [224, 220] on div "Home Health Checkup" at bounding box center [228, 218] width 57 height 8
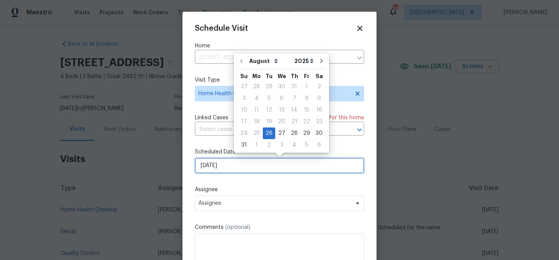
click at [236, 167] on input "[DATE]" at bounding box center [279, 166] width 169 height 16
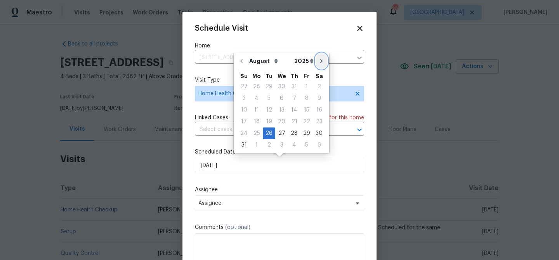
click at [320, 61] on button "Go to next month" at bounding box center [322, 61] width 12 height 16
type input "[DATE]"
select select "8"
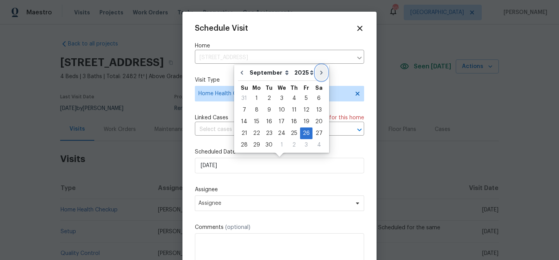
click at [318, 70] on icon "Go to next month" at bounding box center [321, 72] width 6 height 6
type input "[DATE]"
select select "9"
click at [283, 108] on div "8" at bounding box center [281, 109] width 12 height 11
type input "[DATE]"
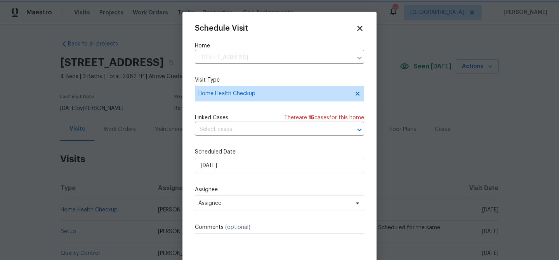
scroll to position [14, 0]
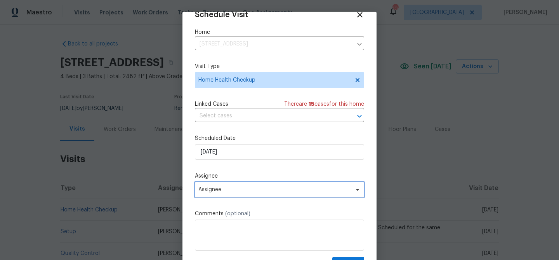
click at [284, 187] on span "Assignee" at bounding box center [274, 189] width 152 height 6
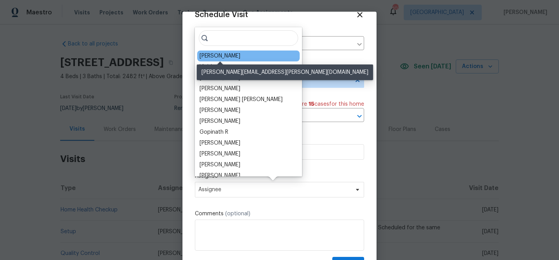
click at [218, 55] on div "[PERSON_NAME]" at bounding box center [220, 56] width 41 height 8
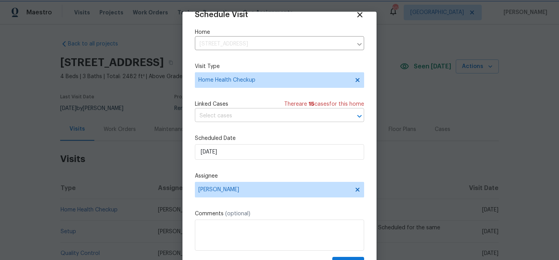
scroll to position [35, 0]
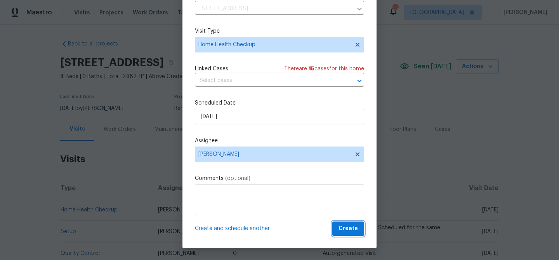
click at [347, 227] on span "Create" at bounding box center [348, 229] width 19 height 10
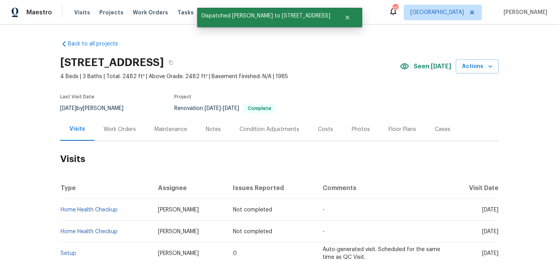
scroll to position [0, 0]
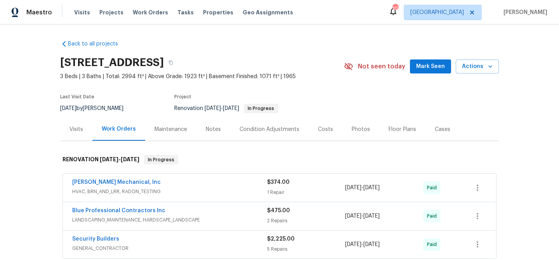
click at [431, 58] on div "[STREET_ADDRESS] 3 Beds | 3 Baths | Total: 2994 ft² | Above Grade: 1923 ft² | B…" at bounding box center [279, 66] width 439 height 28
click at [430, 62] on span "Mark Seen" at bounding box center [430, 67] width 29 height 10
click at [78, 131] on div "Visits" at bounding box center [76, 129] width 14 height 8
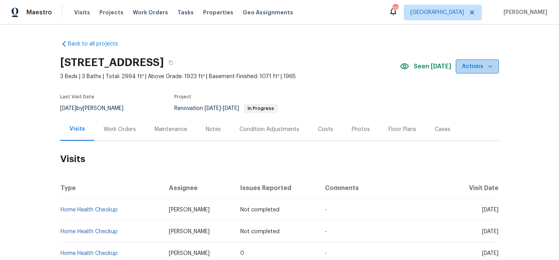
click at [484, 64] on span "Actions" at bounding box center [477, 67] width 31 height 10
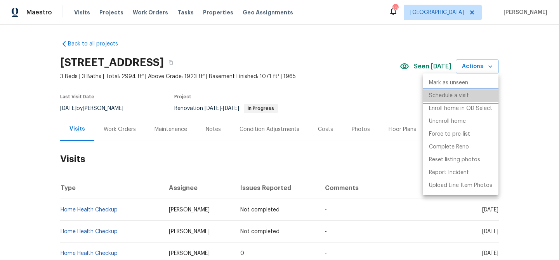
click at [434, 99] on p "Schedule a visit" at bounding box center [449, 96] width 40 height 8
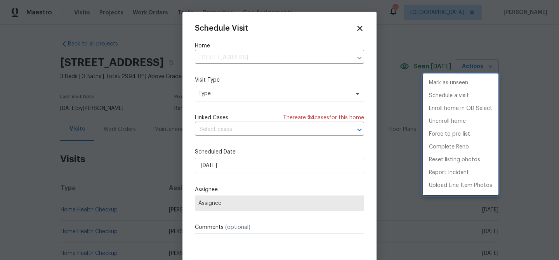
click at [219, 92] on div at bounding box center [279, 130] width 559 height 260
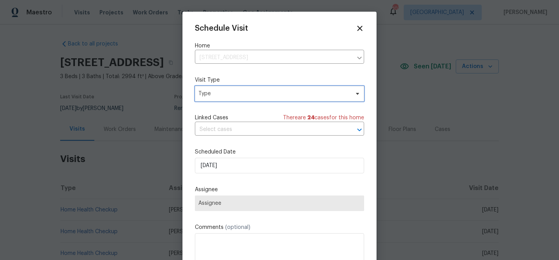
click at [219, 93] on span "Type" at bounding box center [273, 94] width 151 height 8
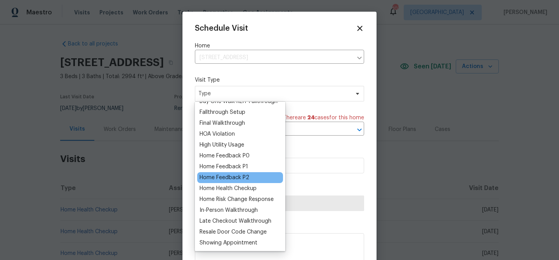
scroll to position [31, 0]
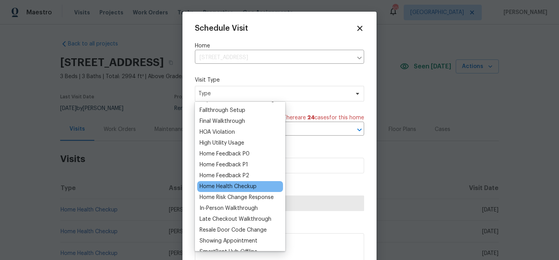
type input "h"
click at [230, 184] on div "Home Health Checkup" at bounding box center [228, 186] width 57 height 8
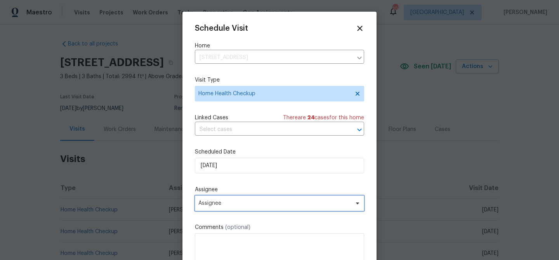
click at [252, 204] on span "Assignee" at bounding box center [274, 203] width 152 height 6
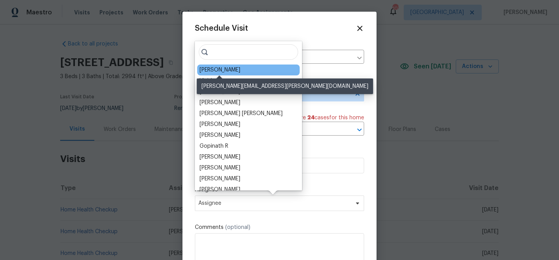
click at [215, 71] on div "[PERSON_NAME]" at bounding box center [220, 70] width 41 height 8
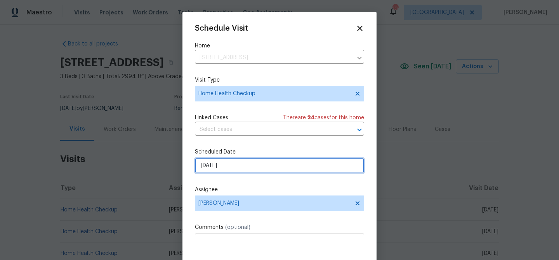
click at [263, 164] on input "[DATE]" at bounding box center [279, 166] width 169 height 16
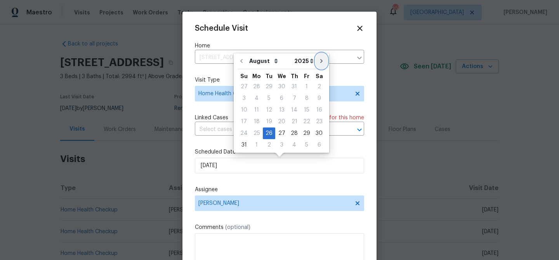
click at [318, 61] on icon "Go to next month" at bounding box center [321, 61] width 6 height 6
type input "[DATE]"
select select "8"
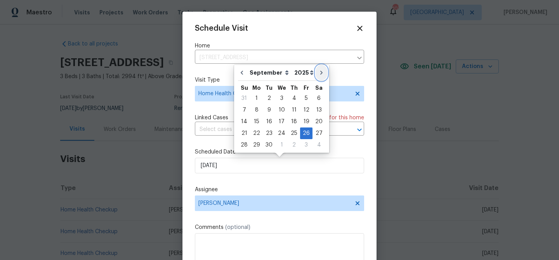
click at [316, 68] on button "Go to next month" at bounding box center [322, 73] width 12 height 16
type input "[DATE]"
select select "9"
click at [315, 68] on button "Go to next month" at bounding box center [321, 73] width 12 height 16
type input "11/26/2025"
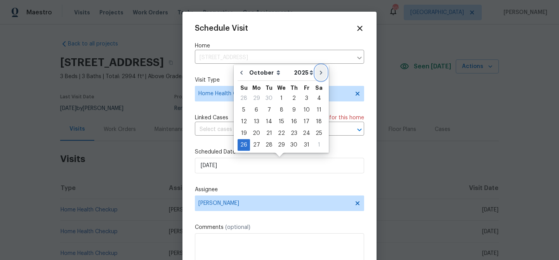
select select "10"
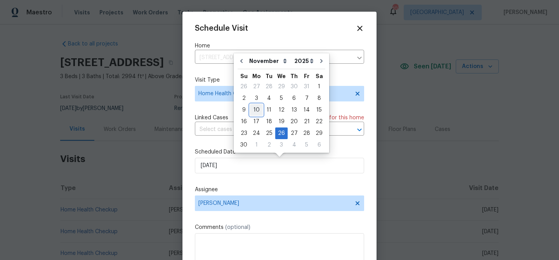
click at [254, 109] on div "10" at bounding box center [256, 109] width 13 height 11
type input "11/10/2025"
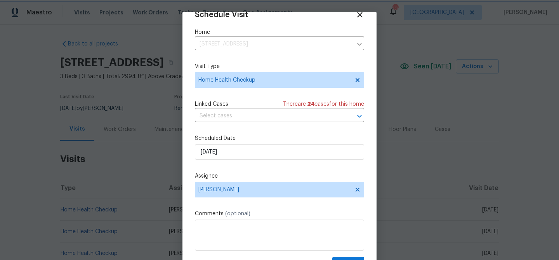
scroll to position [35, 0]
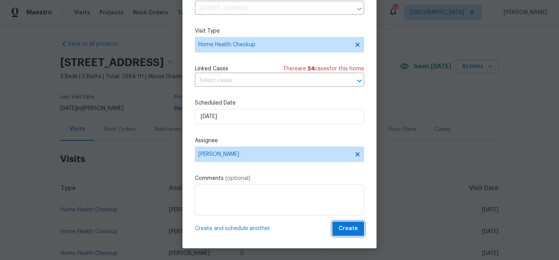
click at [351, 225] on span "Create" at bounding box center [348, 229] width 19 height 10
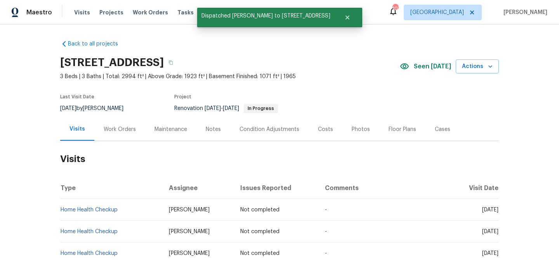
scroll to position [0, 0]
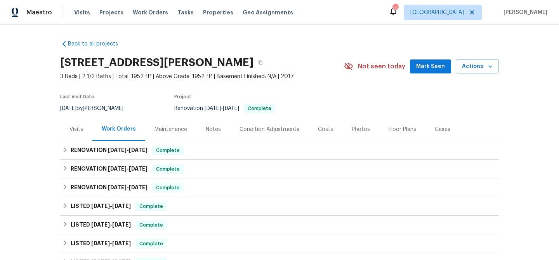
click at [432, 67] on span "Mark Seen" at bounding box center [430, 67] width 29 height 10
click at [473, 70] on span "Actions" at bounding box center [477, 67] width 31 height 10
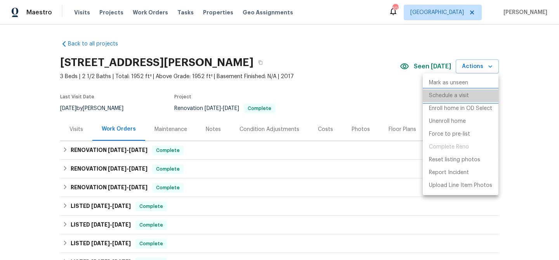
click at [447, 100] on li "Schedule a visit" at bounding box center [461, 95] width 76 height 13
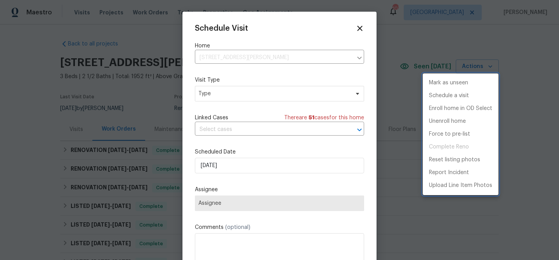
click at [212, 95] on div at bounding box center [279, 130] width 559 height 260
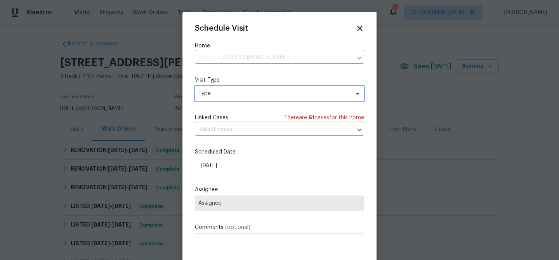
click at [215, 94] on span "Type" at bounding box center [273, 94] width 151 height 8
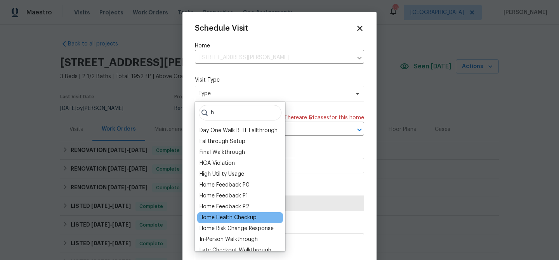
type input "h"
click at [234, 215] on div "Home Health Checkup" at bounding box center [228, 218] width 57 height 8
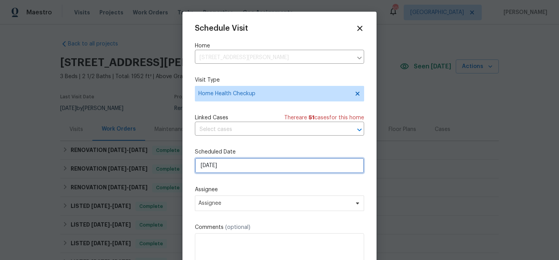
click at [239, 164] on input "[DATE]" at bounding box center [279, 166] width 169 height 16
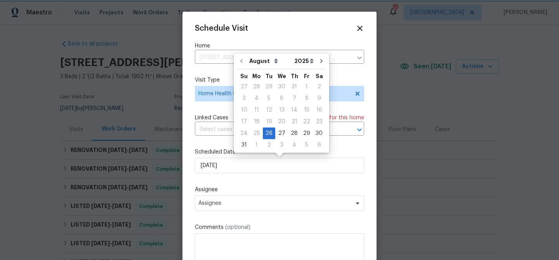
click at [138, 82] on div at bounding box center [279, 130] width 559 height 260
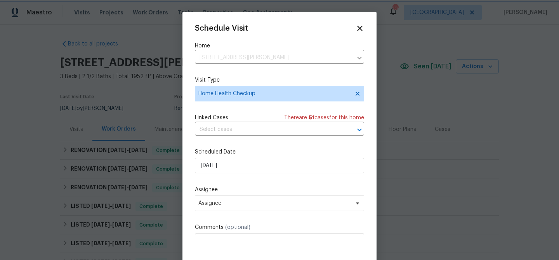
click at [75, 128] on div at bounding box center [279, 130] width 559 height 260
click at [75, 130] on div at bounding box center [279, 130] width 559 height 260
drag, startPoint x: 109, startPoint y: 121, endPoint x: 145, endPoint y: 94, distance: 44.6
click at [110, 121] on div at bounding box center [279, 130] width 559 height 260
drag, startPoint x: 364, startPoint y: 26, endPoint x: 351, endPoint y: 33, distance: 14.4
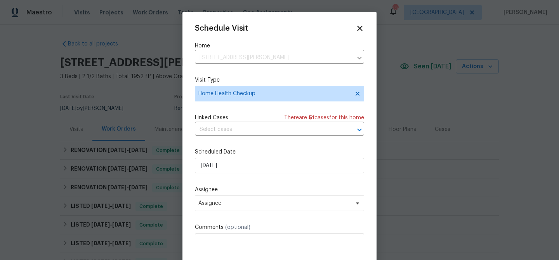
click at [363, 27] on div "Schedule Visit Home [STREET_ADDRESS] ​ Visit Type Home Health Checkup Linked Ca…" at bounding box center [279, 148] width 194 height 272
click at [361, 28] on icon at bounding box center [359, 28] width 9 height 9
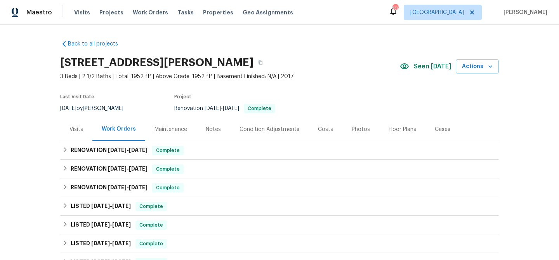
click at [73, 130] on div "Visits" at bounding box center [76, 129] width 14 height 8
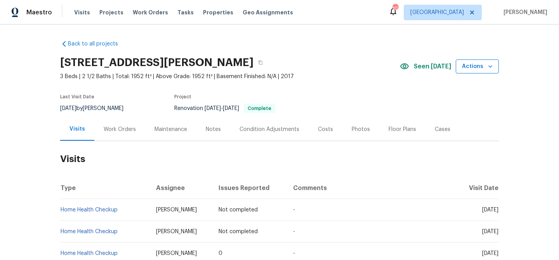
click at [474, 70] on span "Actions" at bounding box center [477, 67] width 31 height 10
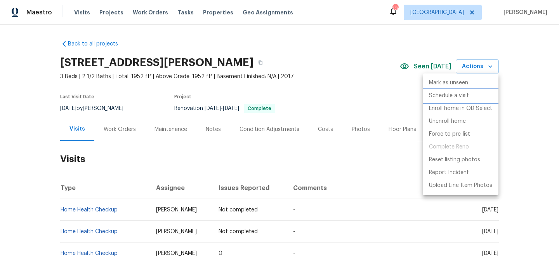
click at [466, 94] on p "Schedule a visit" at bounding box center [449, 96] width 40 height 8
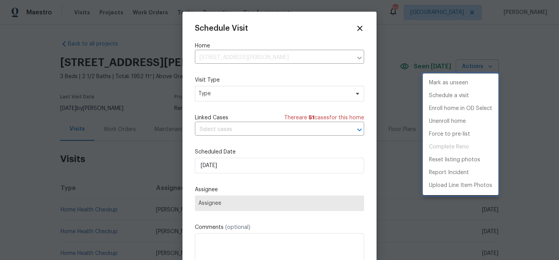
click at [269, 99] on div at bounding box center [279, 130] width 559 height 260
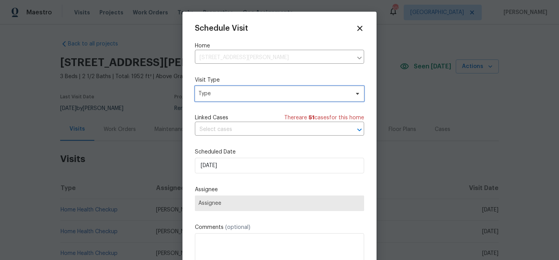
click at [274, 94] on span "Type" at bounding box center [273, 94] width 151 height 8
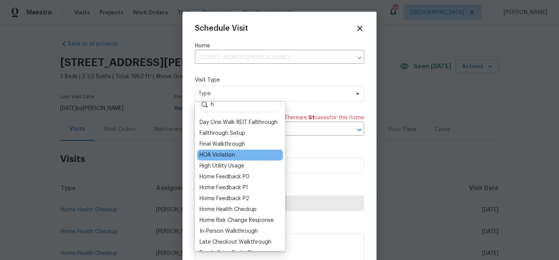
scroll to position [62, 0]
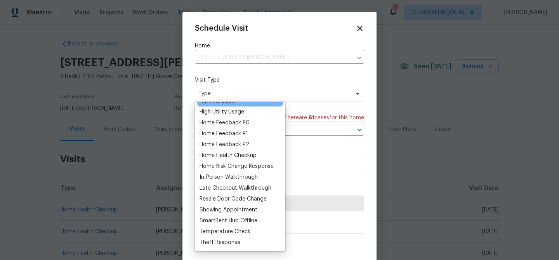
type input "h"
click at [238, 152] on div "Home Health Checkup" at bounding box center [228, 155] width 57 height 8
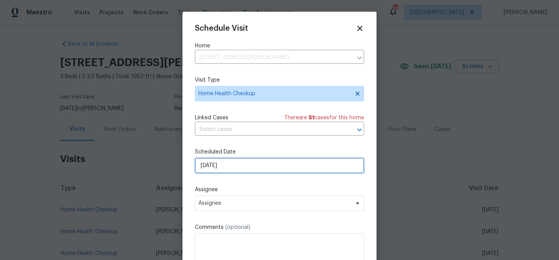
click at [234, 171] on input "[DATE]" at bounding box center [279, 166] width 169 height 16
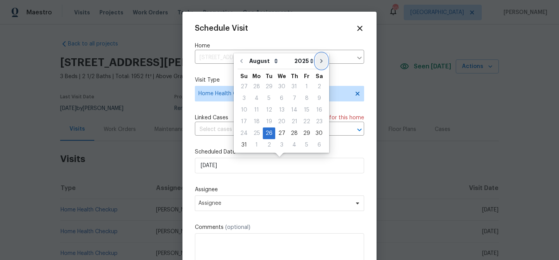
click at [318, 64] on icon "Go to next month" at bounding box center [321, 61] width 6 height 6
type input "[DATE]"
select select "8"
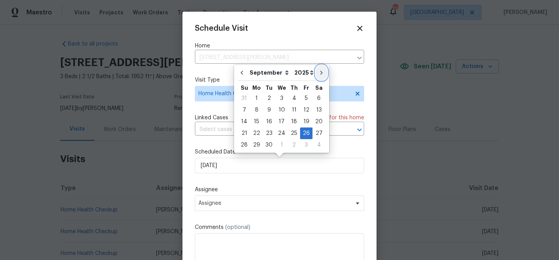
click at [318, 71] on icon "Go to next month" at bounding box center [321, 72] width 6 height 6
type input "[DATE]"
select select "9"
click at [320, 71] on icon "Go to next month" at bounding box center [321, 73] width 2 height 4
type input "[DATE]"
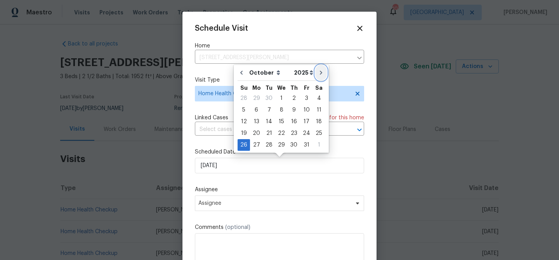
select select "10"
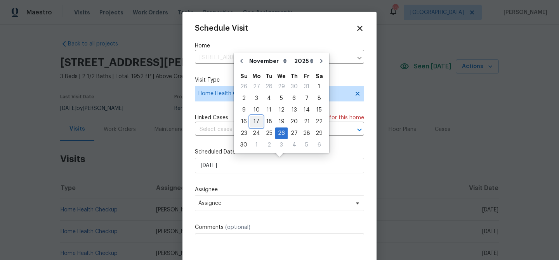
click at [258, 121] on div "17" at bounding box center [256, 121] width 13 height 11
type input "[DATE]"
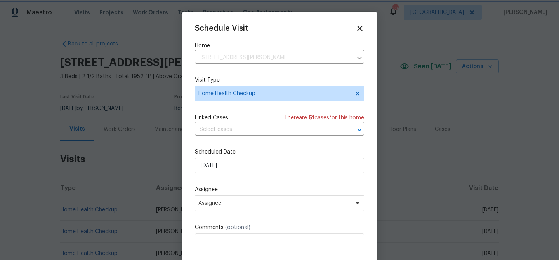
scroll to position [14, 0]
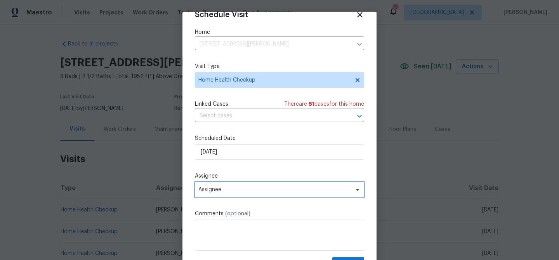
click at [278, 187] on span "Assignee" at bounding box center [274, 189] width 152 height 6
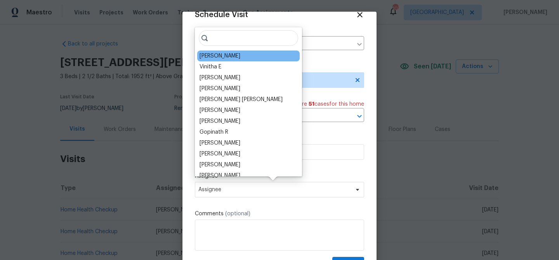
click at [224, 57] on div "[PERSON_NAME]" at bounding box center [220, 56] width 41 height 8
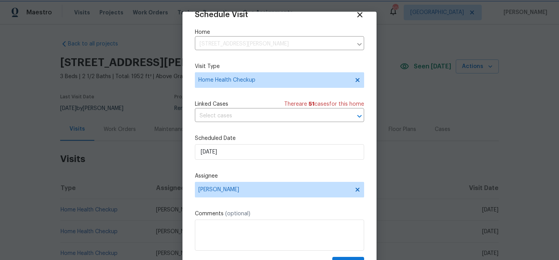
scroll to position [35, 0]
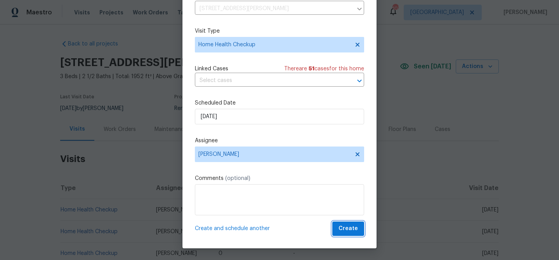
click at [339, 224] on button "Create" at bounding box center [348, 228] width 32 height 14
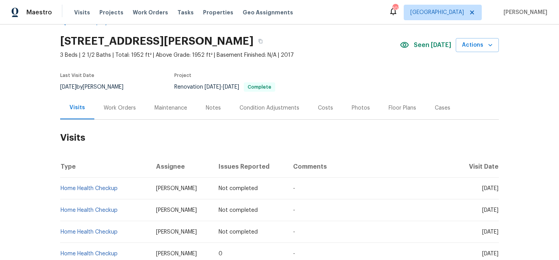
scroll to position [0, 0]
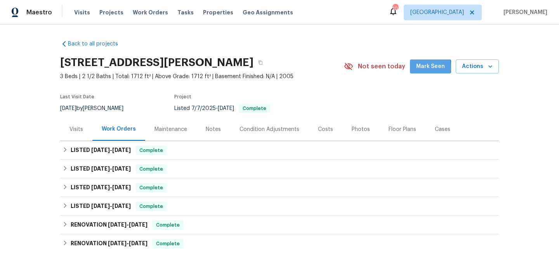
click at [416, 68] on button "Mark Seen" at bounding box center [430, 66] width 41 height 14
click at [475, 68] on span "Actions" at bounding box center [477, 67] width 31 height 10
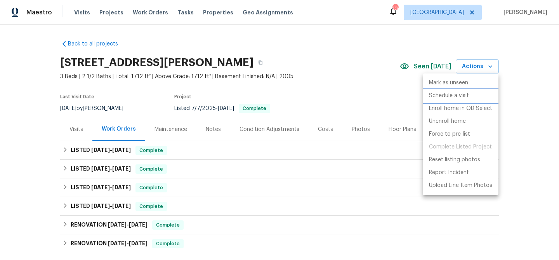
click at [463, 94] on p "Schedule a visit" at bounding box center [449, 96] width 40 height 8
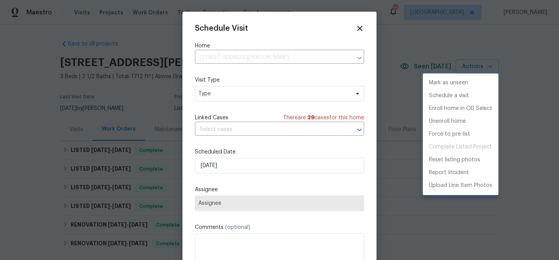
drag, startPoint x: 224, startPoint y: 96, endPoint x: 230, endPoint y: 94, distance: 6.3
click at [224, 96] on div at bounding box center [279, 130] width 559 height 260
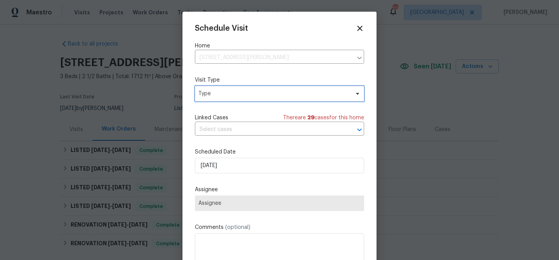
click at [234, 92] on span "Type" at bounding box center [273, 94] width 151 height 8
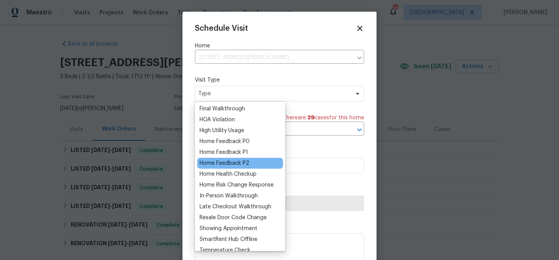
scroll to position [62, 0]
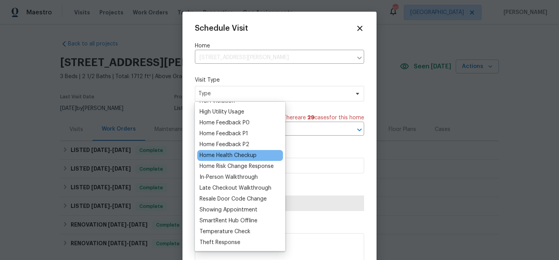
type input "h"
click at [233, 158] on div "Home Health Checkup" at bounding box center [228, 155] width 57 height 8
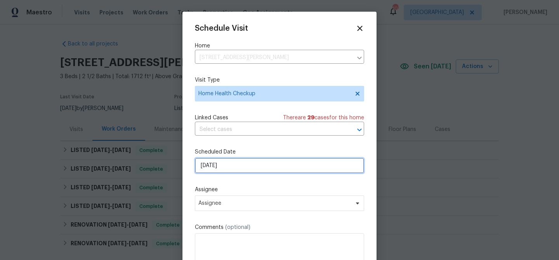
click at [237, 169] on input "[DATE]" at bounding box center [279, 166] width 169 height 16
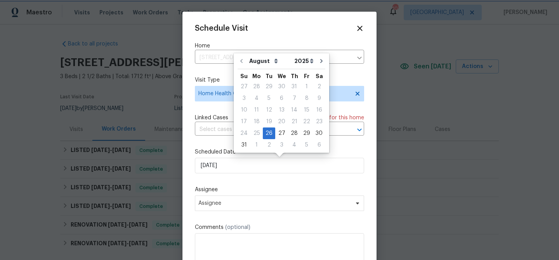
click at [383, 166] on div at bounding box center [279, 130] width 559 height 260
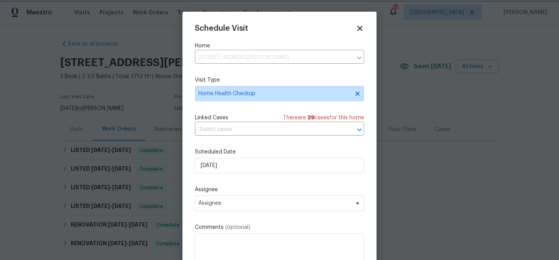
click at [383, 166] on div at bounding box center [279, 130] width 559 height 260
click at [359, 29] on icon at bounding box center [359, 28] width 5 height 5
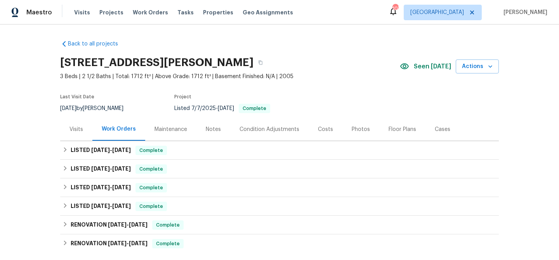
scroll to position [3, 0]
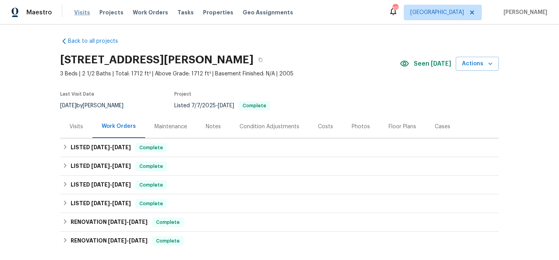
click at [85, 11] on span "Visits" at bounding box center [82, 13] width 16 height 8
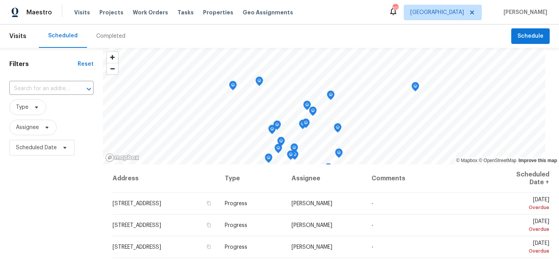
scroll to position [14, 0]
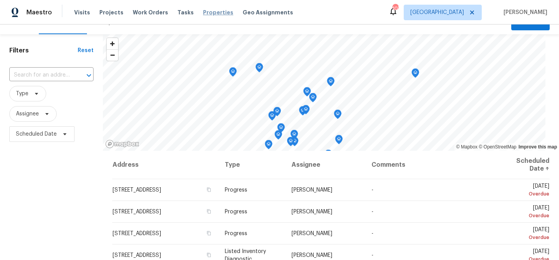
click at [204, 12] on span "Properties" at bounding box center [218, 13] width 30 height 8
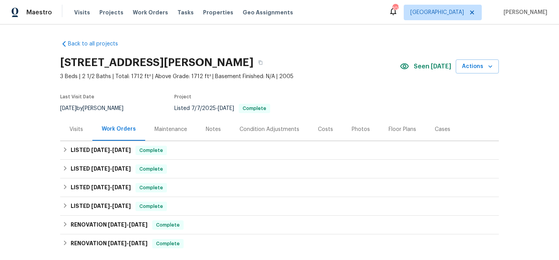
click at [73, 127] on div "Visits" at bounding box center [76, 129] width 14 height 8
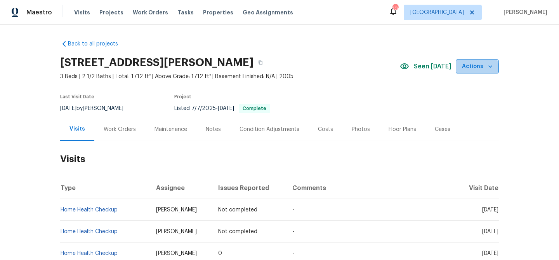
click at [475, 69] on span "Actions" at bounding box center [477, 67] width 31 height 10
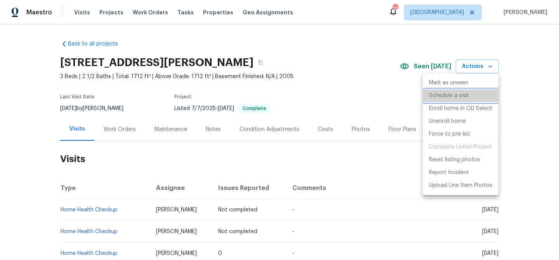
click at [472, 98] on li "Schedule a visit" at bounding box center [461, 95] width 76 height 13
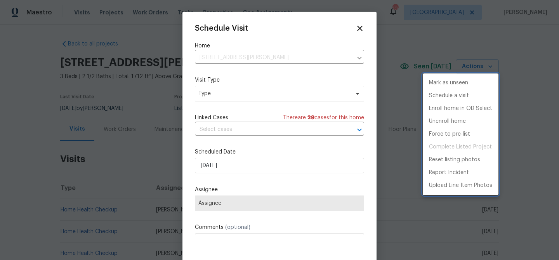
click at [280, 166] on div at bounding box center [279, 130] width 559 height 260
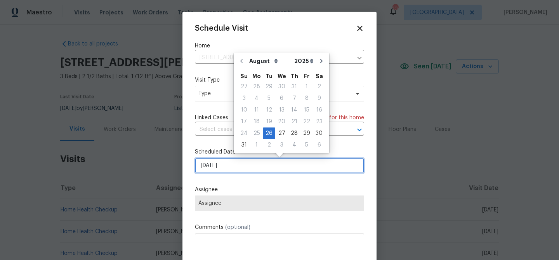
click at [287, 163] on input "[DATE]" at bounding box center [279, 166] width 169 height 16
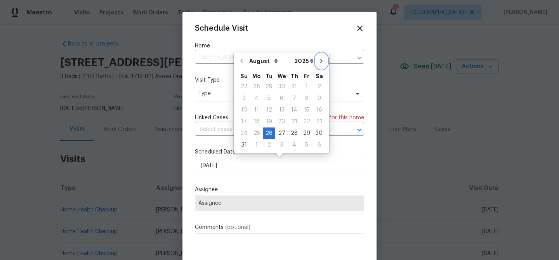
click at [320, 62] on icon "Go to next month" at bounding box center [321, 61] width 2 height 4
type input "[DATE]"
select select "8"
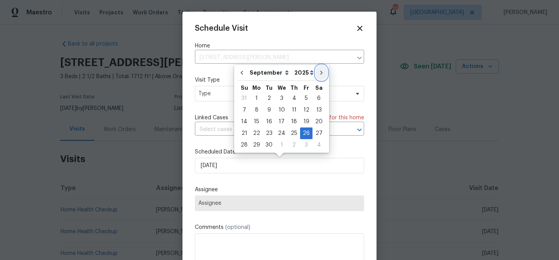
click at [318, 75] on icon "Go to next month" at bounding box center [321, 72] width 6 height 6
type input "[DATE]"
select select "9"
click at [267, 144] on div "28" at bounding box center [269, 144] width 12 height 11
type input "[DATE]"
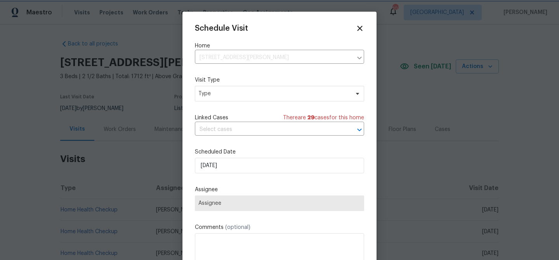
scroll to position [14, 0]
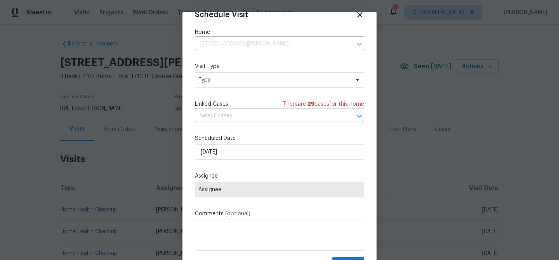
click at [260, 191] on span "Assignee" at bounding box center [279, 189] width 162 height 6
click at [247, 84] on span "Type" at bounding box center [279, 80] width 169 height 16
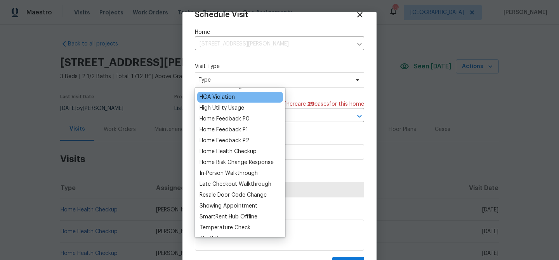
scroll to position [62, 0]
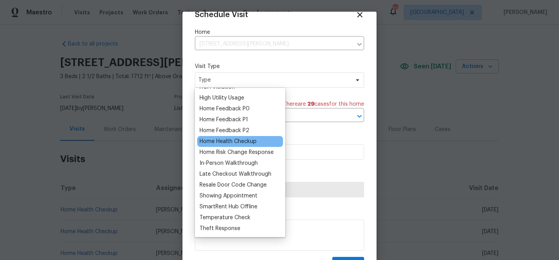
type input "h"
click at [241, 142] on div "Home Health Checkup" at bounding box center [228, 141] width 57 height 8
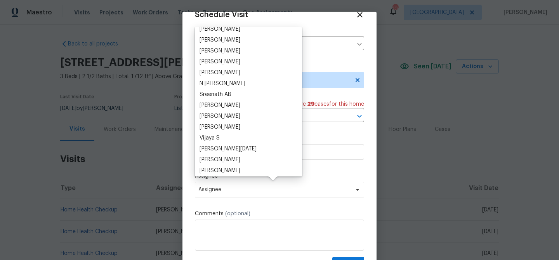
scroll to position [0, 0]
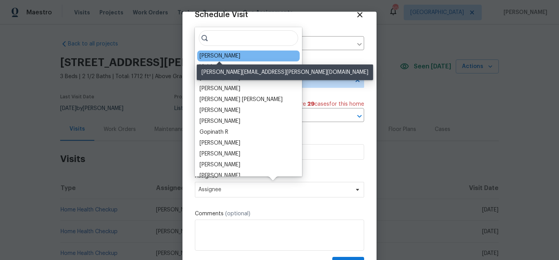
click at [219, 54] on div "[PERSON_NAME]" at bounding box center [220, 56] width 41 height 8
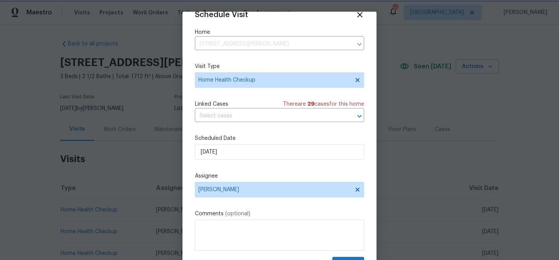
scroll to position [35, 0]
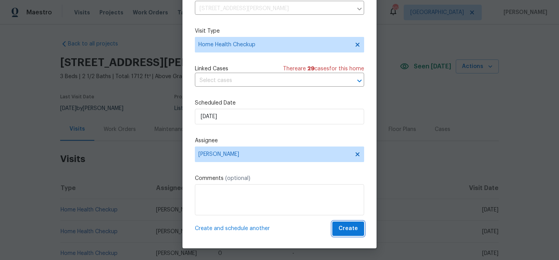
click at [338, 228] on button "Create" at bounding box center [348, 228] width 32 height 14
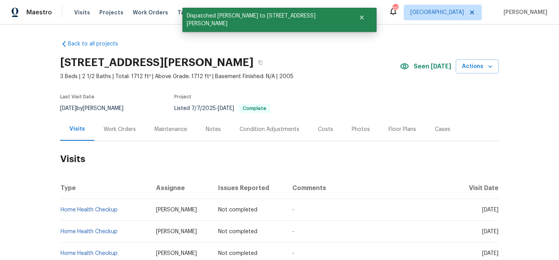
scroll to position [0, 0]
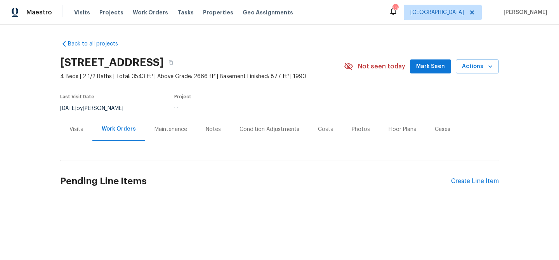
click at [433, 69] on span "Mark Seen" at bounding box center [430, 67] width 29 height 10
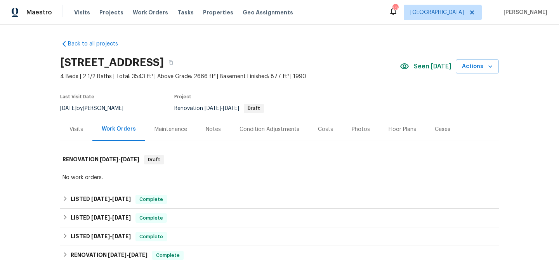
click at [79, 131] on div "Visits" at bounding box center [76, 129] width 14 height 8
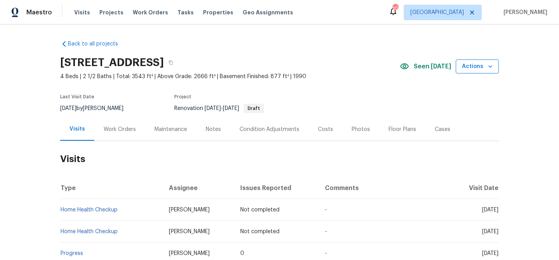
click at [464, 66] on span "Actions" at bounding box center [477, 67] width 31 height 10
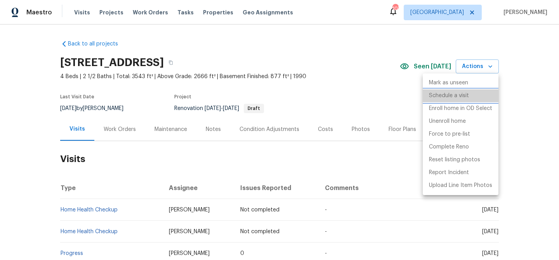
click at [464, 96] on p "Schedule a visit" at bounding box center [449, 96] width 40 height 8
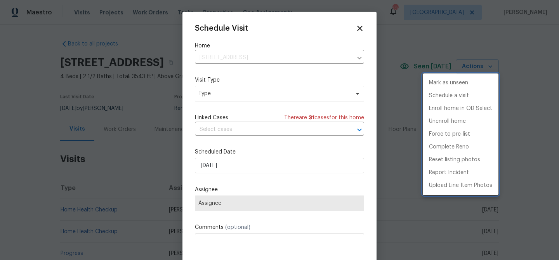
click at [274, 167] on div at bounding box center [279, 130] width 559 height 260
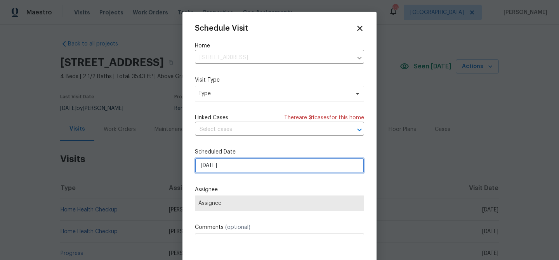
click at [276, 165] on input "[DATE]" at bounding box center [279, 166] width 169 height 16
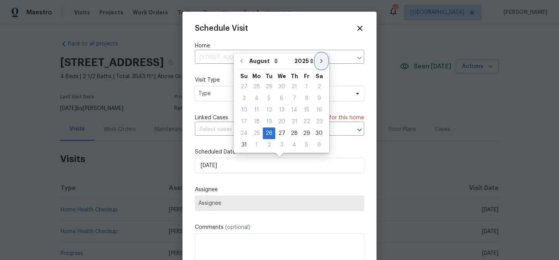
click at [319, 62] on icon "Go to next month" at bounding box center [321, 61] width 6 height 6
type input "[DATE]"
select select "8"
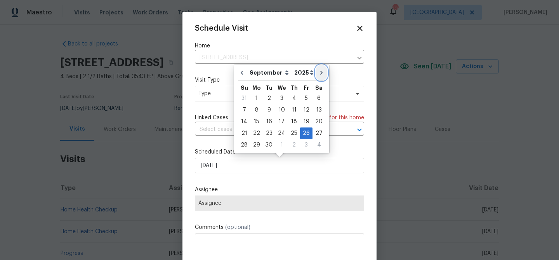
click at [318, 68] on button "Go to next month" at bounding box center [322, 73] width 12 height 16
type input "[DATE]"
select select "9"
click at [318, 69] on button "Go to next month" at bounding box center [321, 73] width 12 height 16
type input "[DATE]"
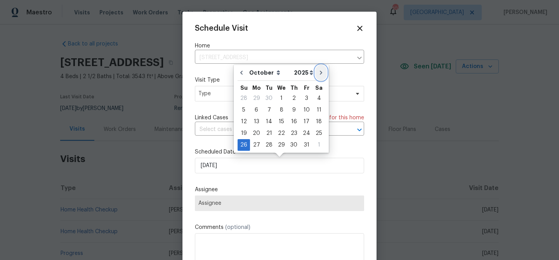
select select "10"
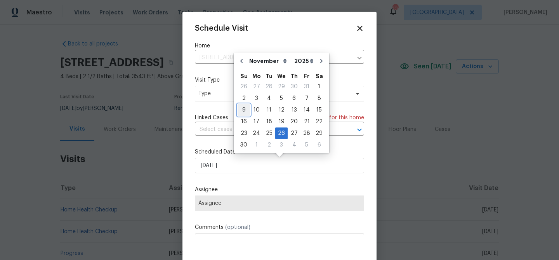
click at [247, 110] on div "9" at bounding box center [244, 109] width 12 height 11
type input "[DATE]"
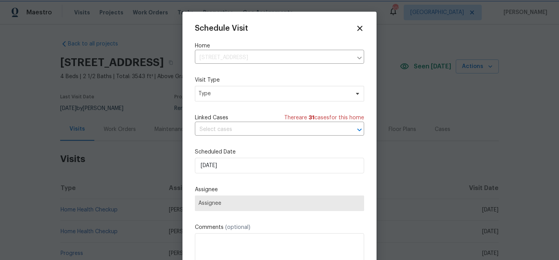
scroll to position [14, 0]
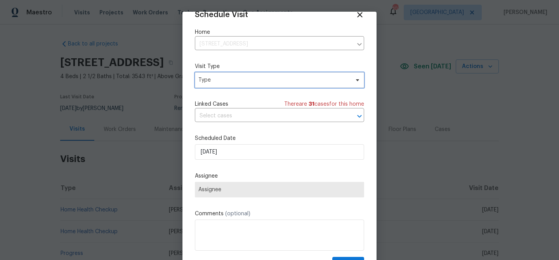
click at [250, 84] on span "Type" at bounding box center [279, 80] width 169 height 16
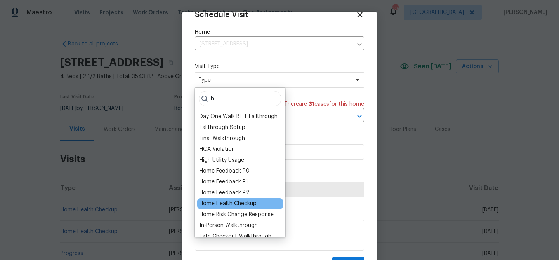
type input "h"
click at [251, 203] on div "Home Health Checkup" at bounding box center [228, 204] width 57 height 8
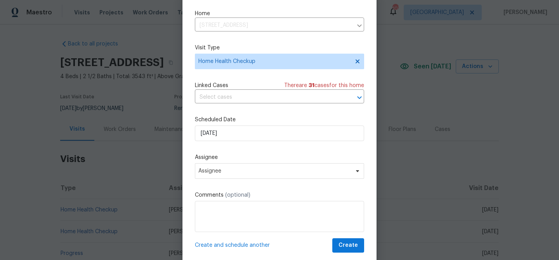
scroll to position [20, 0]
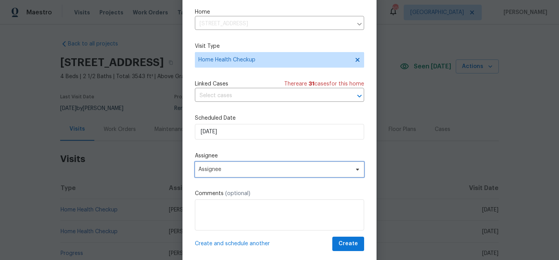
click at [300, 175] on span "Assignee" at bounding box center [279, 169] width 169 height 16
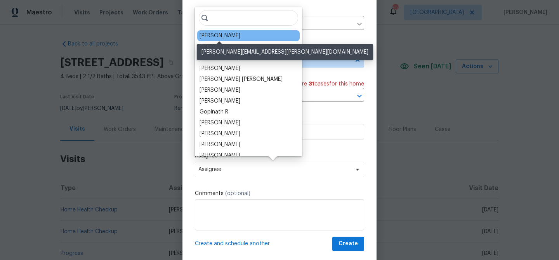
click at [227, 38] on div "[PERSON_NAME]" at bounding box center [220, 36] width 41 height 8
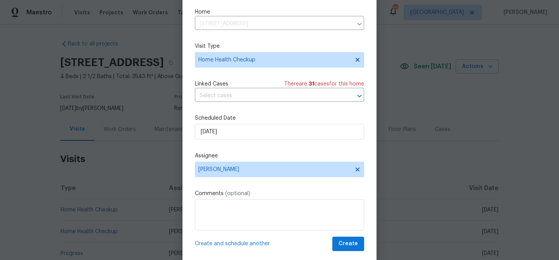
scroll to position [35, 0]
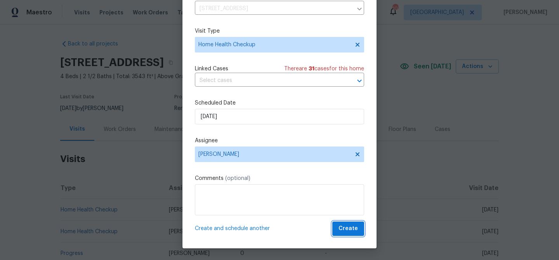
click at [354, 231] on span "Create" at bounding box center [348, 229] width 19 height 10
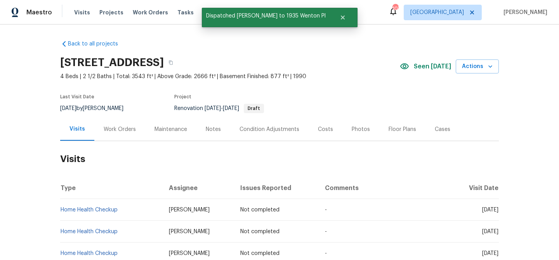
scroll to position [0, 0]
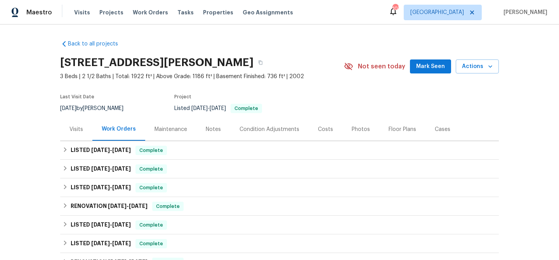
click at [423, 71] on span "Mark Seen" at bounding box center [430, 67] width 29 height 10
click at [80, 130] on div "Visits" at bounding box center [76, 129] width 14 height 8
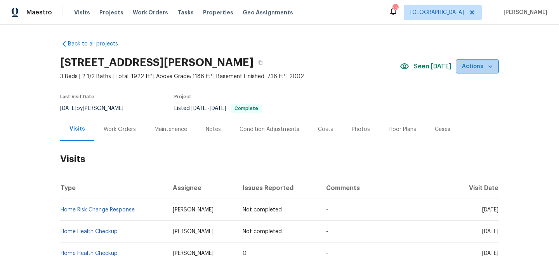
click at [478, 69] on span "Actions" at bounding box center [477, 67] width 31 height 10
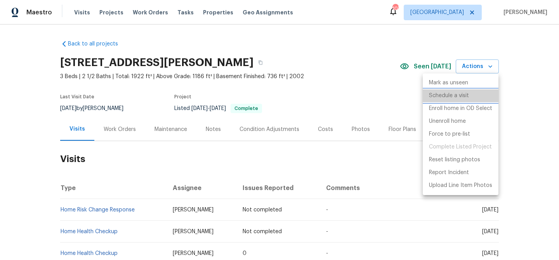
click at [447, 97] on p "Schedule a visit" at bounding box center [449, 96] width 40 height 8
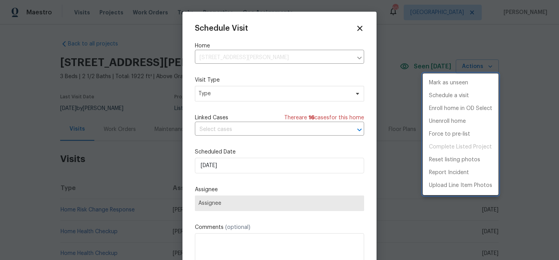
click at [249, 98] on div at bounding box center [279, 130] width 559 height 260
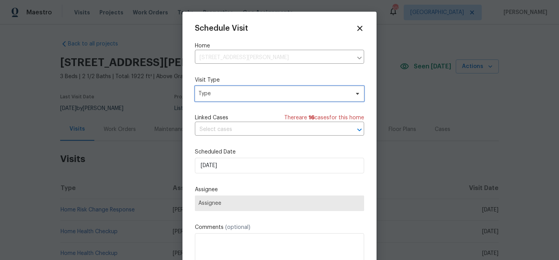
click at [257, 94] on span "Type" at bounding box center [273, 94] width 151 height 8
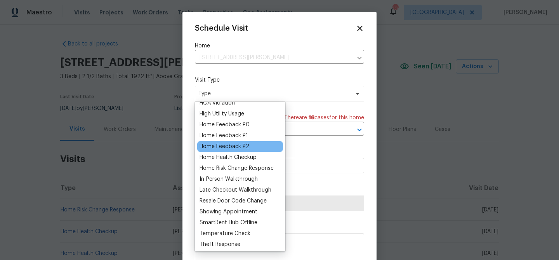
scroll to position [62, 0]
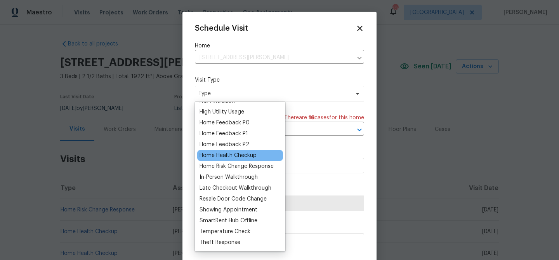
type input "h"
click at [239, 156] on div "Home Health Checkup" at bounding box center [228, 155] width 57 height 8
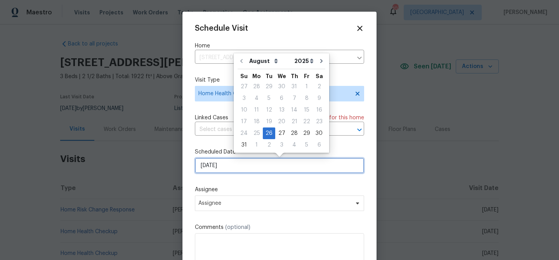
click at [243, 166] on input "[DATE]" at bounding box center [279, 166] width 169 height 16
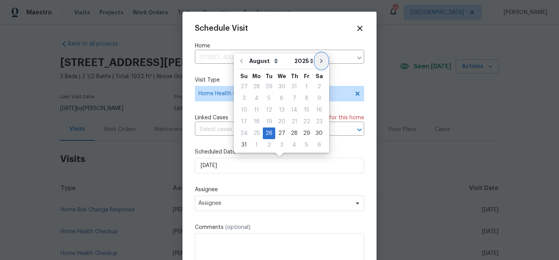
click at [318, 63] on icon "Go to next month" at bounding box center [321, 61] width 6 height 6
type input "[DATE]"
select select "8"
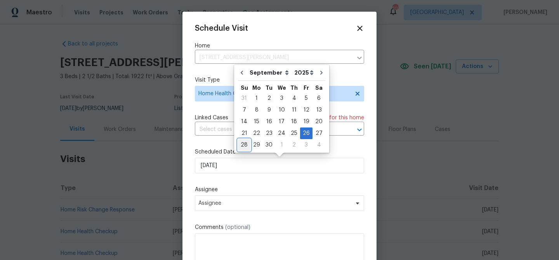
click at [246, 145] on div "28" at bounding box center [244, 144] width 12 height 11
type input "[DATE]"
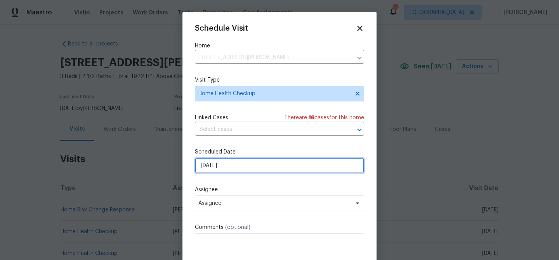
select select "8"
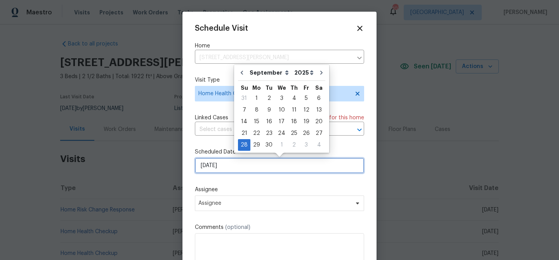
drag, startPoint x: 237, startPoint y: 162, endPoint x: 257, endPoint y: 148, distance: 24.4
click at [238, 161] on input "[DATE]" at bounding box center [279, 166] width 169 height 16
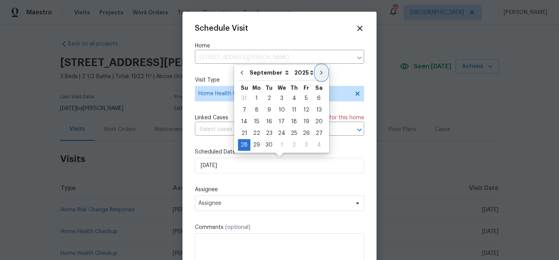
click at [321, 73] on button "Go to next month" at bounding box center [322, 73] width 12 height 16
type input "[DATE]"
select select "9"
click at [273, 141] on div "28" at bounding box center [269, 144] width 12 height 11
click at [316, 152] on div "August September October November December Open dropdown 2025 2026 Open dropdow…" at bounding box center [281, 109] width 95 height 88
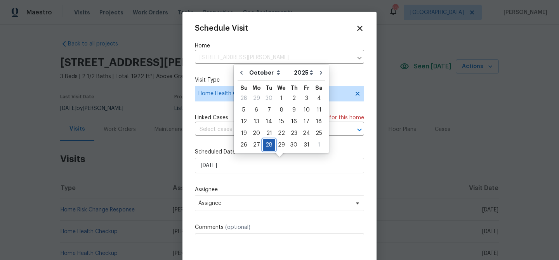
click at [267, 141] on div "28" at bounding box center [269, 144] width 12 height 11
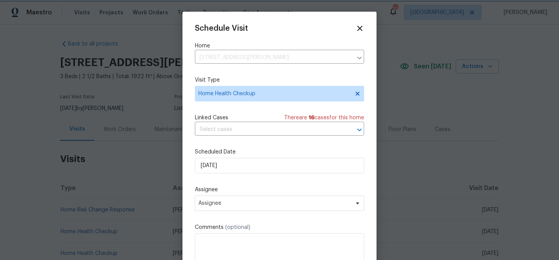
click at [263, 186] on div "Schedule Visit Home [STREET_ADDRESS] ​ Visit Type Home Health Checkup Linked Ca…" at bounding box center [279, 154] width 169 height 260
click at [247, 203] on span "Assignee" at bounding box center [274, 203] width 152 height 6
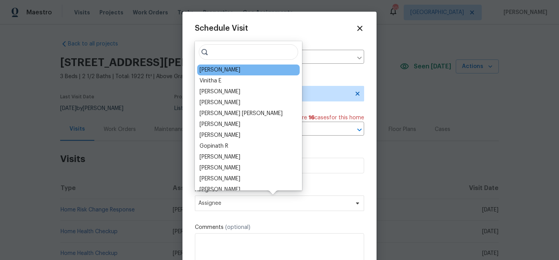
click at [242, 69] on div "[PERSON_NAME]" at bounding box center [248, 69] width 102 height 11
click at [235, 69] on div "[PERSON_NAME]" at bounding box center [220, 70] width 41 height 8
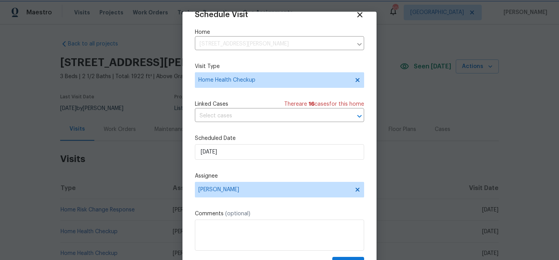
scroll to position [35, 0]
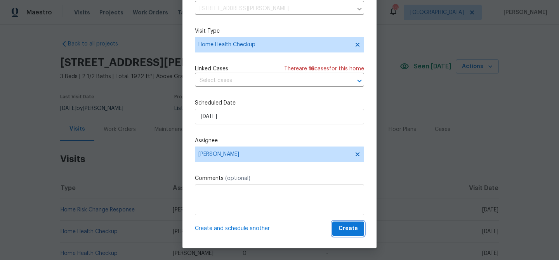
click at [341, 232] on span "Create" at bounding box center [348, 229] width 19 height 10
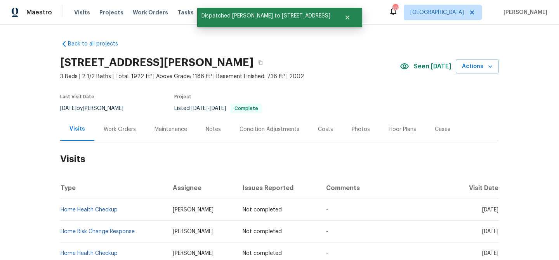
scroll to position [0, 0]
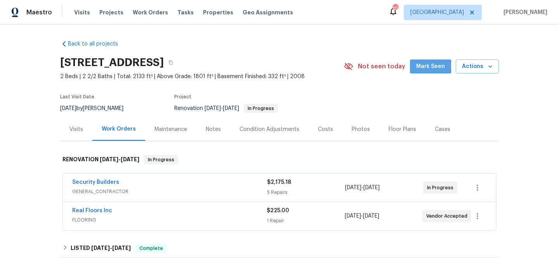
click at [428, 66] on span "Mark Seen" at bounding box center [430, 67] width 29 height 10
click at [75, 129] on div "Visits" at bounding box center [76, 129] width 14 height 8
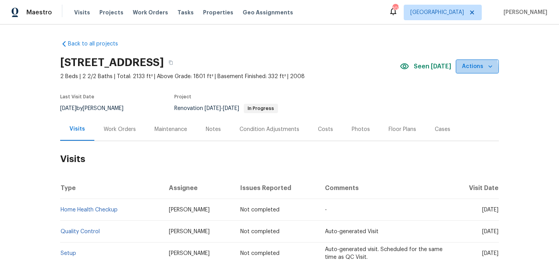
click at [459, 69] on button "Actions" at bounding box center [477, 66] width 43 height 14
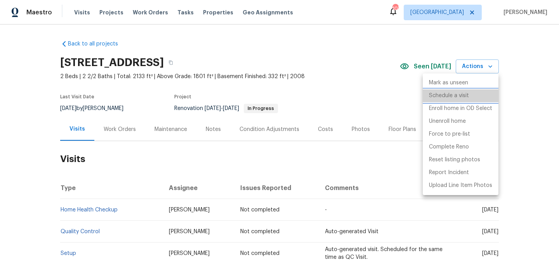
drag, startPoint x: 457, startPoint y: 92, endPoint x: 429, endPoint y: 98, distance: 28.7
click at [457, 92] on p "Schedule a visit" at bounding box center [449, 96] width 40 height 8
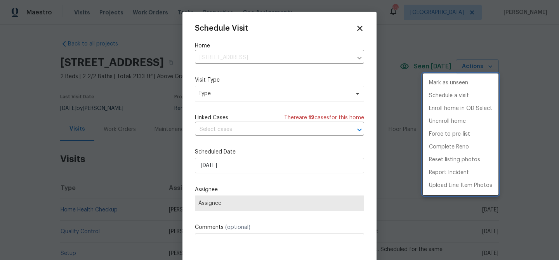
drag, startPoint x: 216, startPoint y: 92, endPoint x: 229, endPoint y: 92, distance: 12.4
click at [216, 92] on div at bounding box center [279, 130] width 559 height 260
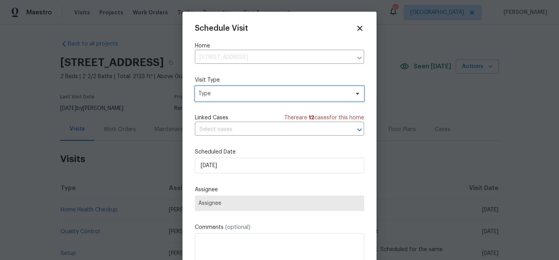
click at [239, 94] on span "Type" at bounding box center [273, 94] width 151 height 8
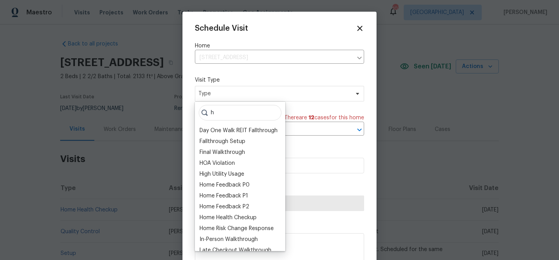
scroll to position [62, 0]
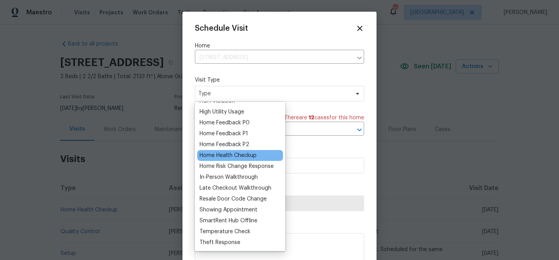
type input "h"
click at [226, 157] on div "Home Health Checkup" at bounding box center [228, 155] width 57 height 8
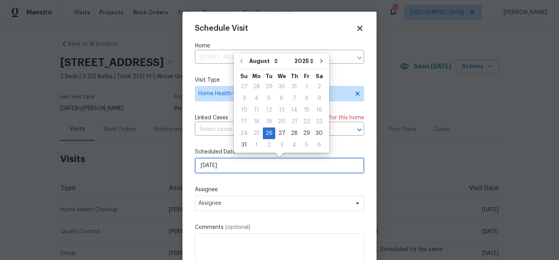
click at [230, 168] on input "[DATE]" at bounding box center [279, 166] width 169 height 16
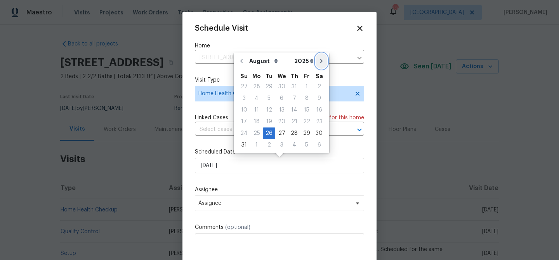
click at [316, 58] on button "Go to next month" at bounding box center [322, 61] width 12 height 16
type input "[DATE]"
select select "8"
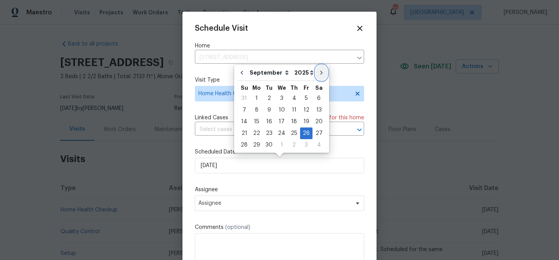
click at [318, 71] on icon "Go to next month" at bounding box center [321, 72] width 6 height 6
type input "[DATE]"
select select "9"
click at [314, 133] on div "25" at bounding box center [319, 133] width 12 height 11
type input "10/25/2025"
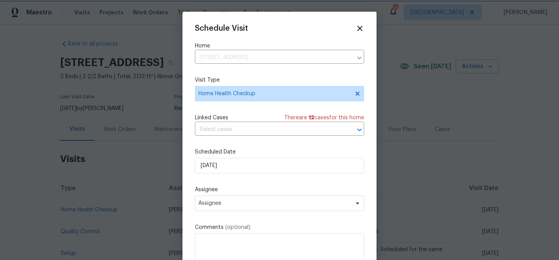
scroll to position [14, 0]
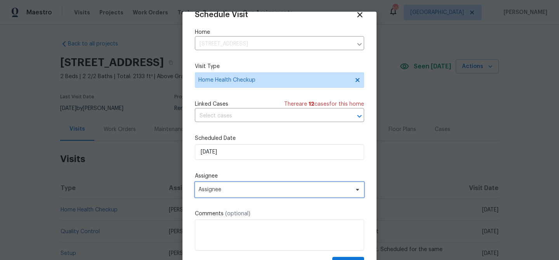
click at [251, 186] on span "Assignee" at bounding box center [279, 190] width 169 height 16
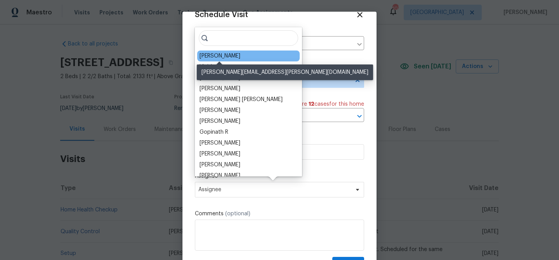
click at [222, 55] on div "[PERSON_NAME]" at bounding box center [220, 56] width 41 height 8
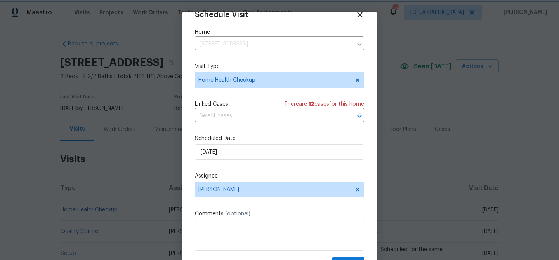
scroll to position [35, 0]
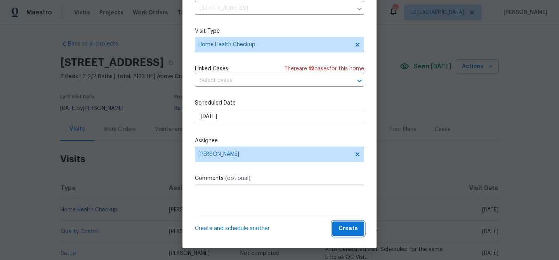
click at [346, 230] on span "Create" at bounding box center [348, 229] width 19 height 10
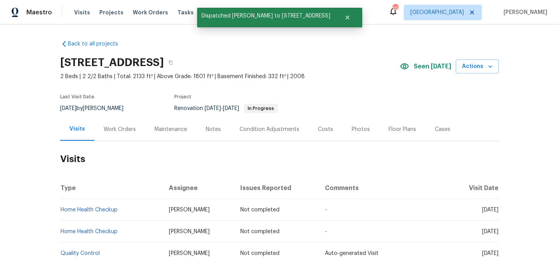
scroll to position [0, 0]
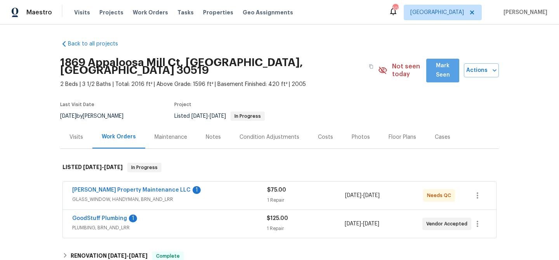
click at [432, 66] on span "Mark Seen" at bounding box center [442, 70] width 21 height 19
click at [79, 133] on div "Visits" at bounding box center [76, 137] width 14 height 8
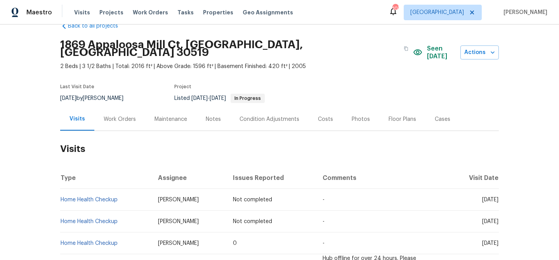
scroll to position [19, 0]
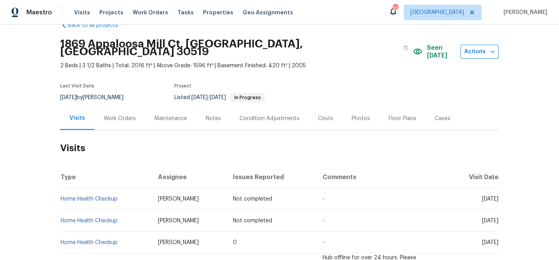
click at [479, 51] on span "Actions" at bounding box center [480, 52] width 26 height 10
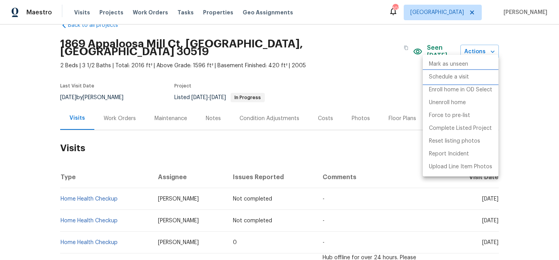
click at [445, 78] on p "Schedule a visit" at bounding box center [449, 77] width 40 height 8
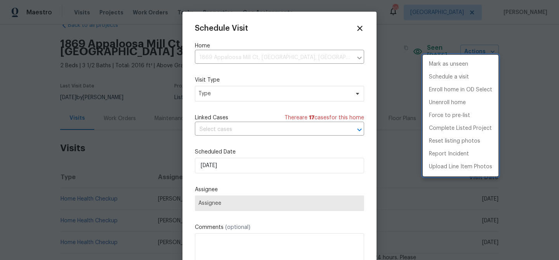
click at [231, 94] on div at bounding box center [279, 130] width 559 height 260
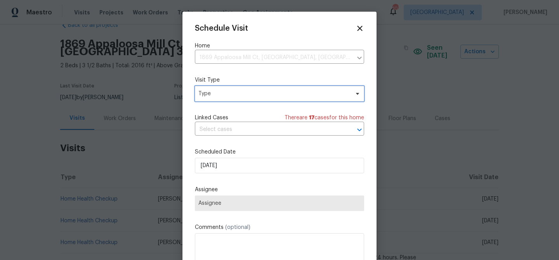
click at [233, 92] on span "Type" at bounding box center [273, 94] width 151 height 8
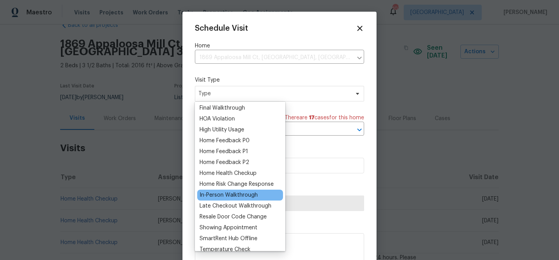
scroll to position [45, 0]
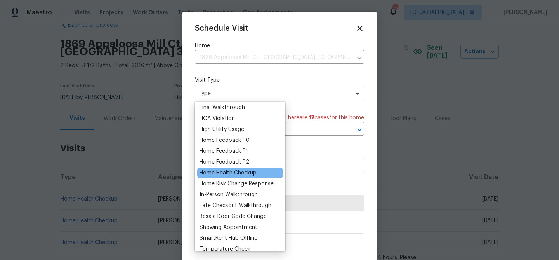
type input "h"
click at [218, 174] on div "Home Health Checkup" at bounding box center [228, 173] width 57 height 8
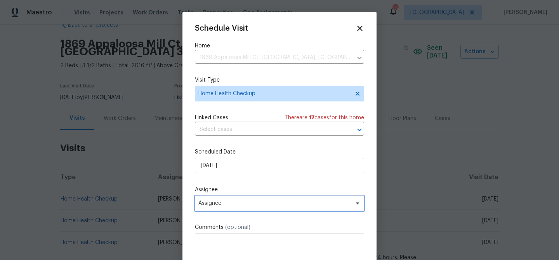
click at [245, 211] on span "Assignee" at bounding box center [279, 203] width 169 height 16
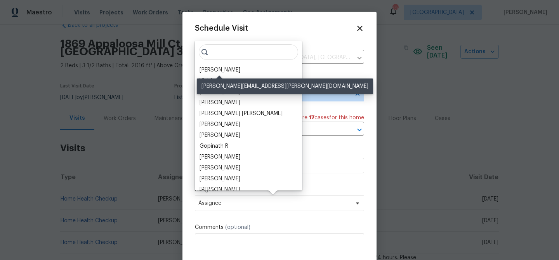
drag, startPoint x: 219, startPoint y: 68, endPoint x: 226, endPoint y: 78, distance: 11.9
click at [219, 69] on div "[PERSON_NAME]" at bounding box center [220, 70] width 41 height 8
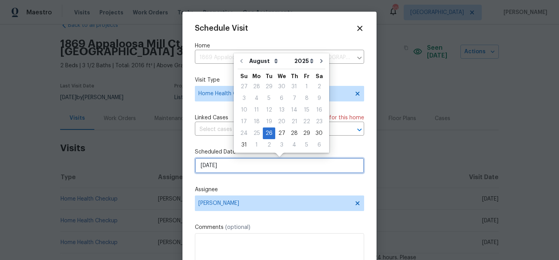
click at [248, 170] on input "[DATE]" at bounding box center [279, 166] width 169 height 16
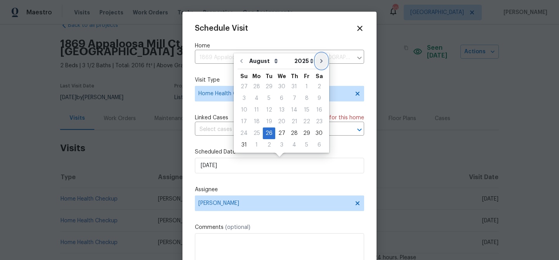
click at [318, 63] on icon "Go to next month" at bounding box center [321, 61] width 6 height 6
type input "[DATE]"
select select "8"
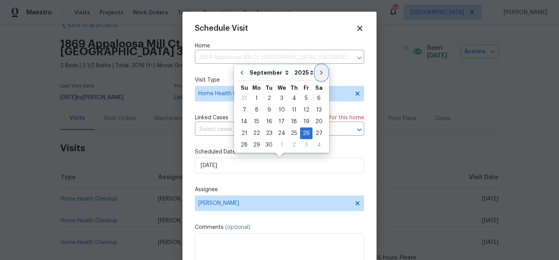
click at [318, 69] on button "Go to next month" at bounding box center [322, 73] width 12 height 16
type input "10/26/2025"
select select "9"
click at [318, 69] on icon "Go to next month" at bounding box center [321, 72] width 6 height 6
type input "11/26/2025"
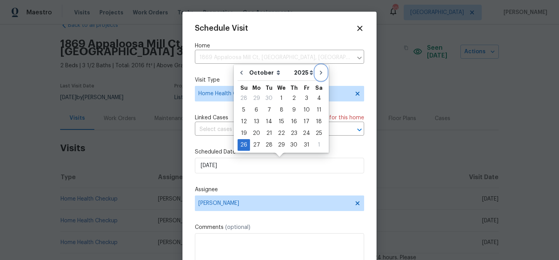
select select "10"
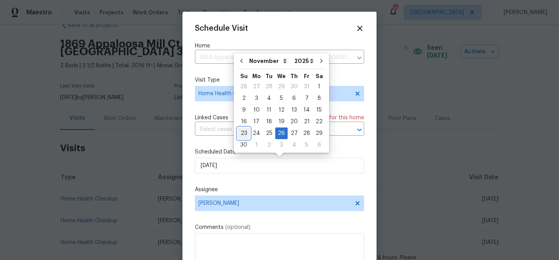
click at [248, 135] on div "23" at bounding box center [244, 133] width 12 height 11
type input "11/23/2025"
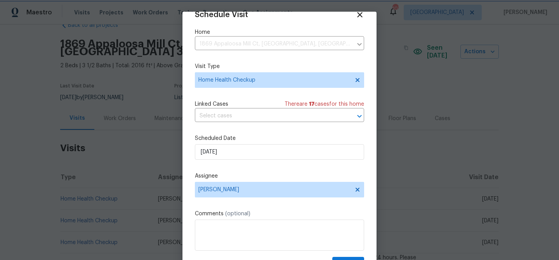
scroll to position [35, 0]
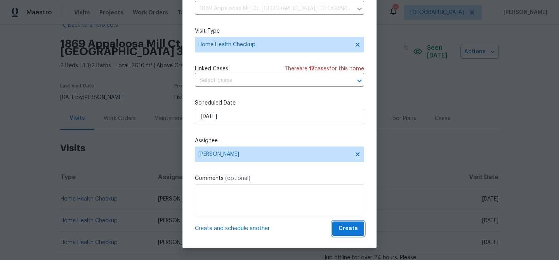
click at [353, 227] on span "Create" at bounding box center [348, 229] width 19 height 10
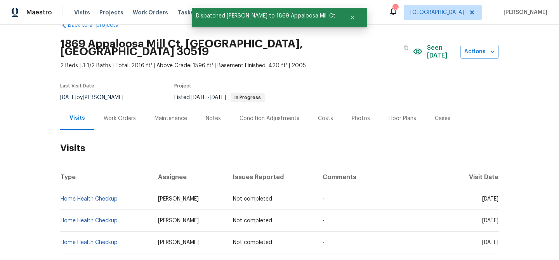
scroll to position [0, 0]
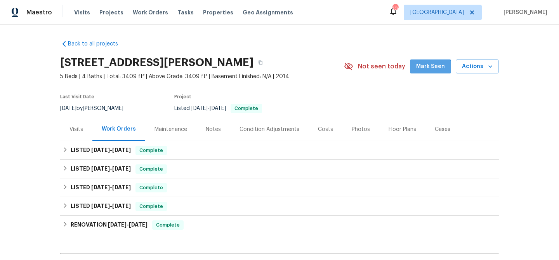
drag, startPoint x: 430, startPoint y: 71, endPoint x: 389, endPoint y: 78, distance: 41.5
click at [430, 71] on span "Mark Seen" at bounding box center [430, 67] width 29 height 10
click at [82, 9] on span "Visits" at bounding box center [82, 13] width 16 height 8
click at [76, 126] on div "Visits" at bounding box center [76, 129] width 14 height 8
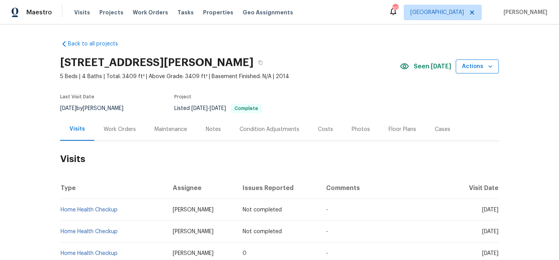
click at [467, 69] on span "Actions" at bounding box center [477, 67] width 31 height 10
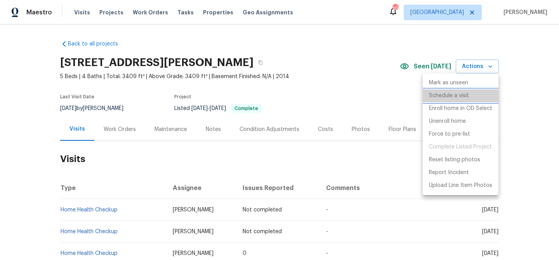
click at [462, 97] on p "Schedule a visit" at bounding box center [449, 96] width 40 height 8
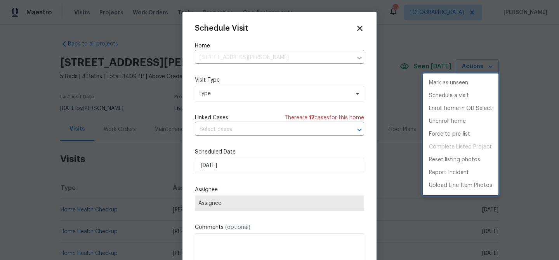
click at [259, 162] on div at bounding box center [279, 130] width 559 height 260
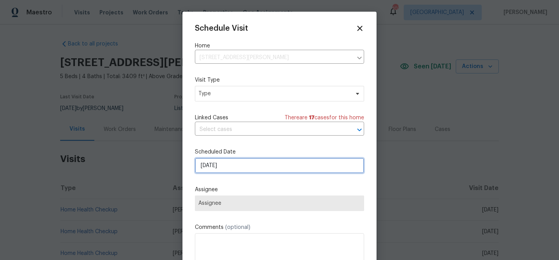
click at [260, 165] on input "[DATE]" at bounding box center [279, 166] width 169 height 16
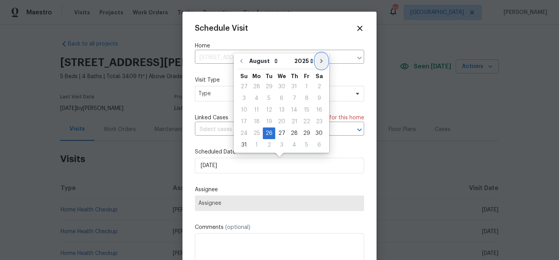
click at [316, 65] on button "Go to next month" at bounding box center [322, 61] width 12 height 16
type input "[DATE]"
select select "8"
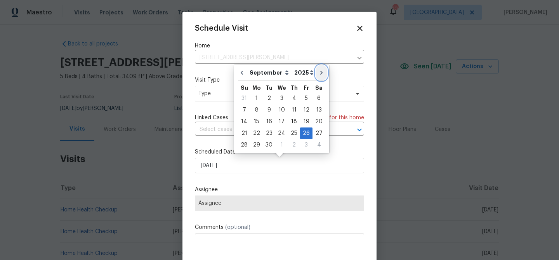
click at [316, 65] on button "Go to next month" at bounding box center [322, 73] width 12 height 16
type input "[DATE]"
select select "9"
click at [316, 66] on button "Go to next month" at bounding box center [321, 73] width 12 height 16
type input "11/26/2025"
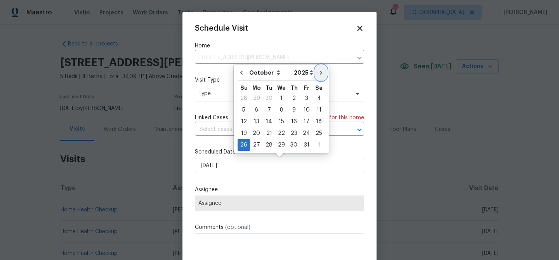
select select "10"
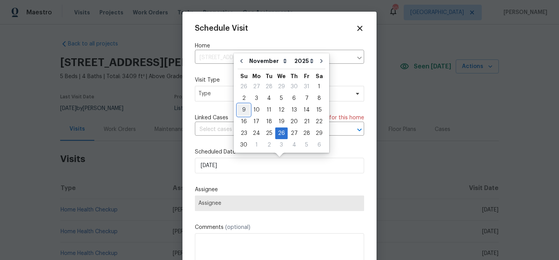
click at [241, 108] on div "9" at bounding box center [244, 109] width 12 height 11
type input "11/9/2025"
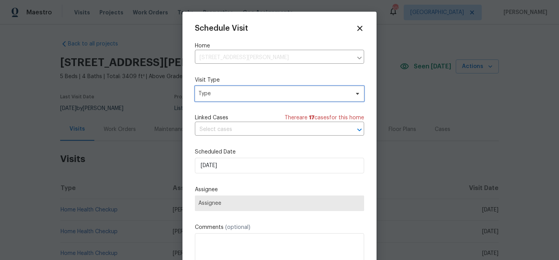
click at [228, 92] on span "Type" at bounding box center [273, 94] width 151 height 8
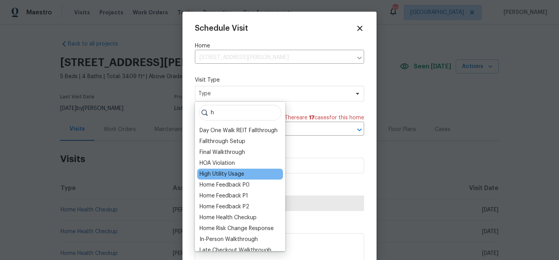
scroll to position [62, 0]
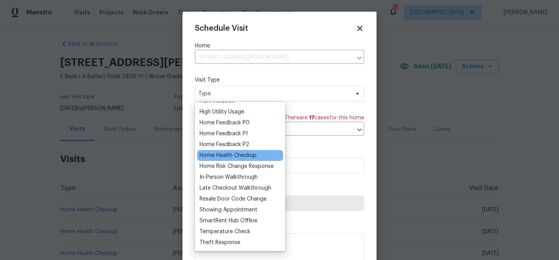
type input "h"
click at [247, 156] on div "Home Health Checkup" at bounding box center [228, 155] width 57 height 8
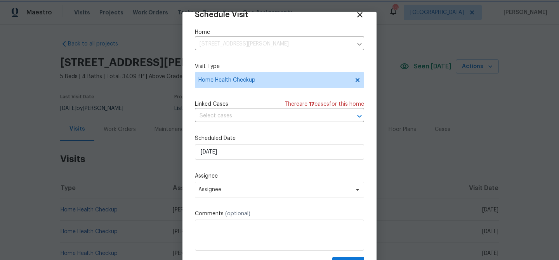
scroll to position [35, 0]
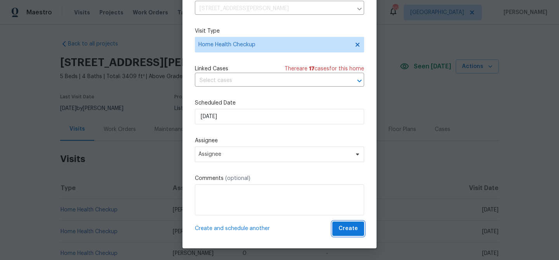
click at [359, 232] on button "Create" at bounding box center [348, 228] width 32 height 14
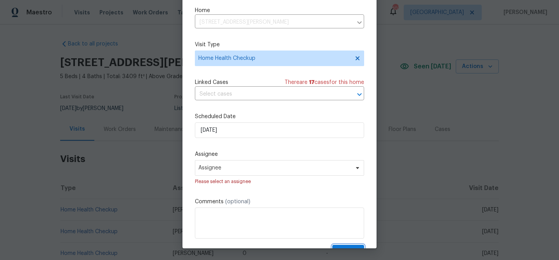
scroll to position [1, 0]
click at [280, 178] on div "Please select an assignee" at bounding box center [279, 181] width 169 height 8
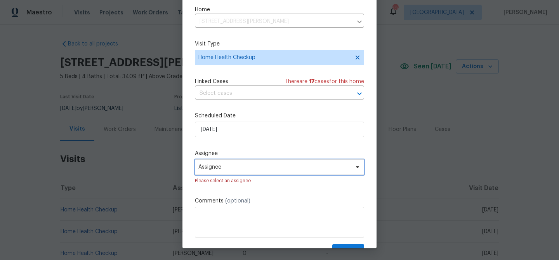
click at [280, 170] on span "Assignee" at bounding box center [274, 167] width 152 height 6
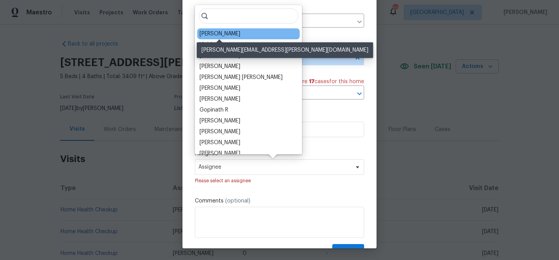
click at [237, 33] on div "[PERSON_NAME]" at bounding box center [220, 34] width 41 height 8
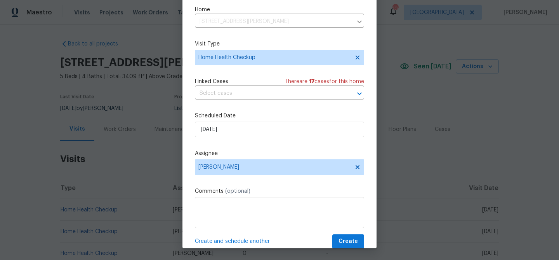
scroll to position [14, 0]
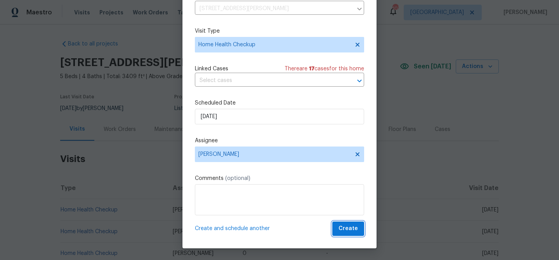
click at [351, 226] on span "Create" at bounding box center [348, 229] width 19 height 10
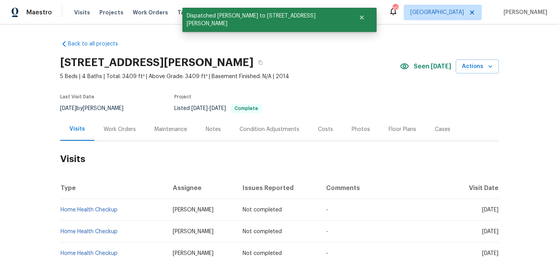
scroll to position [0, 0]
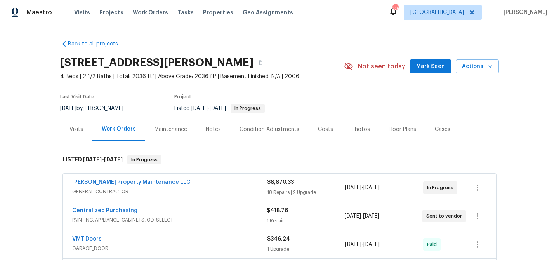
click at [429, 71] on span "Mark Seen" at bounding box center [430, 67] width 29 height 10
click at [78, 127] on div "Visits" at bounding box center [76, 129] width 14 height 8
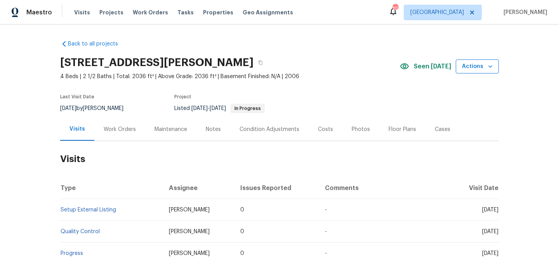
click at [463, 68] on button "Actions" at bounding box center [477, 66] width 43 height 14
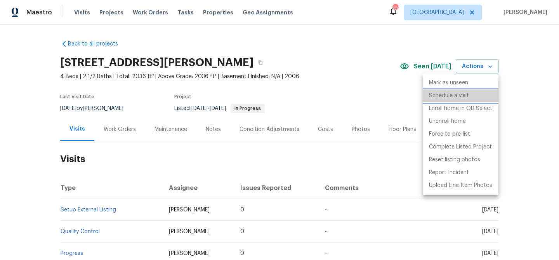
click at [455, 94] on p "Schedule a visit" at bounding box center [449, 96] width 40 height 8
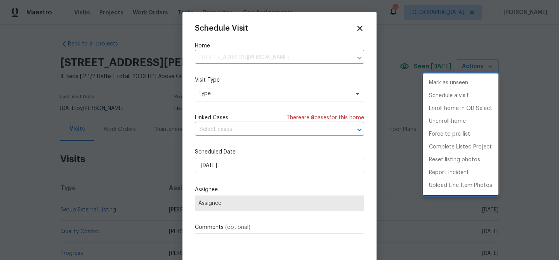
drag, startPoint x: 270, startPoint y: 98, endPoint x: 273, endPoint y: 93, distance: 5.6
click at [270, 97] on div at bounding box center [279, 130] width 559 height 260
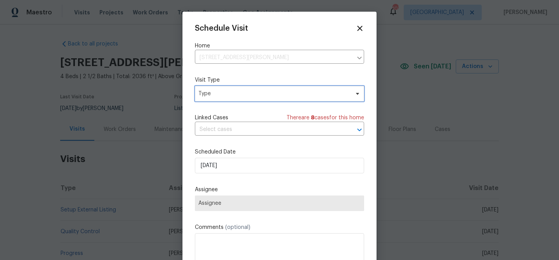
click at [275, 93] on span "Type" at bounding box center [273, 94] width 151 height 8
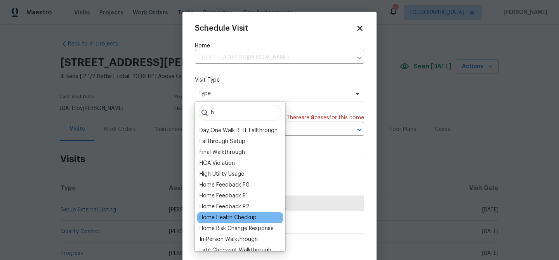
type input "h"
click at [245, 219] on div "Home Health Checkup" at bounding box center [228, 218] width 57 height 8
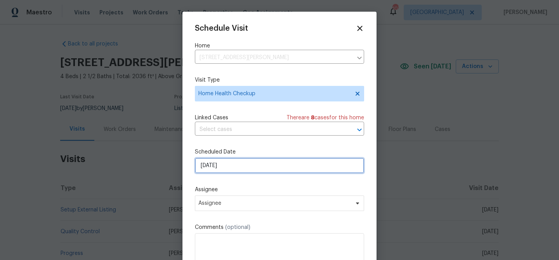
click at [234, 170] on input "[DATE]" at bounding box center [279, 166] width 169 height 16
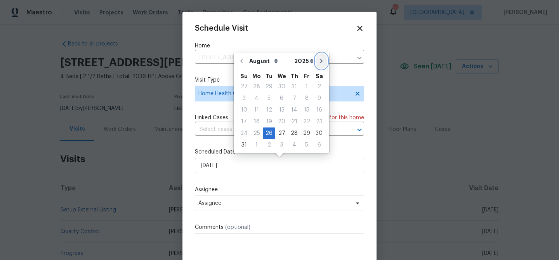
click at [316, 63] on button "Go to next month" at bounding box center [322, 61] width 12 height 16
type input "[DATE]"
select select "8"
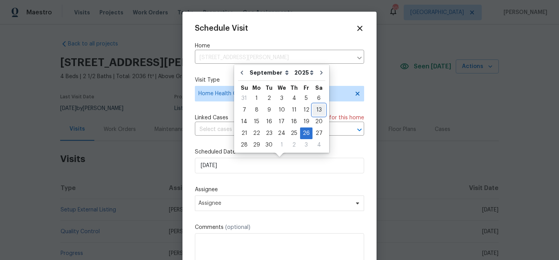
click at [315, 110] on div "13" at bounding box center [319, 109] width 13 height 11
type input "[DATE]"
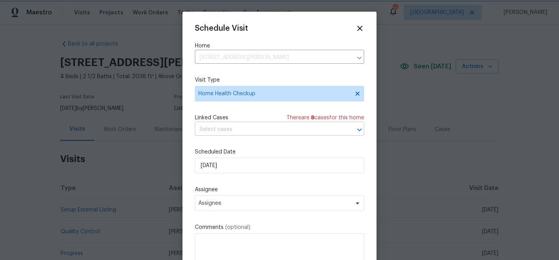
scroll to position [14, 0]
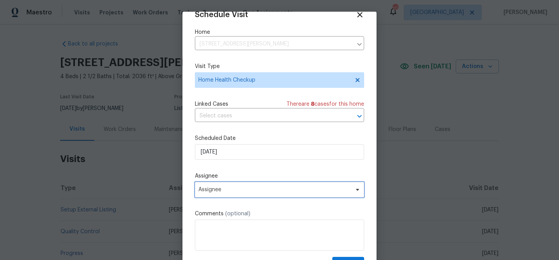
click at [269, 187] on span "Assignee" at bounding box center [274, 189] width 152 height 6
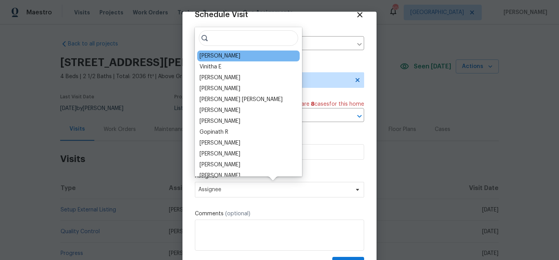
click at [241, 56] on div "[PERSON_NAME]" at bounding box center [248, 55] width 102 height 11
click at [235, 56] on div "[PERSON_NAME]" at bounding box center [220, 56] width 41 height 8
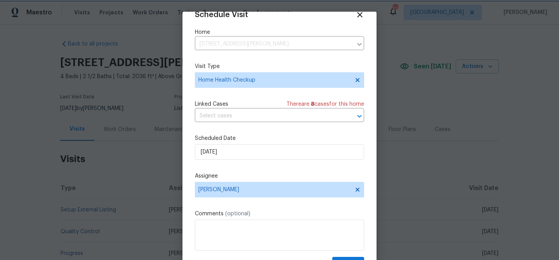
scroll to position [35, 0]
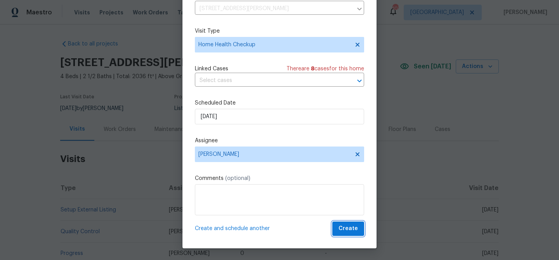
click at [341, 229] on span "Create" at bounding box center [348, 229] width 19 height 10
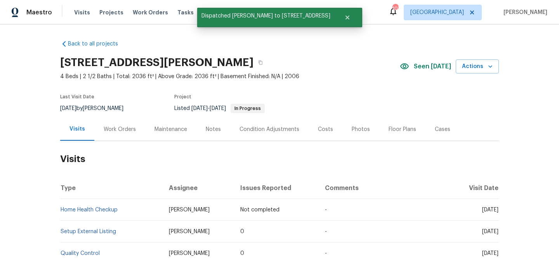
scroll to position [0, 0]
click at [467, 70] on span "Actions" at bounding box center [477, 67] width 31 height 10
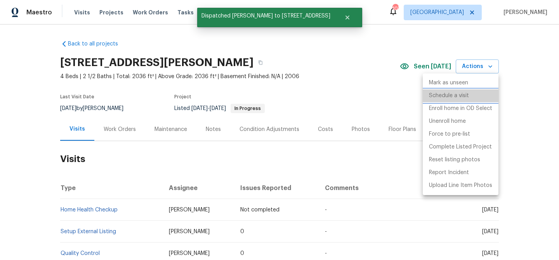
drag, startPoint x: 436, startPoint y: 98, endPoint x: 423, endPoint y: 104, distance: 14.9
click at [436, 98] on p "Schedule a visit" at bounding box center [449, 96] width 40 height 8
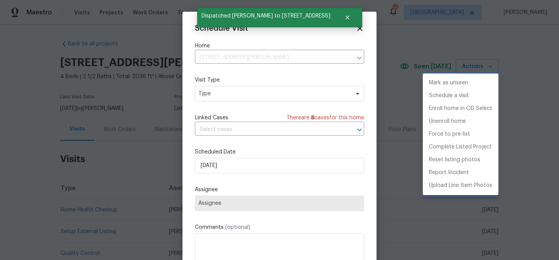
click at [227, 92] on div at bounding box center [279, 130] width 559 height 260
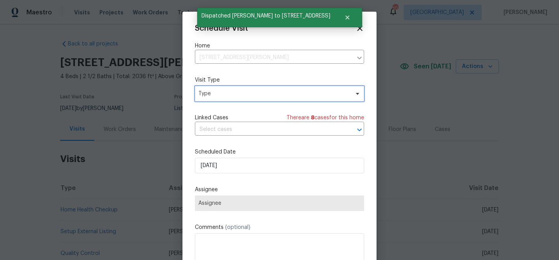
click at [235, 96] on span "Type" at bounding box center [273, 94] width 151 height 8
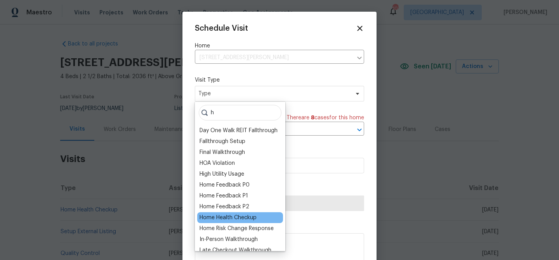
type input "h"
click at [240, 214] on div "Home Health Checkup" at bounding box center [228, 218] width 57 height 8
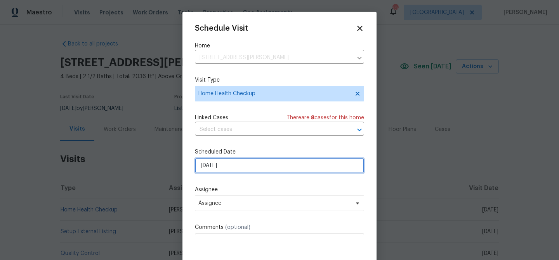
click at [237, 172] on input "[DATE]" at bounding box center [279, 166] width 169 height 16
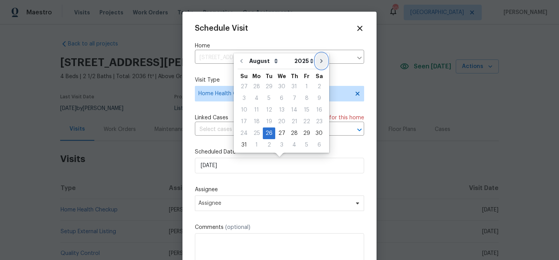
click at [320, 62] on button "Go to next month" at bounding box center [322, 61] width 12 height 16
type input "[DATE]"
select select "8"
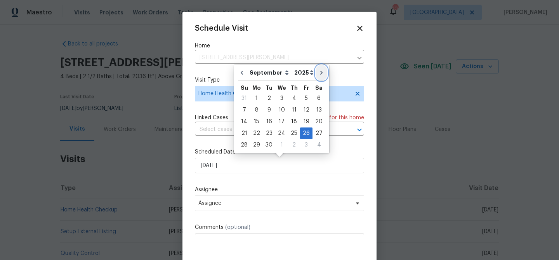
click at [318, 68] on button "Go to next month" at bounding box center [322, 73] width 12 height 16
type input "[DATE]"
select select "9"
click at [254, 122] on div "13" at bounding box center [256, 121] width 13 height 11
type input "[DATE]"
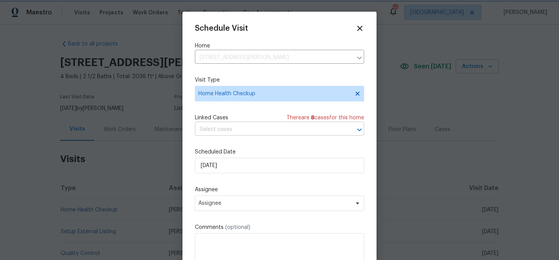
scroll to position [14, 0]
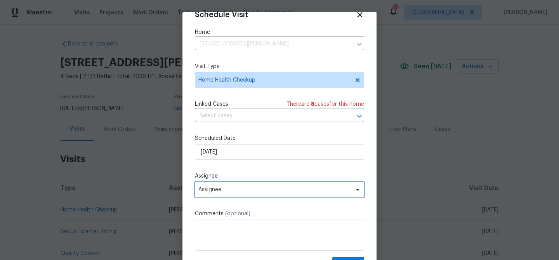
click at [264, 187] on span "Assignee" at bounding box center [274, 189] width 152 height 6
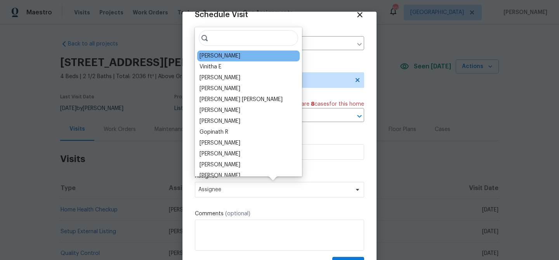
click at [226, 55] on div "[PERSON_NAME]" at bounding box center [220, 56] width 41 height 8
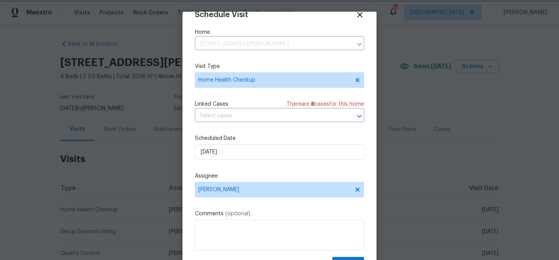
scroll to position [35, 0]
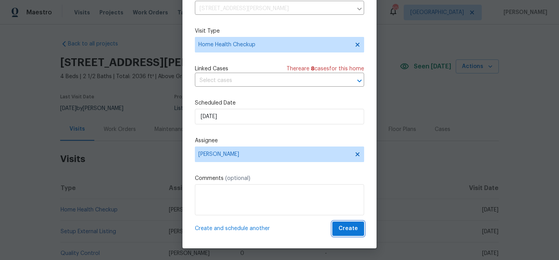
drag, startPoint x: 346, startPoint y: 226, endPoint x: 340, endPoint y: 222, distance: 6.1
click at [346, 226] on span "Create" at bounding box center [348, 229] width 19 height 10
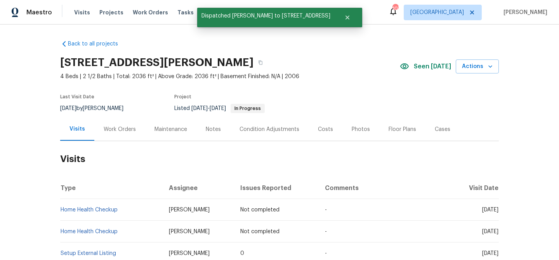
scroll to position [0, 0]
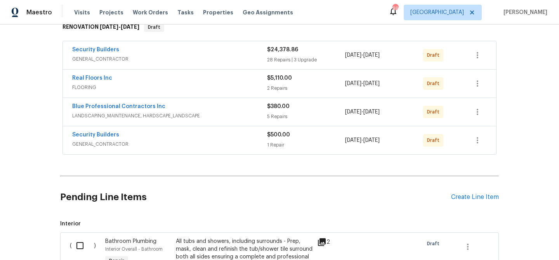
scroll to position [113, 0]
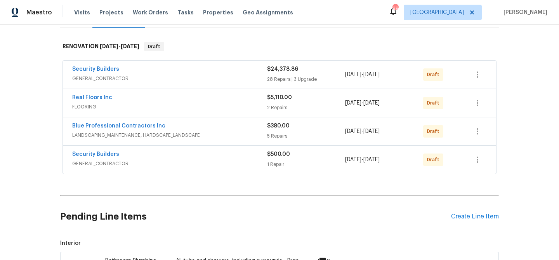
click at [169, 76] on span "GENERAL_CONTRACTOR" at bounding box center [169, 79] width 195 height 8
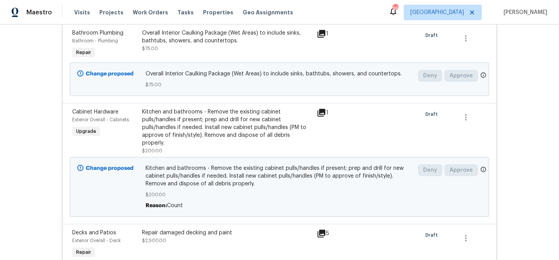
scroll to position [0, 0]
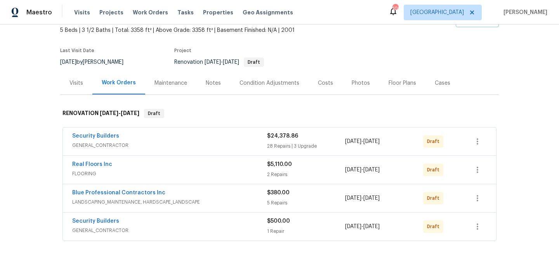
scroll to position [48, 0]
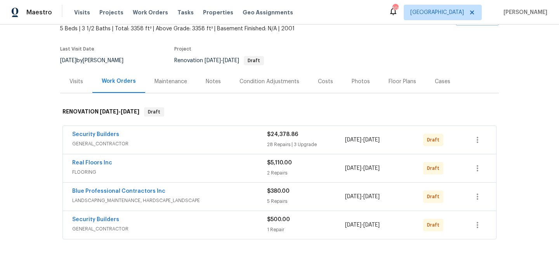
click at [217, 78] on div "Notes" at bounding box center [213, 82] width 15 height 8
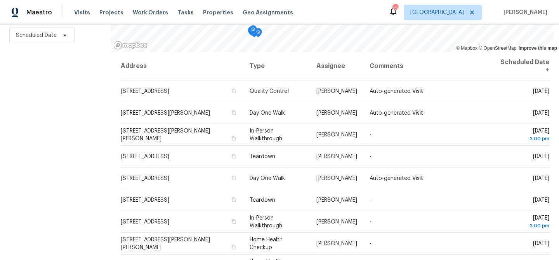
scroll to position [0, 0]
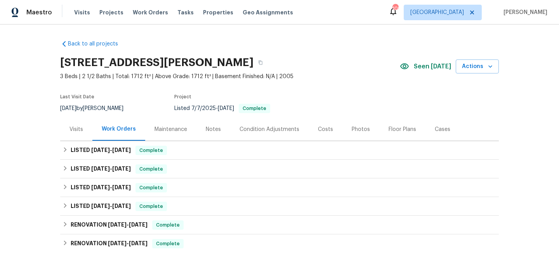
click at [77, 127] on div "Visits" at bounding box center [76, 129] width 14 height 8
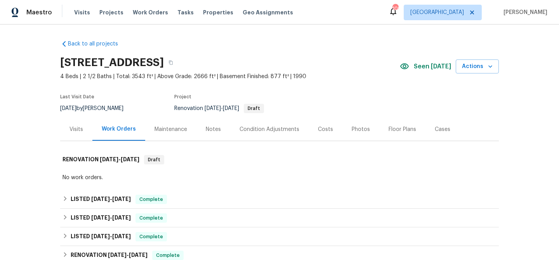
click at [80, 130] on div "Visits" at bounding box center [76, 129] width 14 height 8
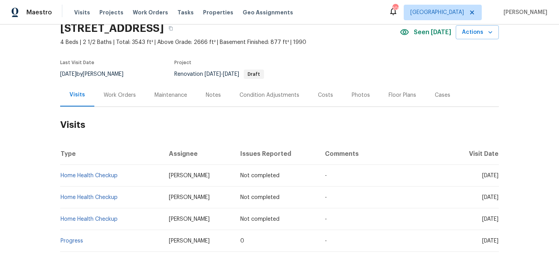
scroll to position [35, 0]
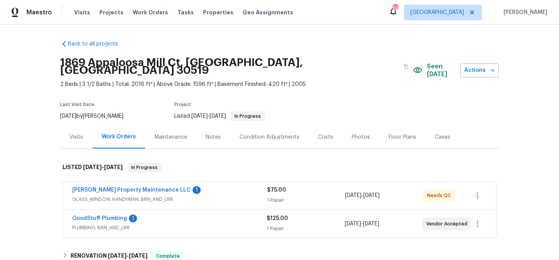
click at [77, 133] on div "Visits" at bounding box center [76, 137] width 14 height 8
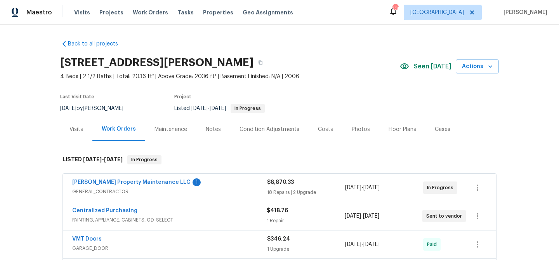
click at [74, 128] on div "Visits" at bounding box center [76, 129] width 14 height 8
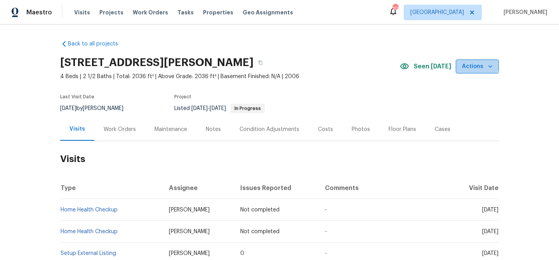
click at [467, 63] on span "Actions" at bounding box center [477, 67] width 31 height 10
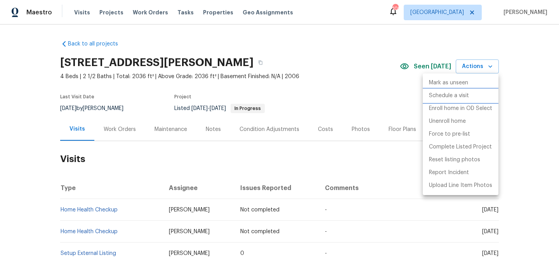
click at [449, 97] on p "Schedule a visit" at bounding box center [449, 96] width 40 height 8
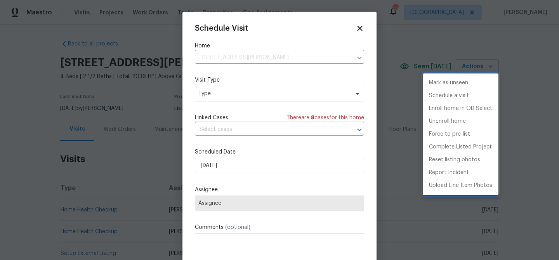
click at [237, 168] on div at bounding box center [279, 130] width 559 height 260
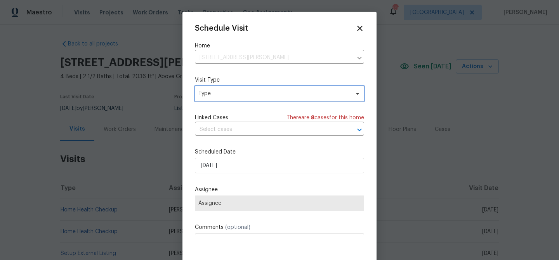
click at [236, 92] on span "Type" at bounding box center [273, 94] width 151 height 8
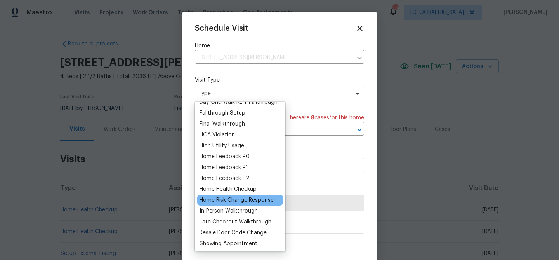
scroll to position [29, 0]
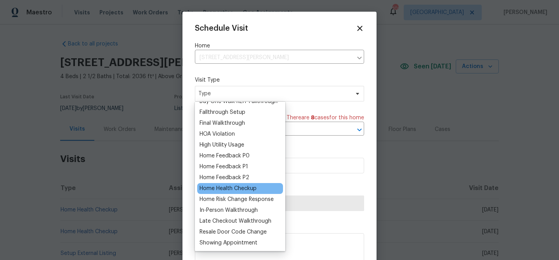
type input "h"
click at [243, 187] on div "Home Health Checkup" at bounding box center [228, 188] width 57 height 8
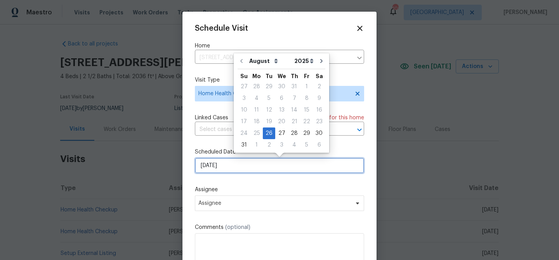
click at [235, 170] on input "[DATE]" at bounding box center [279, 166] width 169 height 16
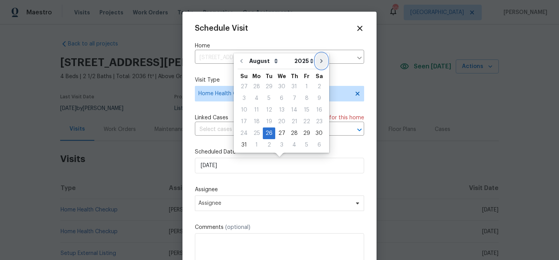
click at [320, 62] on icon "Go to next month" at bounding box center [321, 61] width 2 height 4
type input "[DATE]"
select select "8"
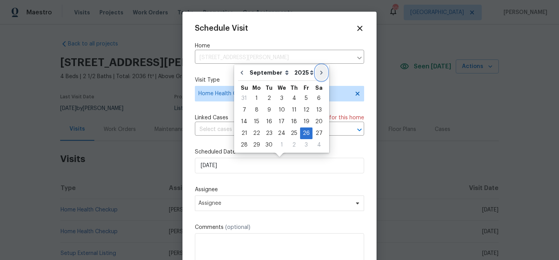
click at [318, 71] on icon "Go to next month" at bounding box center [321, 72] width 6 height 6
type input "[DATE]"
select select "9"
click at [318, 71] on icon "Go to next month" at bounding box center [321, 72] width 6 height 6
type input "[DATE]"
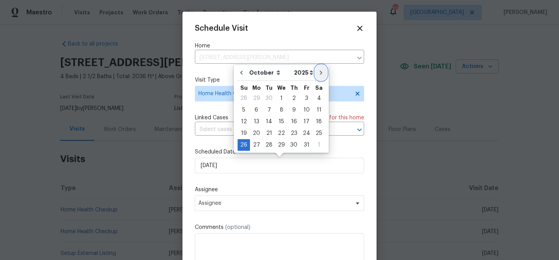
select select "10"
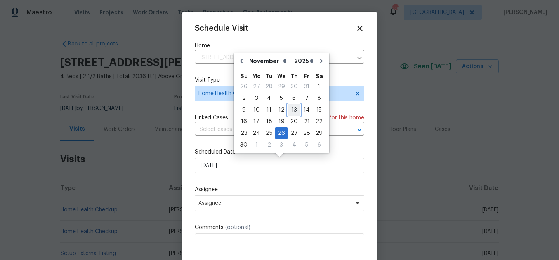
click at [294, 109] on div "13" at bounding box center [294, 109] width 13 height 11
type input "[DATE]"
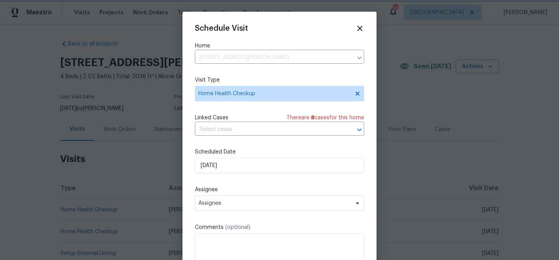
scroll to position [14, 0]
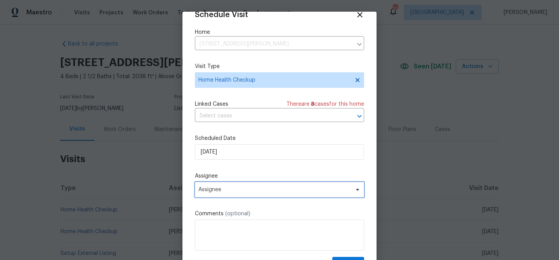
click at [273, 187] on span "Assignee" at bounding box center [274, 189] width 152 height 6
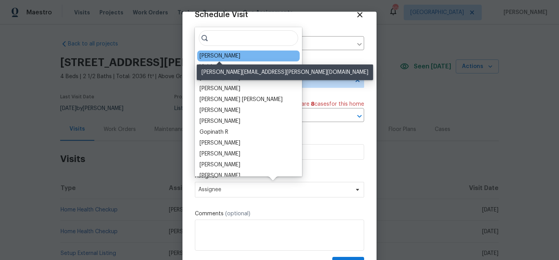
click at [231, 54] on div "[PERSON_NAME]" at bounding box center [220, 56] width 41 height 8
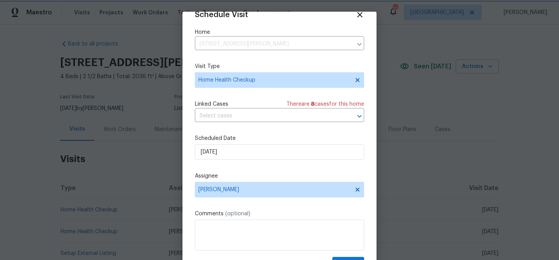
scroll to position [35, 0]
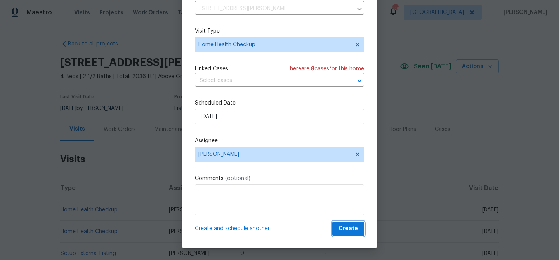
click at [344, 228] on span "Create" at bounding box center [348, 229] width 19 height 10
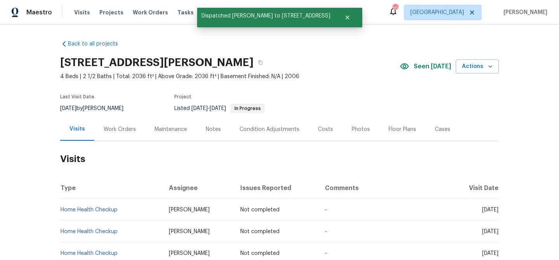
scroll to position [0, 0]
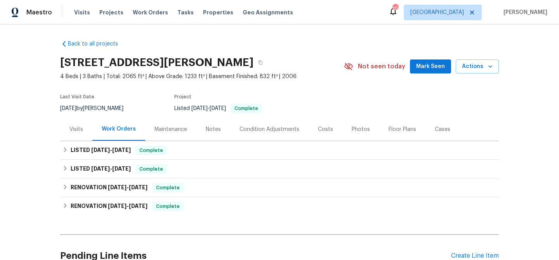
click at [425, 65] on span "Mark Seen" at bounding box center [430, 67] width 29 height 10
click at [80, 128] on div "Visits" at bounding box center [76, 129] width 14 height 8
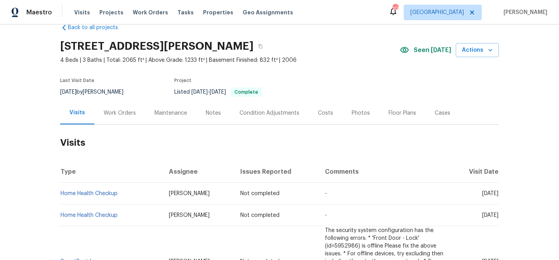
scroll to position [18, 0]
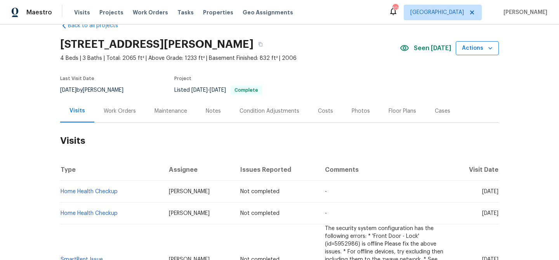
click at [476, 47] on span "Actions" at bounding box center [477, 48] width 31 height 10
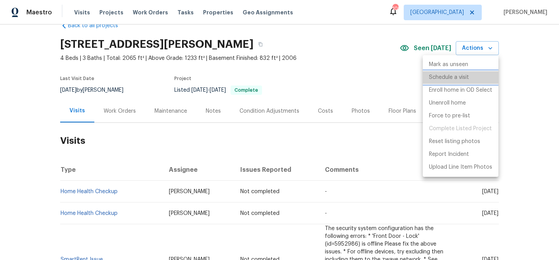
drag, startPoint x: 458, startPoint y: 82, endPoint x: 435, endPoint y: 88, distance: 23.2
click at [457, 82] on li "Schedule a visit" at bounding box center [461, 77] width 76 height 13
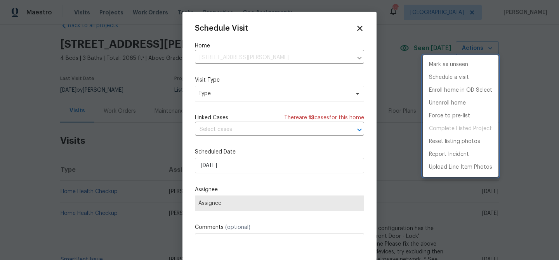
click at [242, 166] on div at bounding box center [279, 130] width 559 height 260
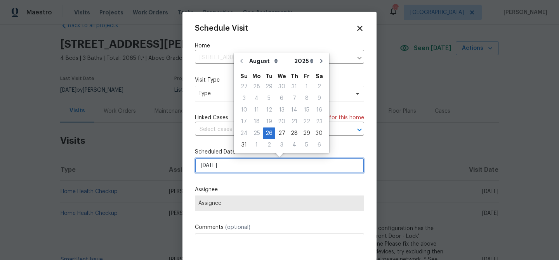
click at [246, 165] on input "8/26/2025" at bounding box center [279, 166] width 169 height 16
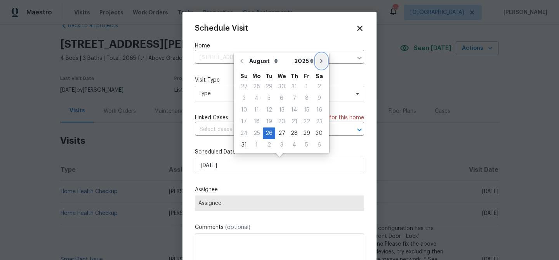
click at [318, 61] on icon "Go to next month" at bounding box center [321, 61] width 6 height 6
type input "9/26/2025"
select select "8"
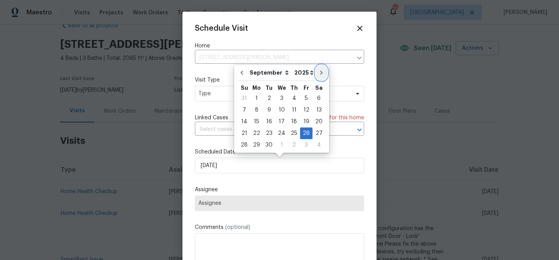
click at [318, 72] on icon "Go to next month" at bounding box center [321, 72] width 6 height 6
type input "10/26/2025"
select select "9"
click at [269, 144] on div "28" at bounding box center [269, 144] width 12 height 11
type input "10/28/2025"
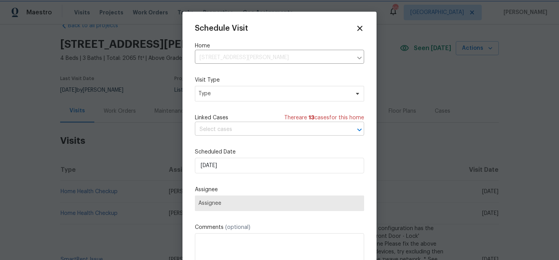
scroll to position [14, 0]
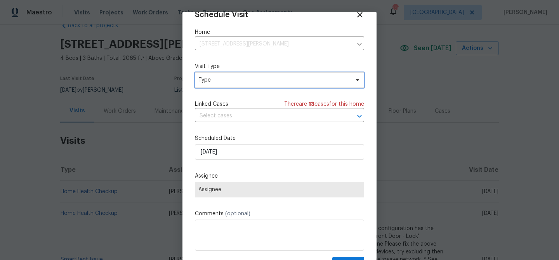
click at [276, 84] on span "Type" at bounding box center [279, 80] width 169 height 16
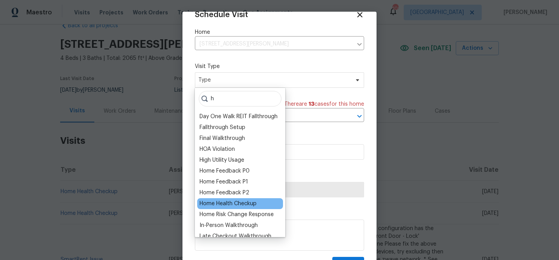
type input "h"
click at [249, 203] on div "Home Health Checkup" at bounding box center [228, 204] width 57 height 8
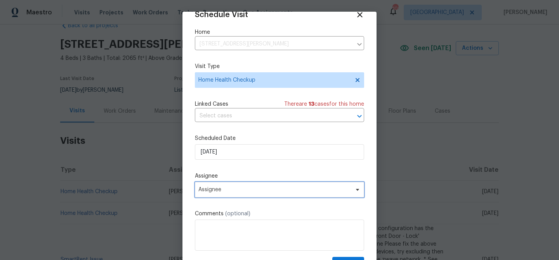
click at [269, 188] on span "Assignee" at bounding box center [274, 189] width 152 height 6
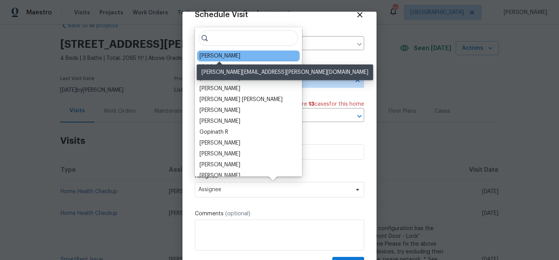
click at [227, 56] on div "[PERSON_NAME]" at bounding box center [220, 56] width 41 height 8
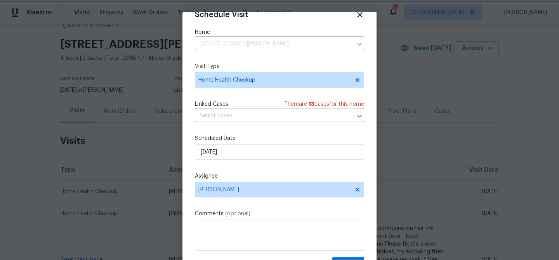
scroll to position [35, 0]
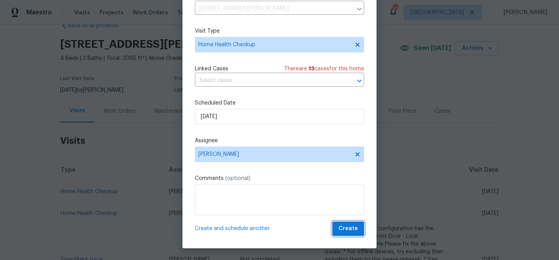
click at [341, 230] on span "Create" at bounding box center [348, 229] width 19 height 10
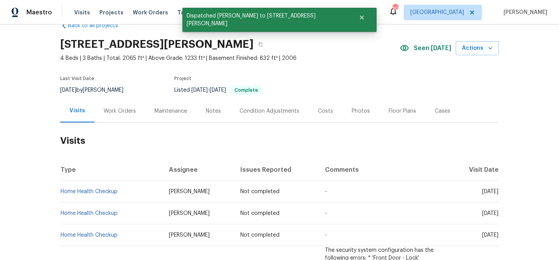
scroll to position [0, 0]
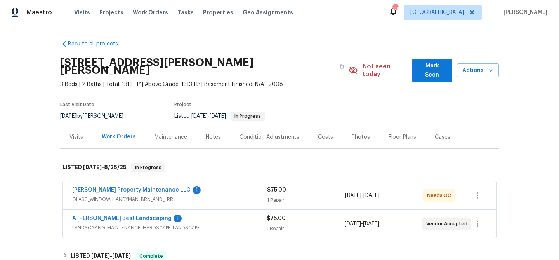
click at [421, 70] on span "Mark Seen" at bounding box center [432, 70] width 28 height 19
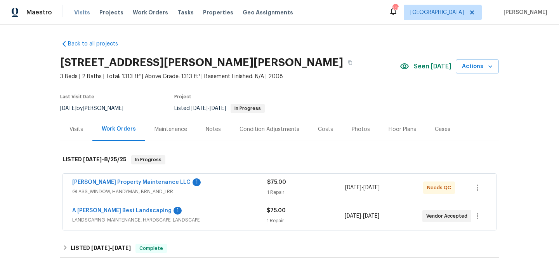
click at [85, 11] on span "Visits" at bounding box center [82, 13] width 16 height 8
click at [76, 127] on div "Visits" at bounding box center [76, 129] width 14 height 8
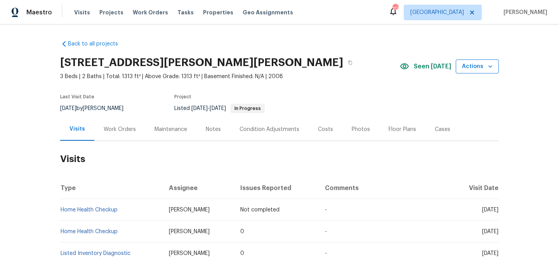
click at [479, 68] on span "Actions" at bounding box center [477, 67] width 31 height 10
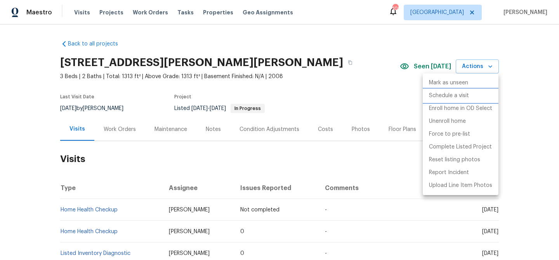
click at [465, 97] on p "Schedule a visit" at bounding box center [449, 96] width 40 height 8
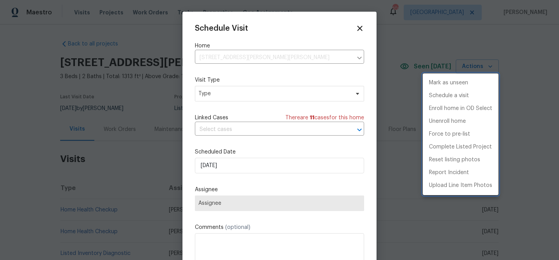
click at [259, 166] on div at bounding box center [279, 130] width 559 height 260
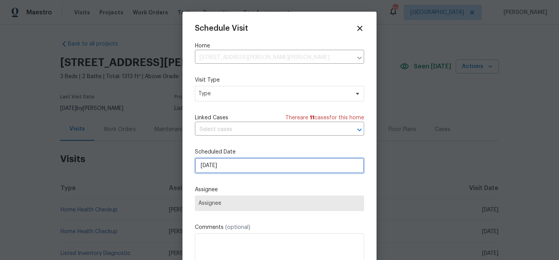
click at [265, 165] on input "[DATE]" at bounding box center [279, 166] width 169 height 16
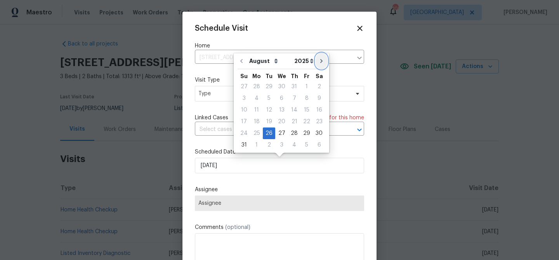
click at [318, 58] on icon "Go to next month" at bounding box center [321, 61] width 6 height 6
type input "[DATE]"
select select "8"
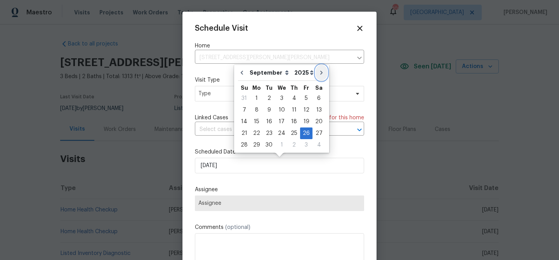
click at [316, 77] on button "Go to next month" at bounding box center [322, 73] width 12 height 16
type input "[DATE]"
select select "9"
click at [301, 131] on div "24" at bounding box center [306, 133] width 13 height 11
type input "10/24/2025"
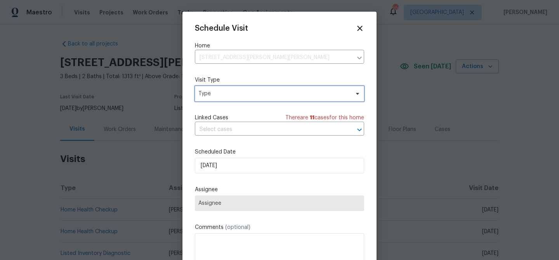
click at [267, 93] on span "Type" at bounding box center [273, 94] width 151 height 8
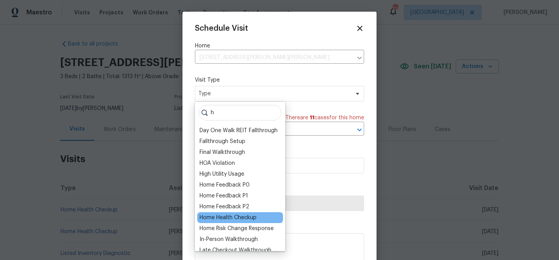
type input "h"
drag, startPoint x: 234, startPoint y: 215, endPoint x: 243, endPoint y: 207, distance: 12.6
click at [235, 214] on div "Home Health Checkup" at bounding box center [228, 218] width 57 height 8
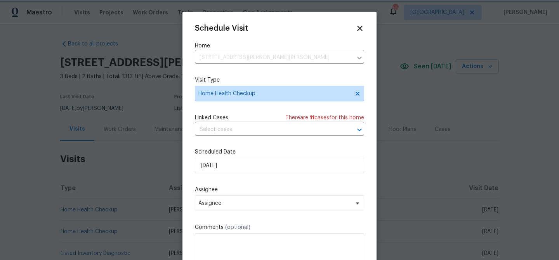
scroll to position [14, 0]
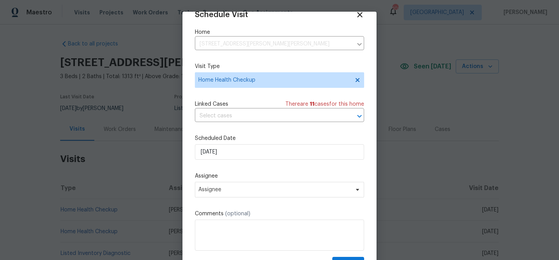
click at [292, 199] on div "Schedule Visit Home 651 Walnut Woods Dr, Braselton, GA 30517 ​ Visit Type Home …" at bounding box center [279, 140] width 169 height 260
click at [293, 194] on span "Assignee" at bounding box center [279, 190] width 169 height 16
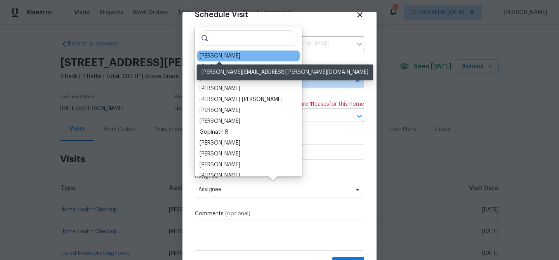
click at [224, 56] on div "[PERSON_NAME]" at bounding box center [220, 56] width 41 height 8
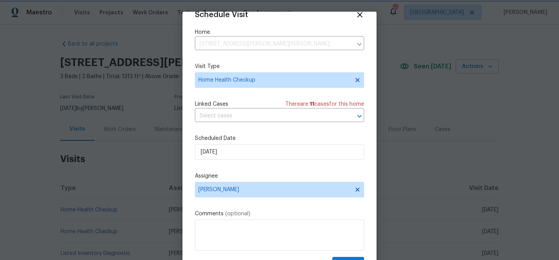
scroll to position [35, 0]
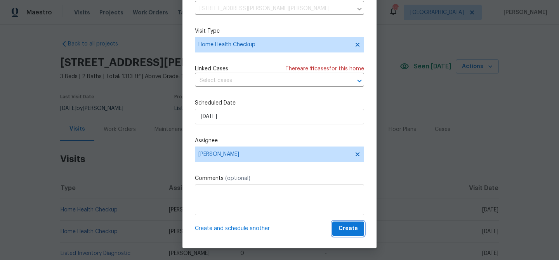
click at [352, 226] on span "Create" at bounding box center [348, 229] width 19 height 10
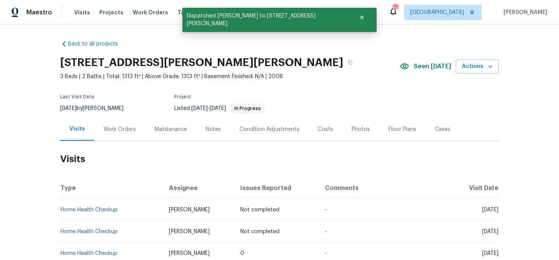
scroll to position [0, 0]
click at [476, 68] on span "Actions" at bounding box center [477, 67] width 31 height 10
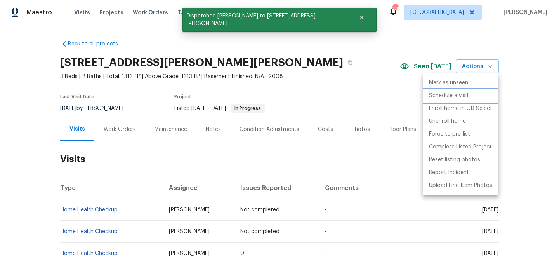
click at [456, 92] on p "Schedule a visit" at bounding box center [449, 96] width 40 height 8
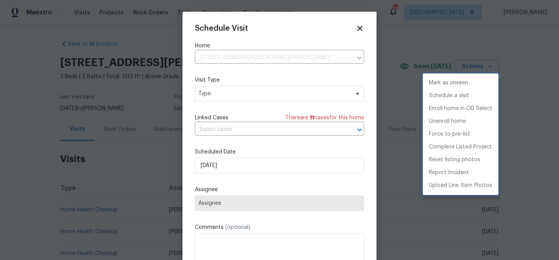
click at [237, 166] on div at bounding box center [279, 130] width 559 height 260
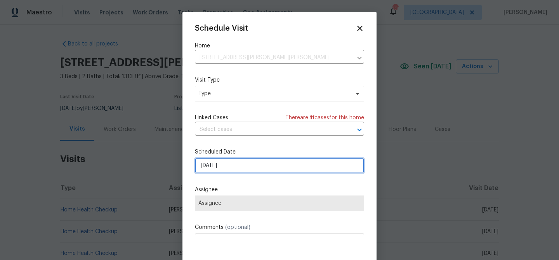
click at [245, 163] on input "[DATE]" at bounding box center [279, 166] width 169 height 16
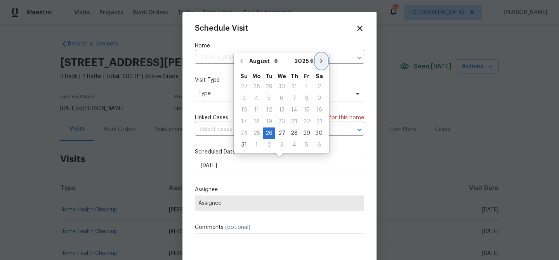
click at [318, 61] on icon "Go to next month" at bounding box center [321, 61] width 6 height 6
type input "[DATE]"
select select "8"
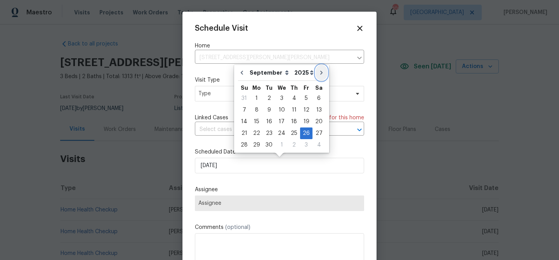
click at [317, 69] on button "Go to next month" at bounding box center [322, 73] width 12 height 16
type input "[DATE]"
select select "9"
click at [318, 72] on icon "Go to next month" at bounding box center [321, 72] width 6 height 6
type input "11/26/2025"
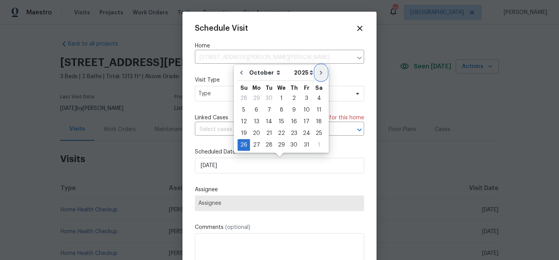
select select "10"
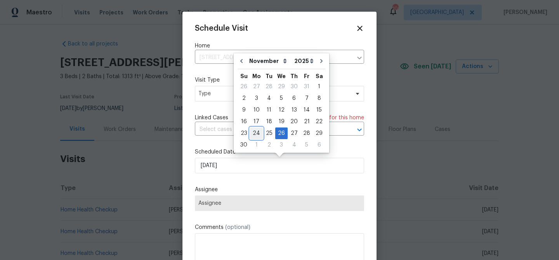
click at [260, 137] on div "24" at bounding box center [256, 133] width 13 height 11
type input "11/24/2025"
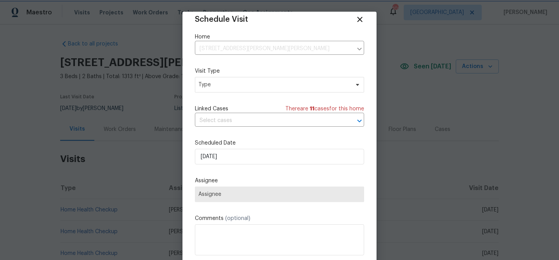
scroll to position [14, 0]
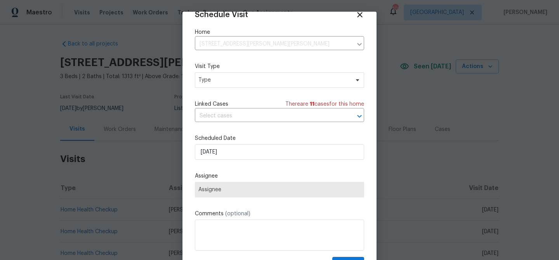
click at [275, 190] on span "Assignee" at bounding box center [279, 189] width 162 height 6
drag, startPoint x: 242, startPoint y: 73, endPoint x: 242, endPoint y: 78, distance: 5.4
click at [242, 77] on span "Type" at bounding box center [279, 80] width 169 height 16
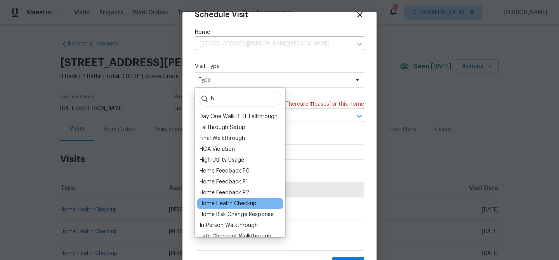
type input "h"
click at [250, 201] on div "Home Health Checkup" at bounding box center [228, 204] width 57 height 8
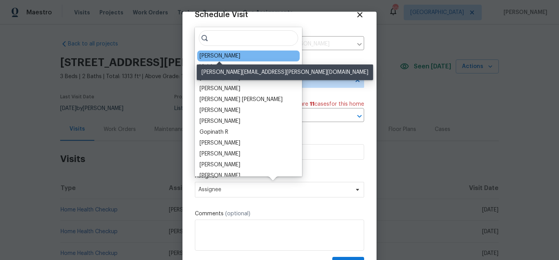
click at [218, 52] on div "[PERSON_NAME]" at bounding box center [220, 56] width 41 height 8
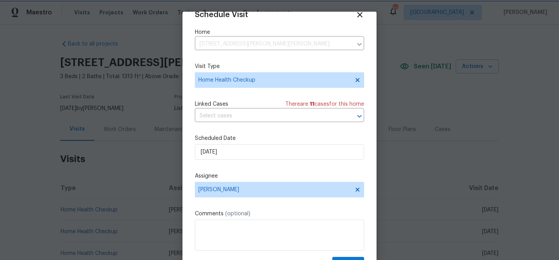
scroll to position [35, 0]
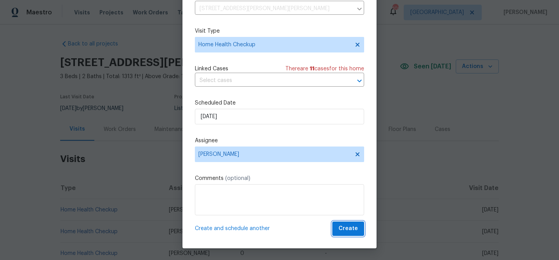
click at [344, 225] on span "Create" at bounding box center [348, 229] width 19 height 10
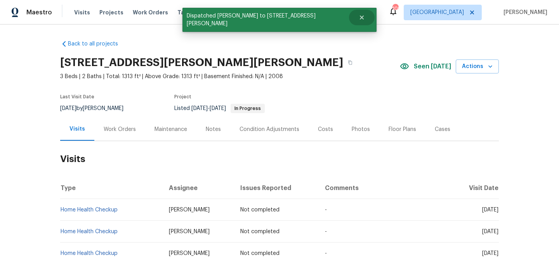
scroll to position [0, 0]
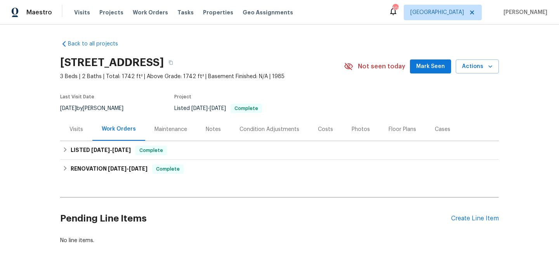
drag, startPoint x: 420, startPoint y: 66, endPoint x: 411, endPoint y: 74, distance: 12.4
click at [420, 66] on span "Mark Seen" at bounding box center [430, 67] width 29 height 10
click at [80, 130] on div "Visits" at bounding box center [76, 129] width 14 height 8
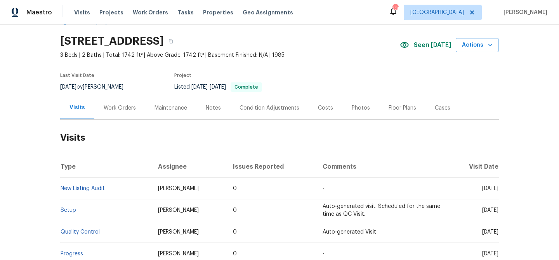
scroll to position [35, 0]
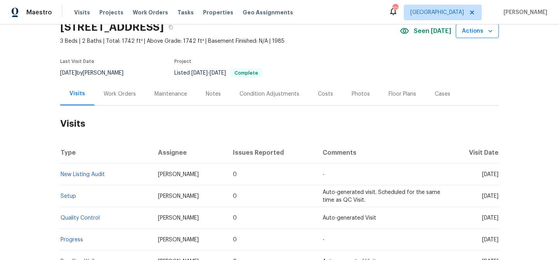
click at [479, 31] on span "Actions" at bounding box center [477, 31] width 31 height 10
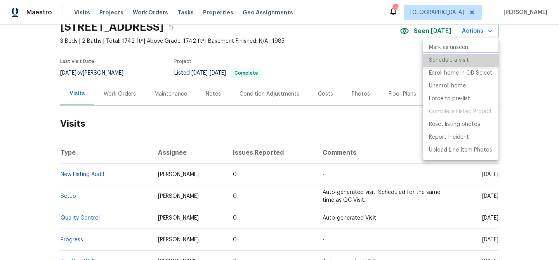
click at [455, 60] on p "Schedule a visit" at bounding box center [449, 60] width 40 height 8
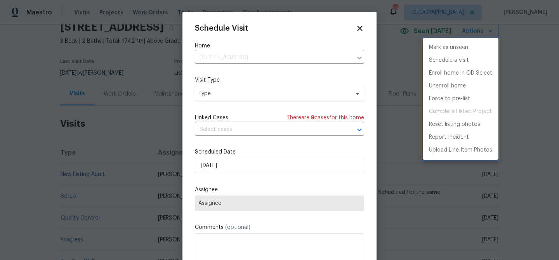
click at [222, 91] on div at bounding box center [279, 130] width 559 height 260
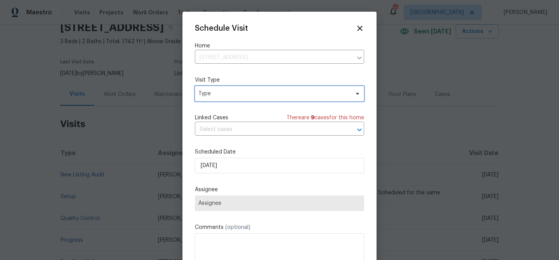
click at [223, 95] on span "Type" at bounding box center [273, 94] width 151 height 8
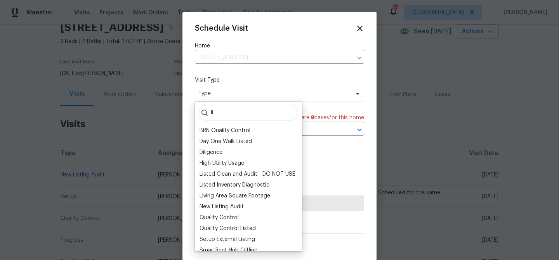
type input "l"
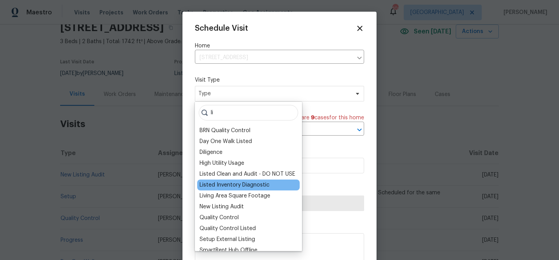
type input "li"
click at [229, 182] on div "Listed Inventory Diagnostic" at bounding box center [235, 185] width 70 height 8
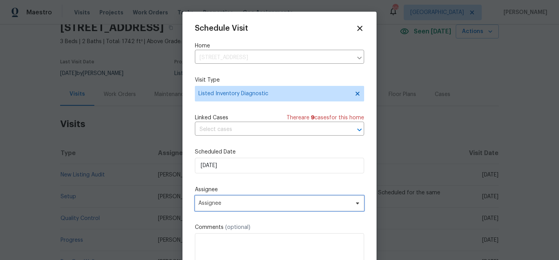
click at [237, 202] on span "Assignee" at bounding box center [274, 203] width 152 height 6
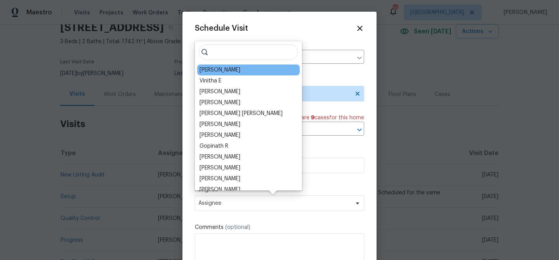
click at [239, 68] on div "[PERSON_NAME]" at bounding box center [248, 69] width 102 height 11
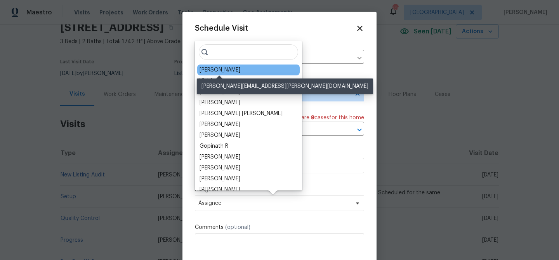
click at [231, 71] on div "[PERSON_NAME]" at bounding box center [220, 70] width 41 height 8
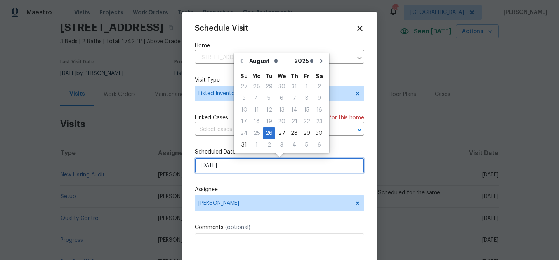
click at [270, 167] on input "[DATE]" at bounding box center [279, 166] width 169 height 16
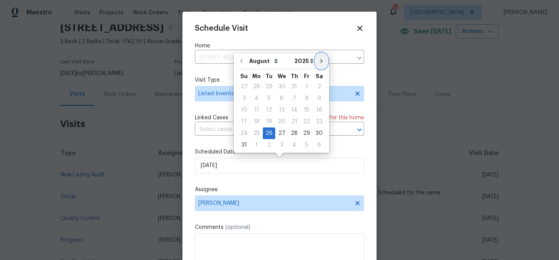
click at [318, 63] on icon "Go to next month" at bounding box center [321, 61] width 6 height 6
type input "[DATE]"
select select "8"
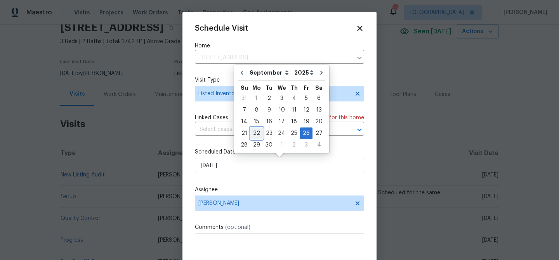
click at [255, 134] on div "22" at bounding box center [256, 133] width 12 height 11
type input "[DATE]"
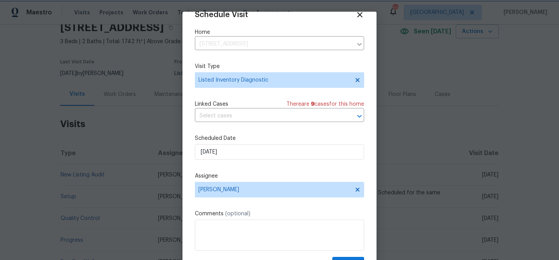
scroll to position [35, 0]
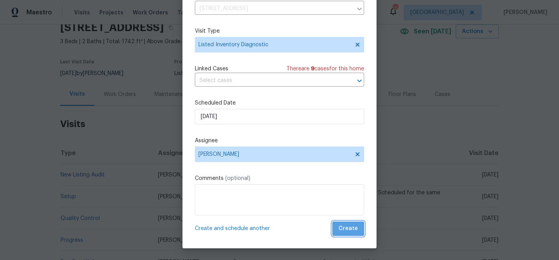
click at [354, 224] on span "Create" at bounding box center [348, 229] width 19 height 10
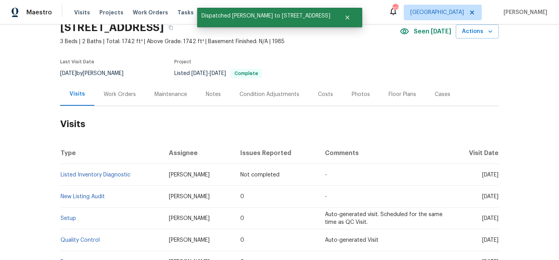
scroll to position [0, 0]
click at [466, 36] on button "Actions" at bounding box center [477, 31] width 43 height 14
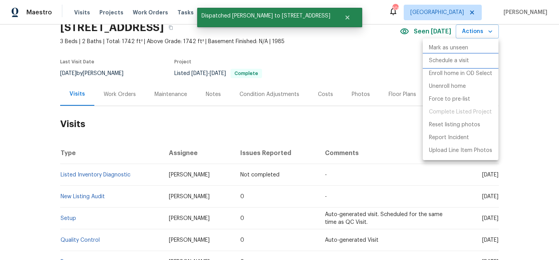
click at [451, 62] on p "Schedule a visit" at bounding box center [449, 61] width 40 height 8
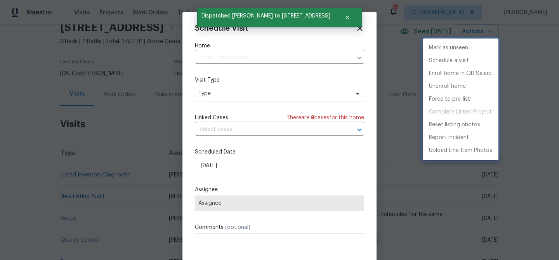
type input "[STREET_ADDRESS]"
click at [203, 95] on div at bounding box center [279, 130] width 559 height 260
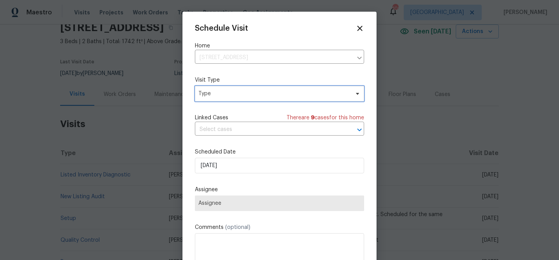
click at [206, 94] on span "Type" at bounding box center [273, 94] width 151 height 8
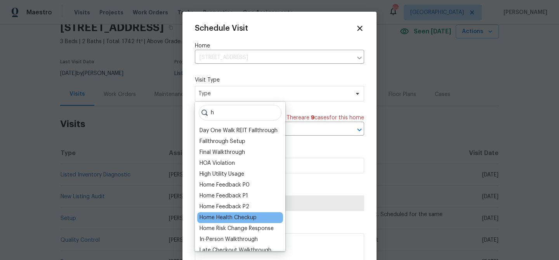
type input "h"
click at [233, 215] on div "Home Health Checkup" at bounding box center [228, 218] width 57 height 8
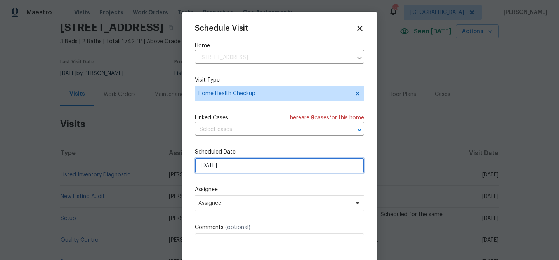
click at [261, 163] on input "8/26/2025" at bounding box center [279, 166] width 169 height 16
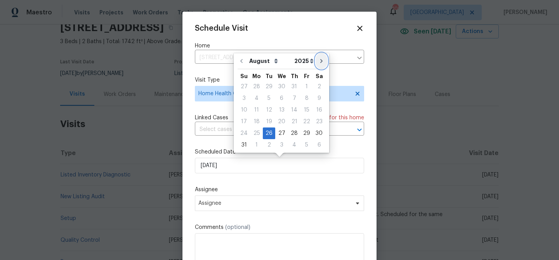
click at [318, 62] on icon "Go to next month" at bounding box center [321, 61] width 6 height 6
type input "9/26/2025"
select select "8"
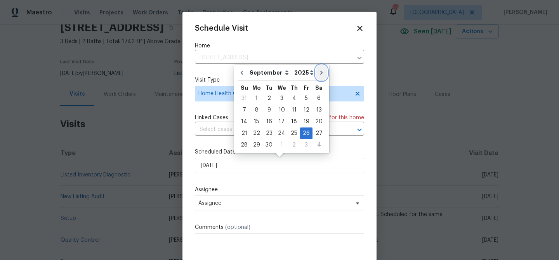
click at [318, 70] on icon "Go to next month" at bounding box center [321, 72] width 6 height 6
type input "10/26/2025"
select select "9"
click at [281, 133] on div "22" at bounding box center [281, 133] width 12 height 11
type input "10/22/2025"
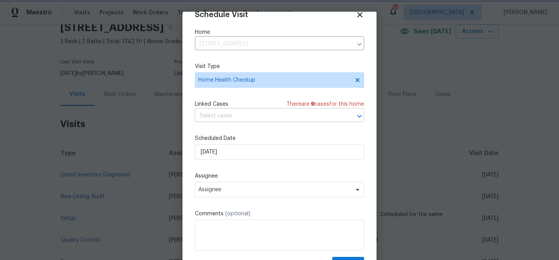
scroll to position [35, 0]
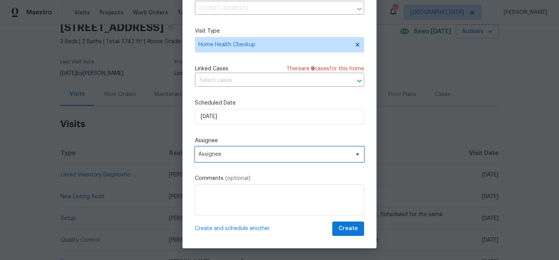
click at [268, 153] on span "Assignee" at bounding box center [274, 154] width 152 height 6
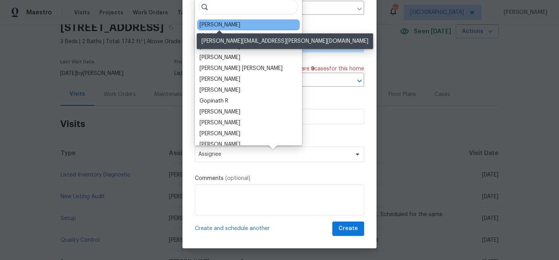
click at [226, 26] on div "[PERSON_NAME]" at bounding box center [220, 25] width 41 height 8
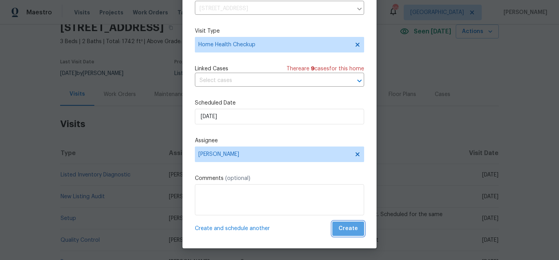
click at [355, 224] on span "Create" at bounding box center [348, 229] width 19 height 10
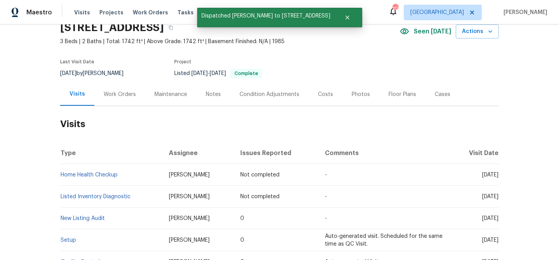
scroll to position [0, 0]
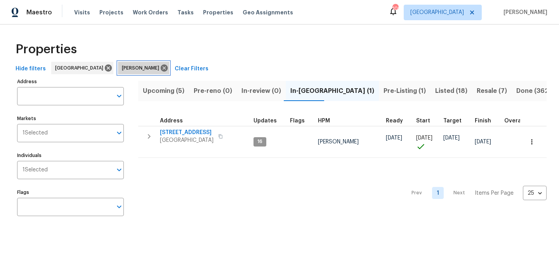
drag, startPoint x: 129, startPoint y: 68, endPoint x: 125, endPoint y: 74, distance: 6.8
click at [160, 68] on icon at bounding box center [164, 68] width 9 height 9
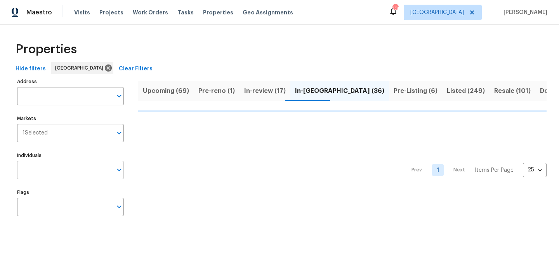
click at [63, 165] on input "Individuals" at bounding box center [64, 170] width 95 height 18
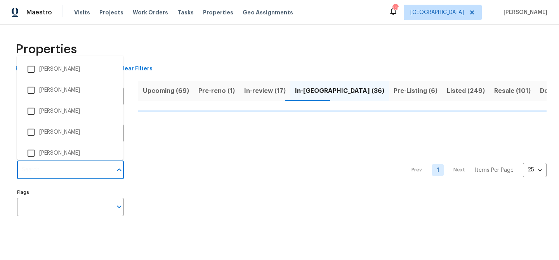
type input "t"
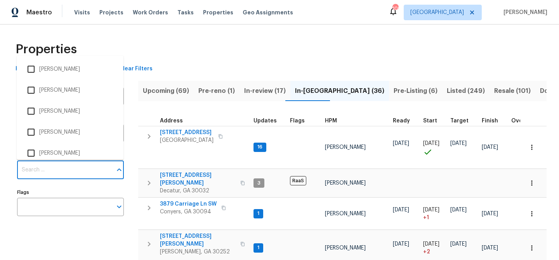
click at [62, 172] on input "Individuals" at bounding box center [64, 170] width 95 height 18
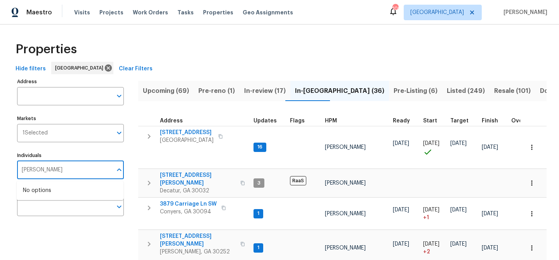
type input "tyler payne"
click at [56, 190] on li "Tyler Payne" at bounding box center [70, 194] width 94 height 16
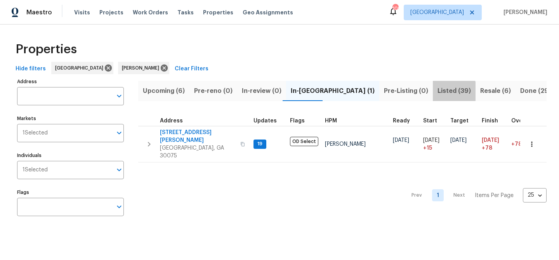
click at [438, 91] on span "Listed (39)" at bounding box center [454, 90] width 33 height 11
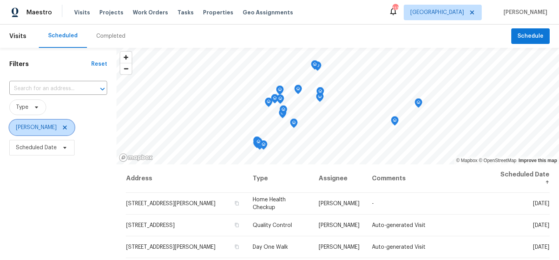
click at [66, 125] on icon at bounding box center [65, 127] width 6 height 6
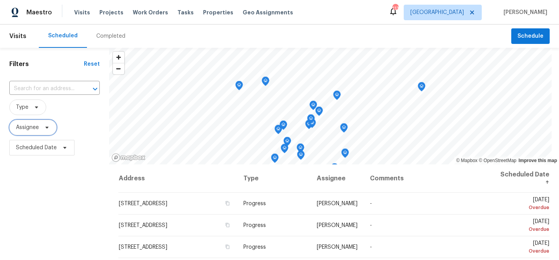
click at [38, 128] on span "Assignee" at bounding box center [27, 127] width 23 height 8
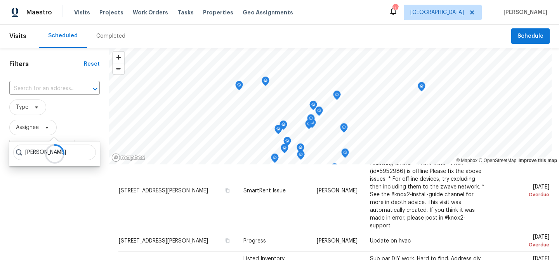
scroll to position [285, 0]
type input "[PERSON_NAME]"
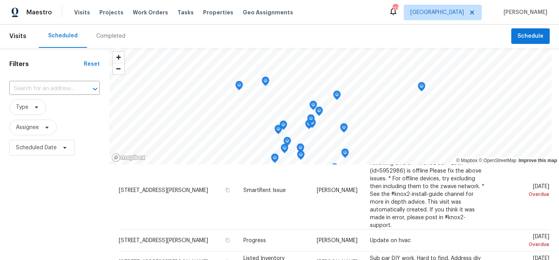
click at [49, 191] on div "Filters Reset ​ Type Assignee Scheduled Date" at bounding box center [54, 210] width 109 height 324
click at [43, 130] on span at bounding box center [46, 127] width 9 height 6
click at [83, 15] on span "Visits" at bounding box center [82, 13] width 16 height 8
click at [81, 12] on span "Visits" at bounding box center [82, 13] width 16 height 8
click at [35, 129] on span "Assignee" at bounding box center [27, 127] width 23 height 8
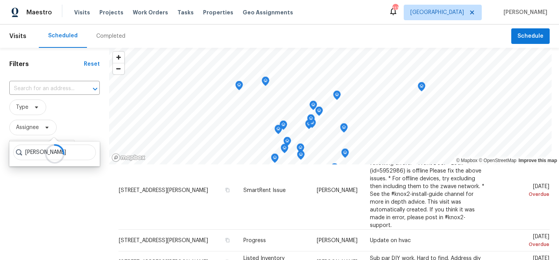
type input "[PERSON_NAME]"
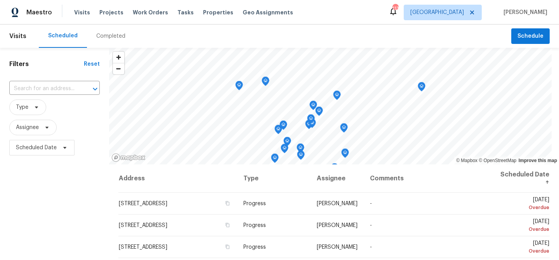
click at [19, 37] on span "Visits" at bounding box center [17, 36] width 17 height 17
click at [39, 130] on span "Assignee" at bounding box center [32, 128] width 47 height 16
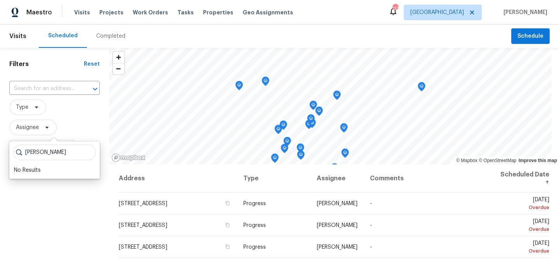
drag, startPoint x: 62, startPoint y: 151, endPoint x: 9, endPoint y: 149, distance: 53.2
click at [11, 149] on div "[PERSON_NAME] No Results" at bounding box center [54, 159] width 90 height 37
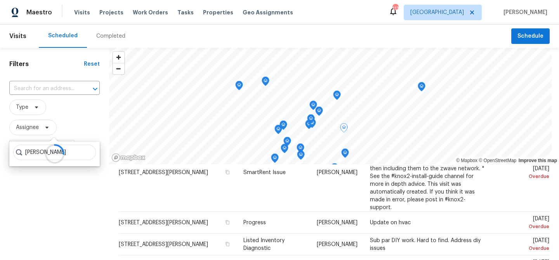
scroll to position [310, 0]
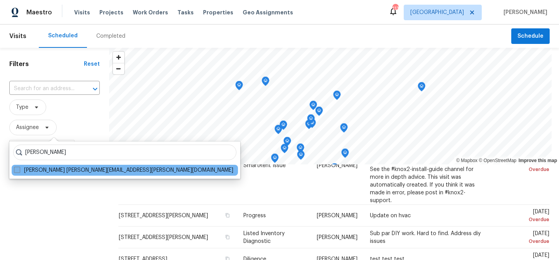
type input "[PERSON_NAME]"
click at [102, 170] on label "[PERSON_NAME] [PERSON_NAME][EMAIL_ADDRESS][PERSON_NAME][DOMAIN_NAME]" at bounding box center [123, 170] width 219 height 8
click at [19, 170] on input "[PERSON_NAME] [PERSON_NAME][EMAIL_ADDRESS][PERSON_NAME][DOMAIN_NAME]" at bounding box center [16, 168] width 5 height 5
checkbox input "true"
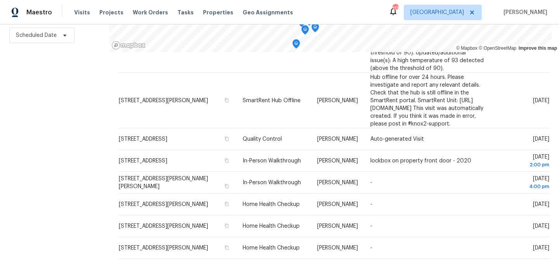
scroll to position [131, 0]
